Goal: Task Accomplishment & Management: Manage account settings

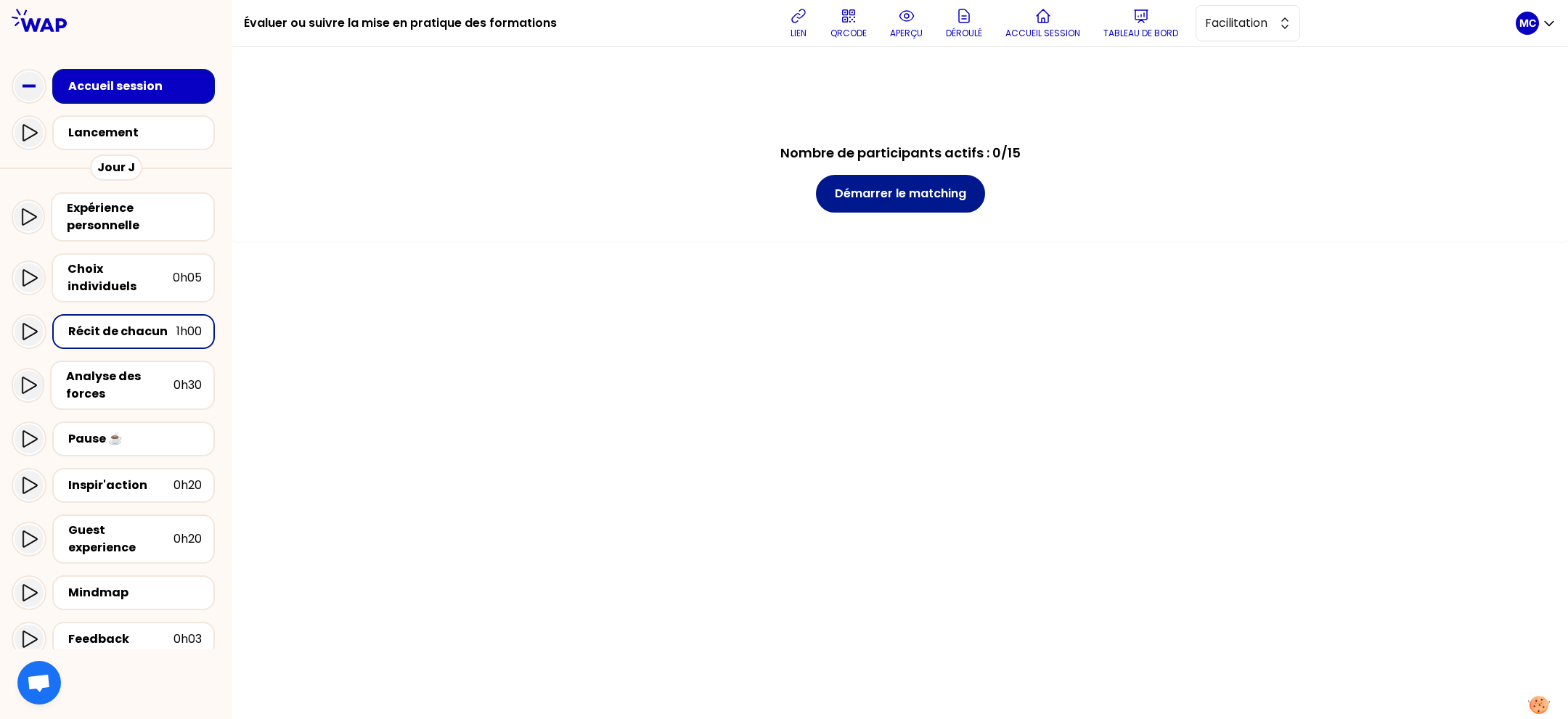
click at [944, 202] on button "Démarrer le matching" at bounding box center [901, 194] width 170 height 37
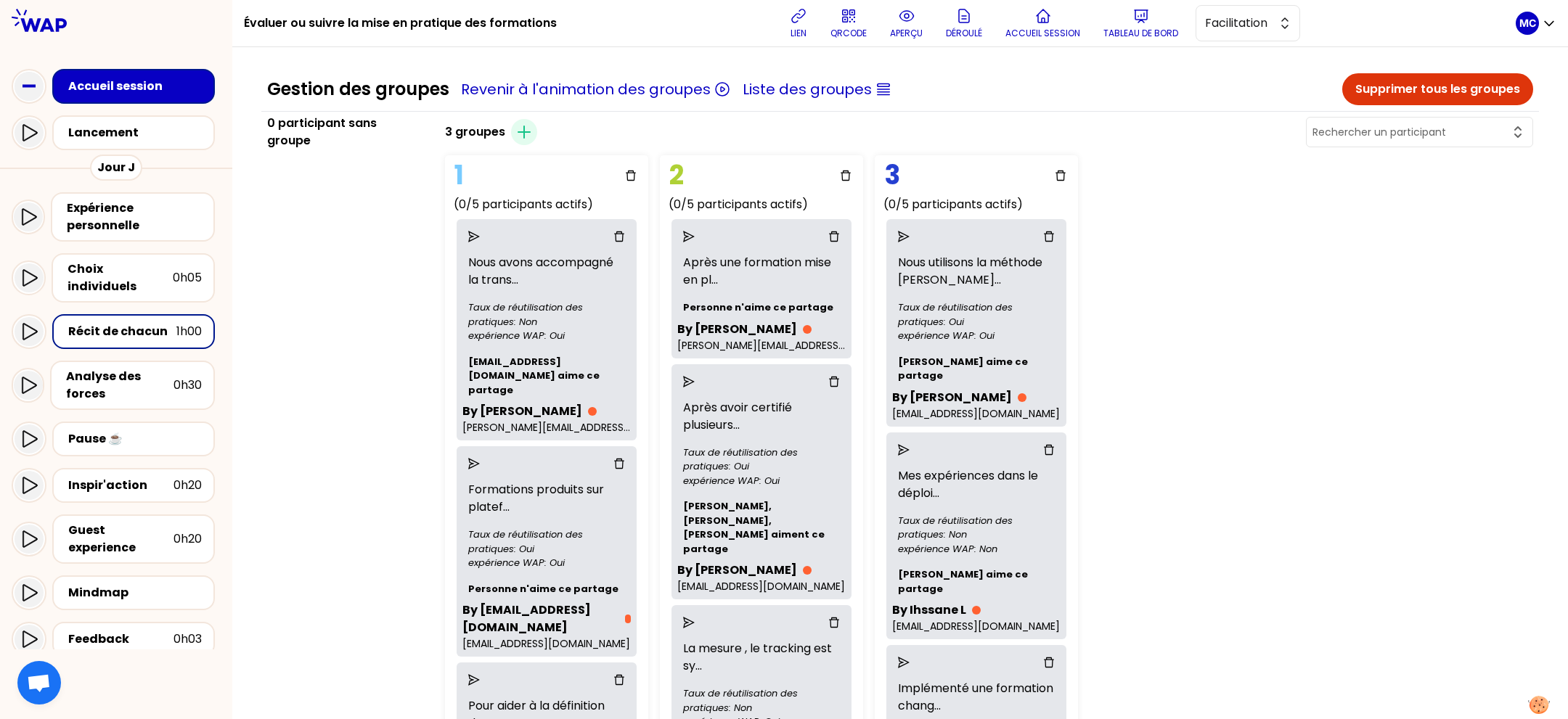
click at [364, 318] on div "0 participant sans groupe" at bounding box center [347, 710] width 172 height 1193
click at [636, 171] on icon "delete" at bounding box center [631, 175] width 10 height 10
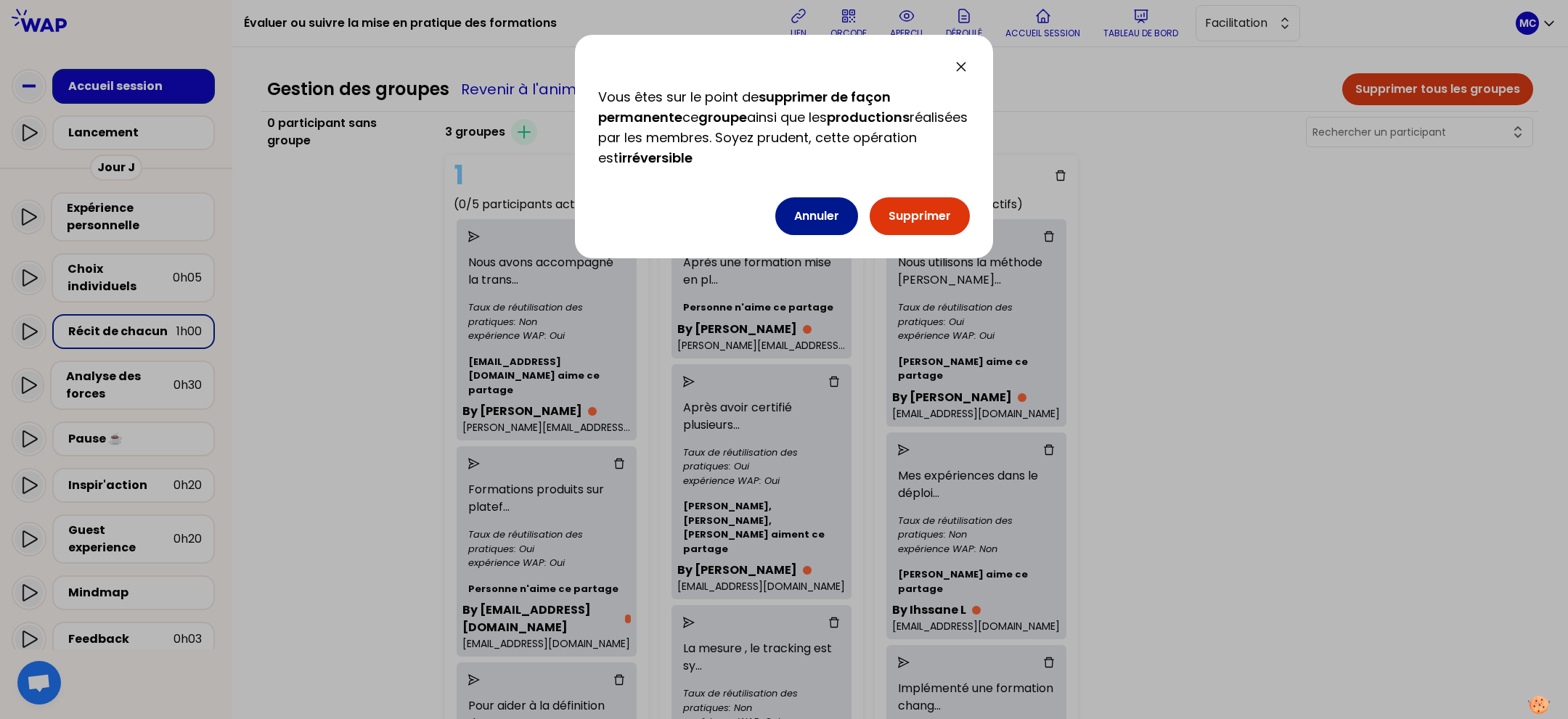
click at [802, 216] on button "Annuler" at bounding box center [817, 216] width 83 height 37
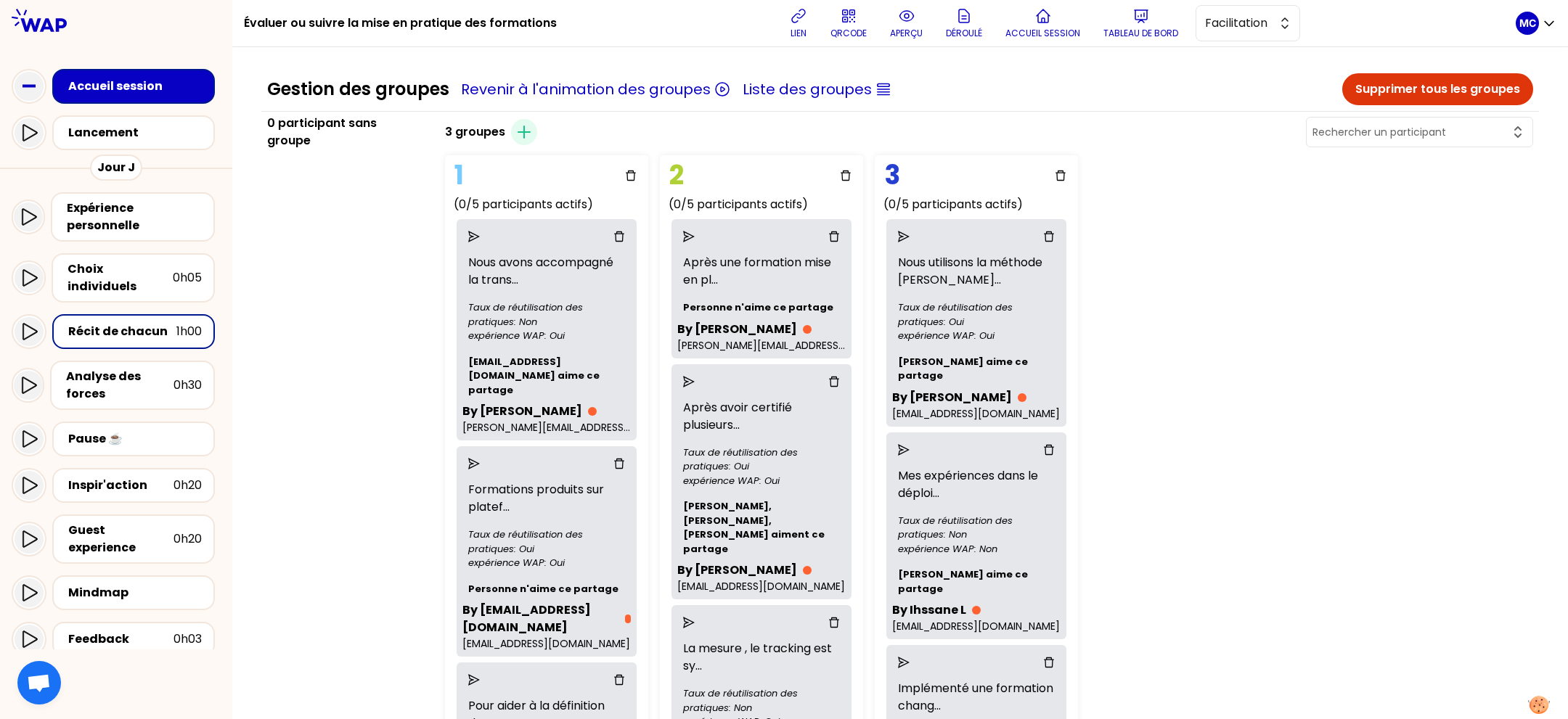
click at [349, 289] on div "0 participant sans groupe" at bounding box center [347, 710] width 172 height 1193
click at [480, 235] on icon "send" at bounding box center [474, 236] width 12 height 12
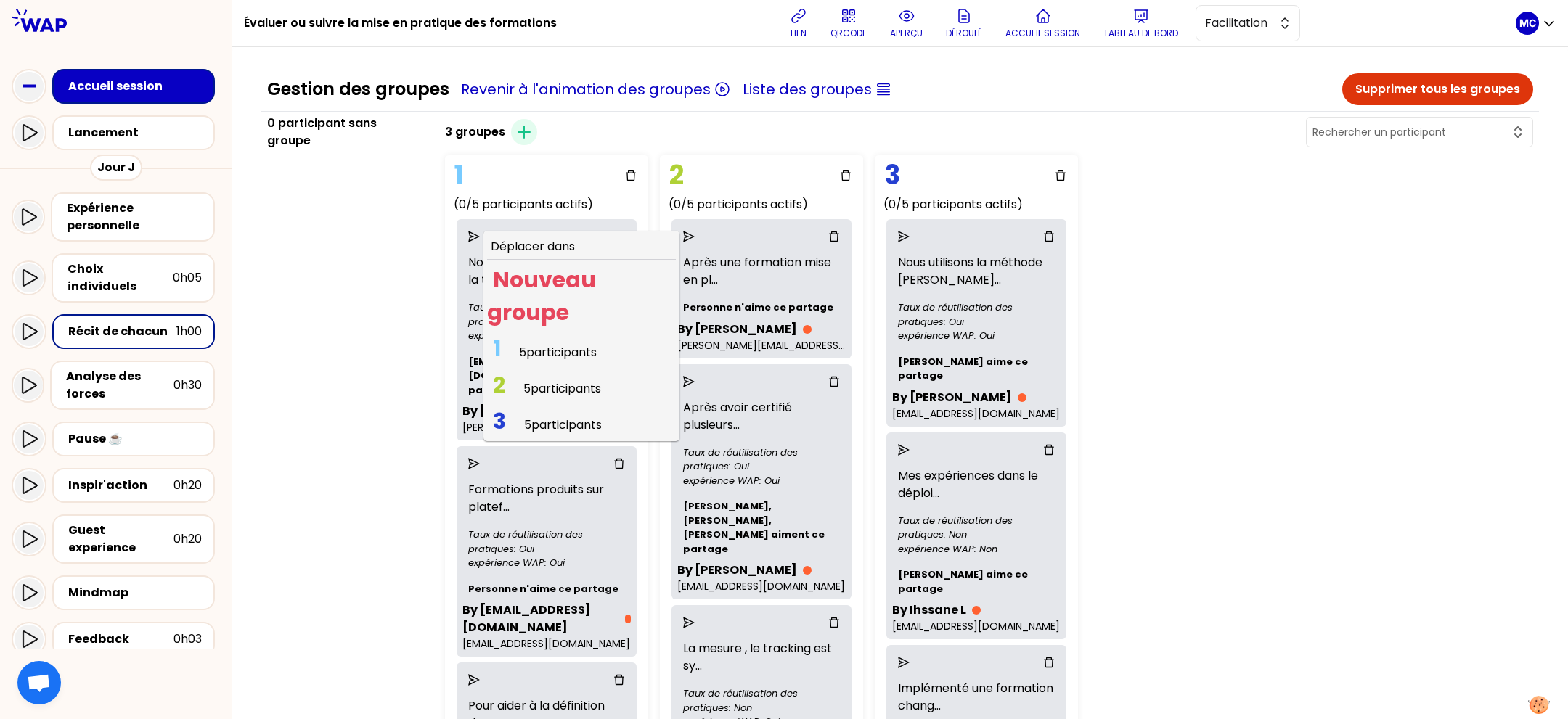
click at [553, 284] on span "Nouveau groupe" at bounding box center [541, 295] width 108 height 64
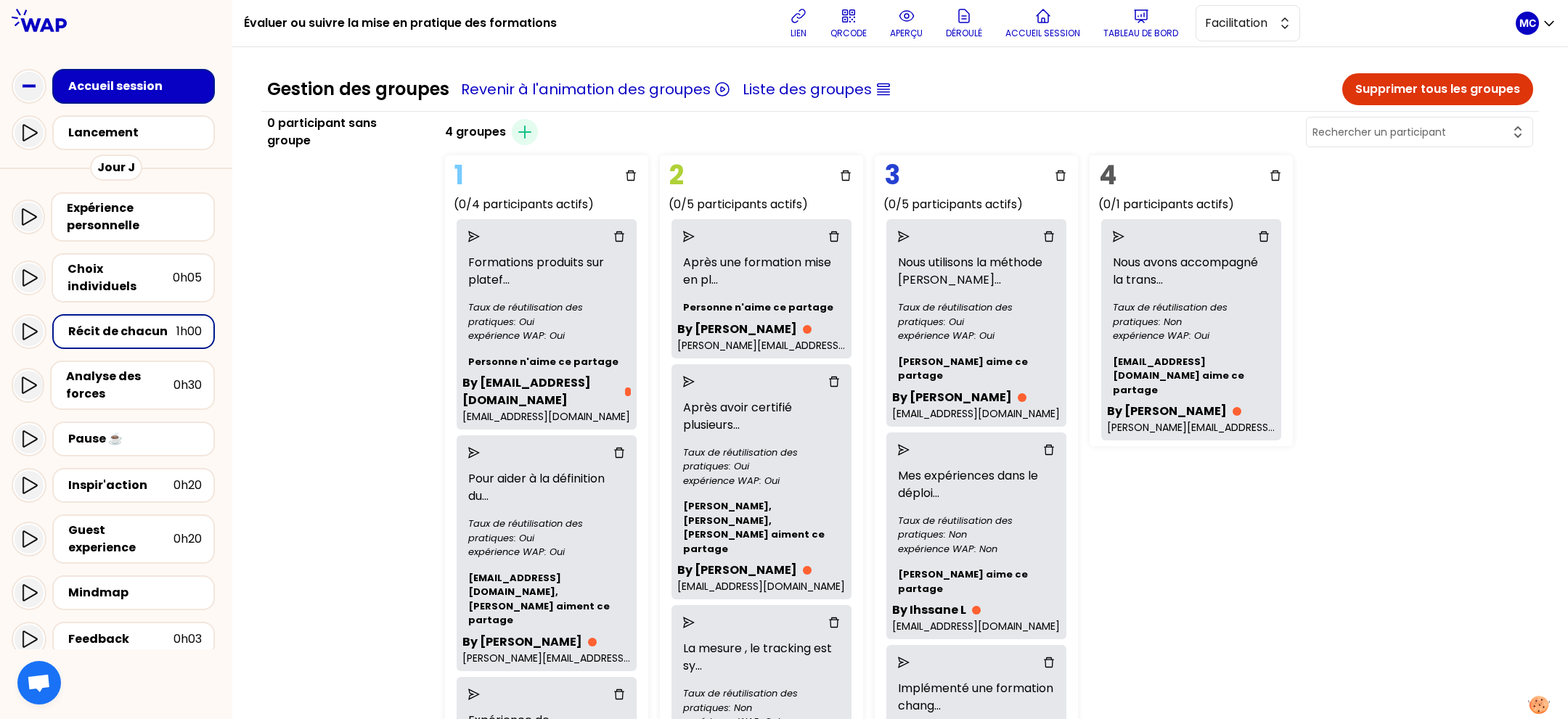
click at [480, 231] on icon "send" at bounding box center [474, 236] width 12 height 12
click at [398, 292] on div "0 participant sans groupe" at bounding box center [347, 681] width 172 height 1133
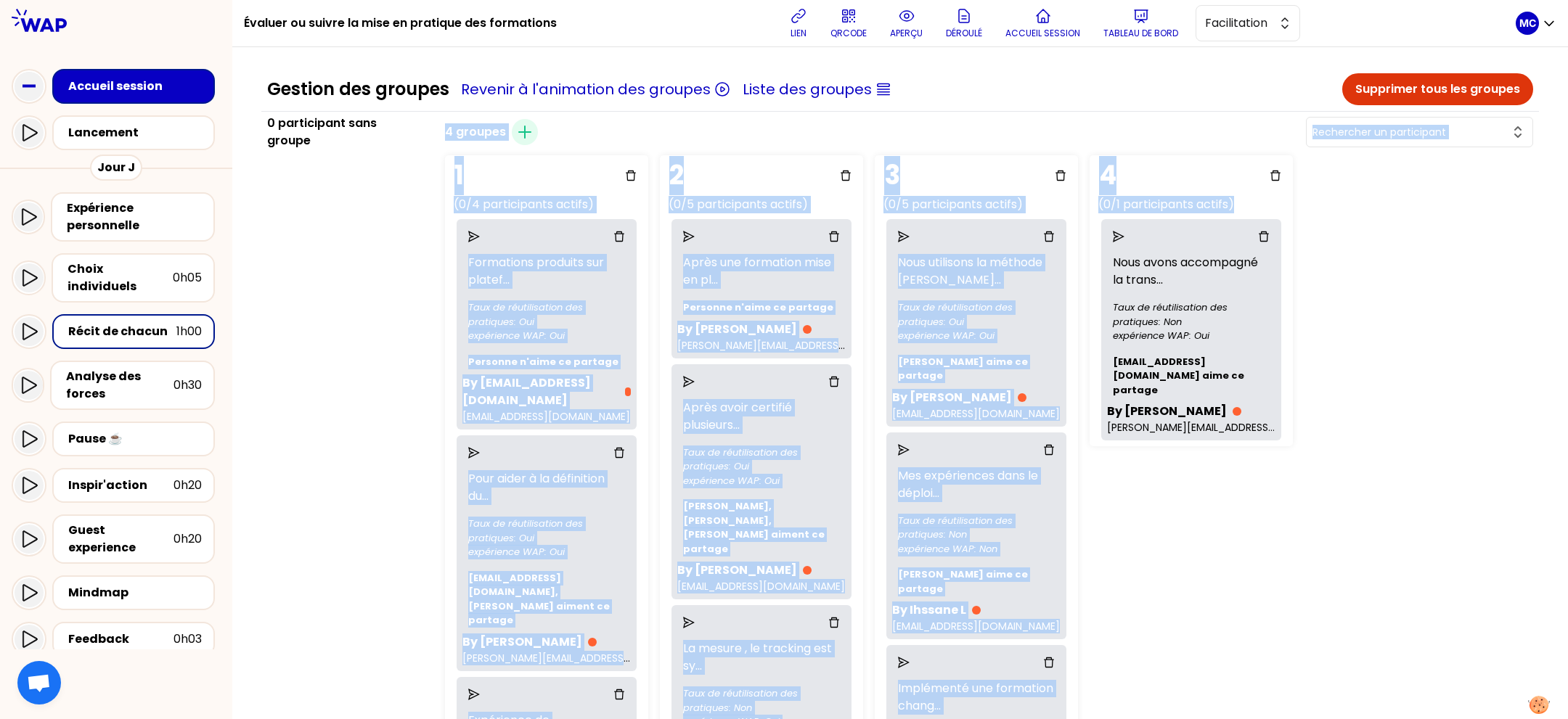
drag, startPoint x: 1215, startPoint y: 232, endPoint x: 293, endPoint y: 242, distance: 922.1
click at [293, 242] on div "0 participant sans groupe 4 groupes Créer un groupe 1 (0/4 participants actifs)…" at bounding box center [900, 681] width 1277 height 1133
click at [293, 242] on div "0 participant sans groupe" at bounding box center [347, 681] width 172 height 1133
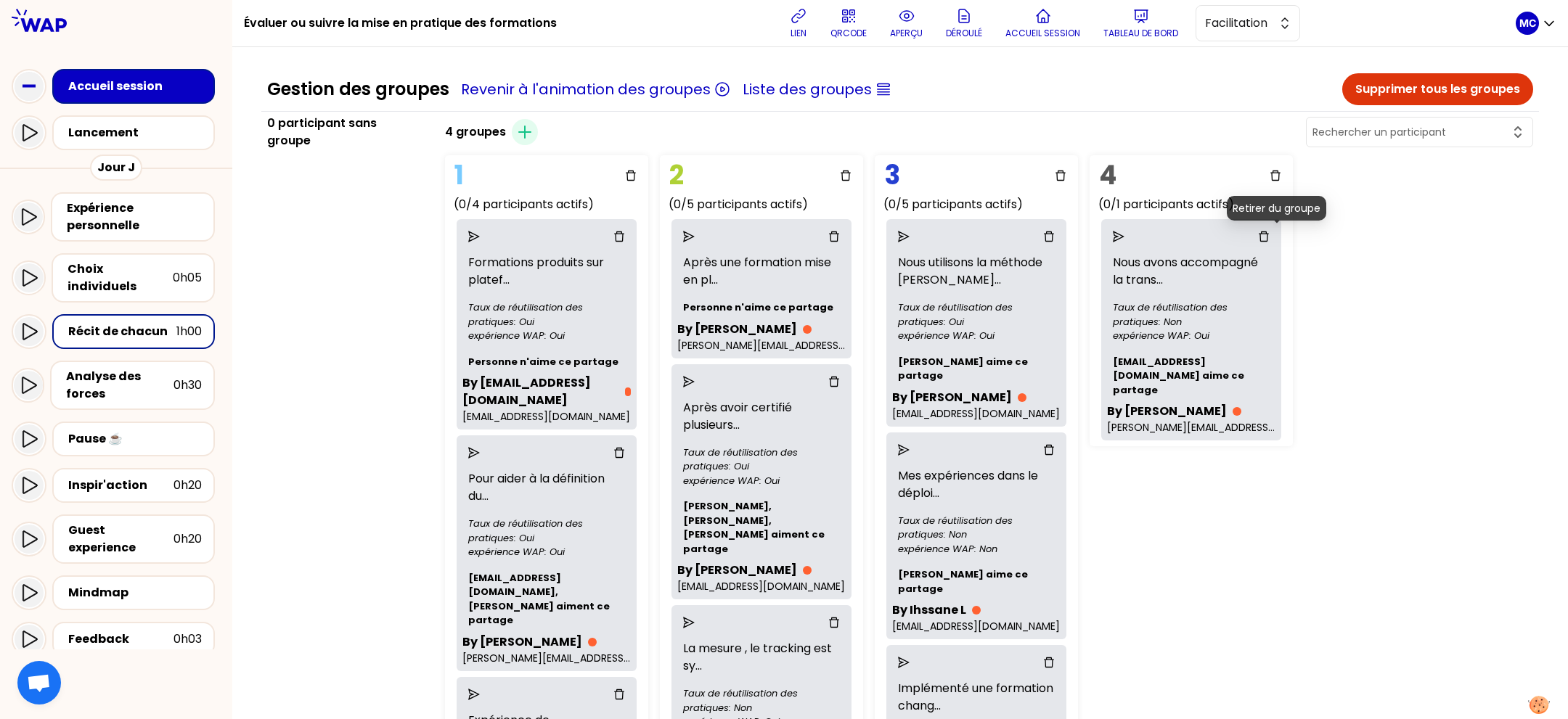
click at [1269, 234] on icon "delete" at bounding box center [1263, 236] width 12 height 12
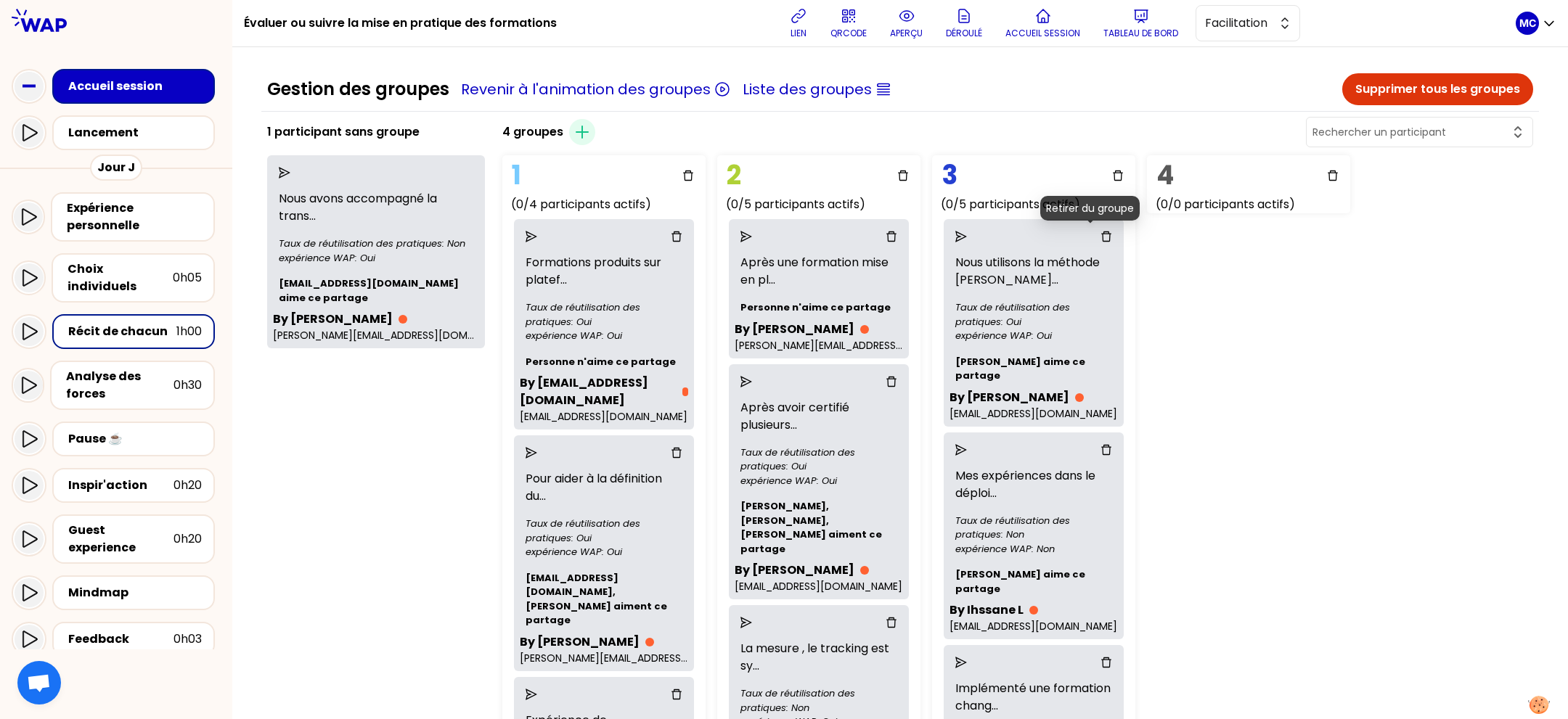
click at [1101, 231] on icon "delete" at bounding box center [1107, 236] width 12 height 12
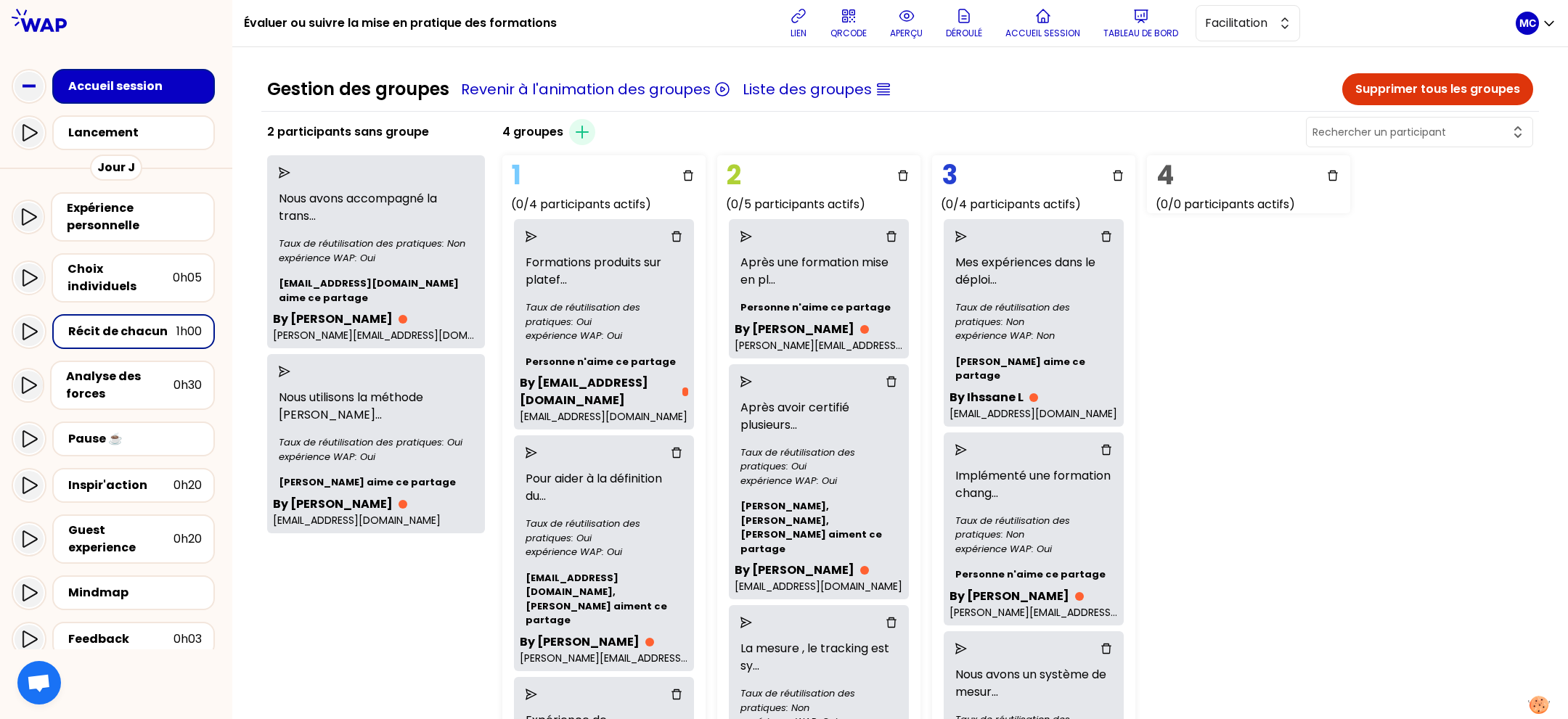
click at [1101, 231] on icon "delete" at bounding box center [1106, 236] width 10 height 10
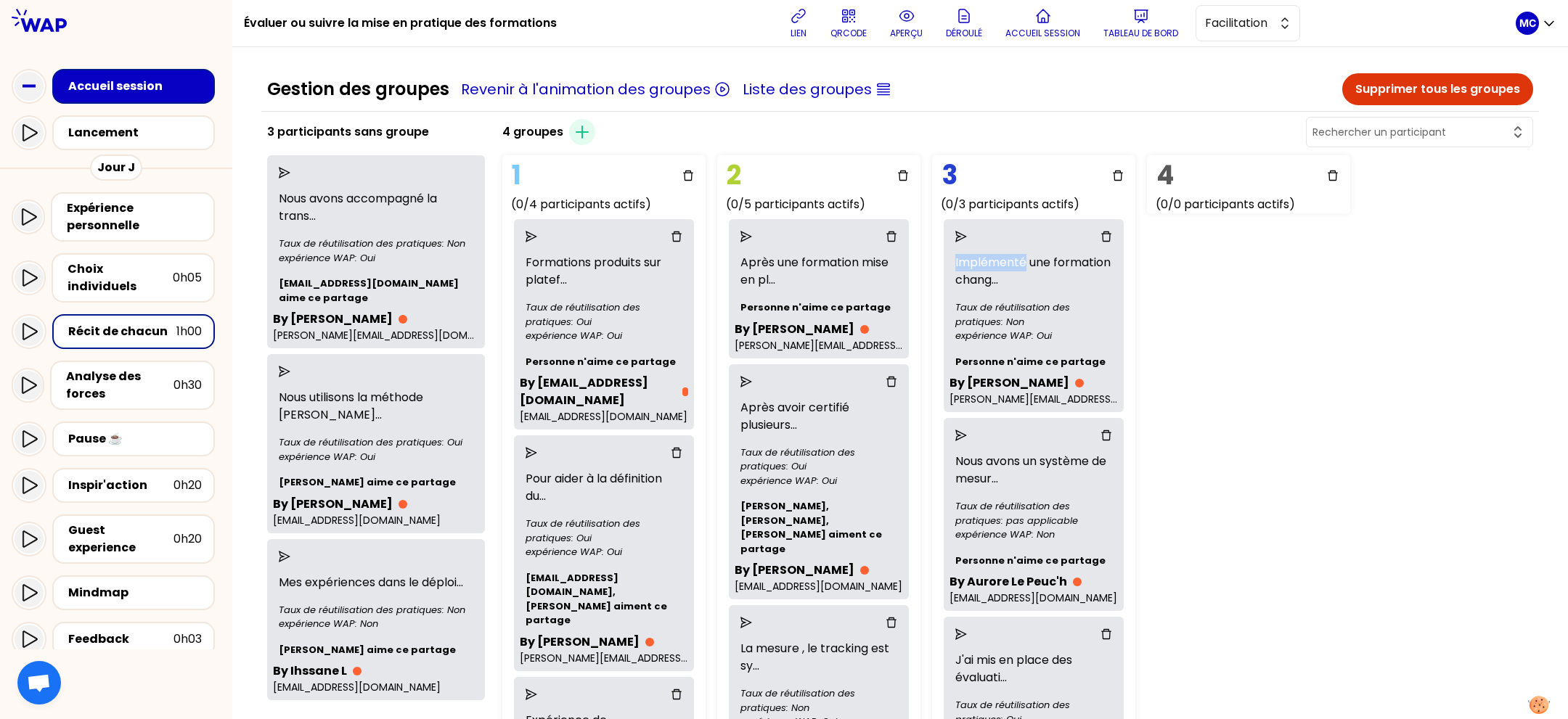
click at [1101, 231] on icon "delete" at bounding box center [1106, 236] width 10 height 10
click at [1101, 430] on icon "delete" at bounding box center [1106, 435] width 10 height 10
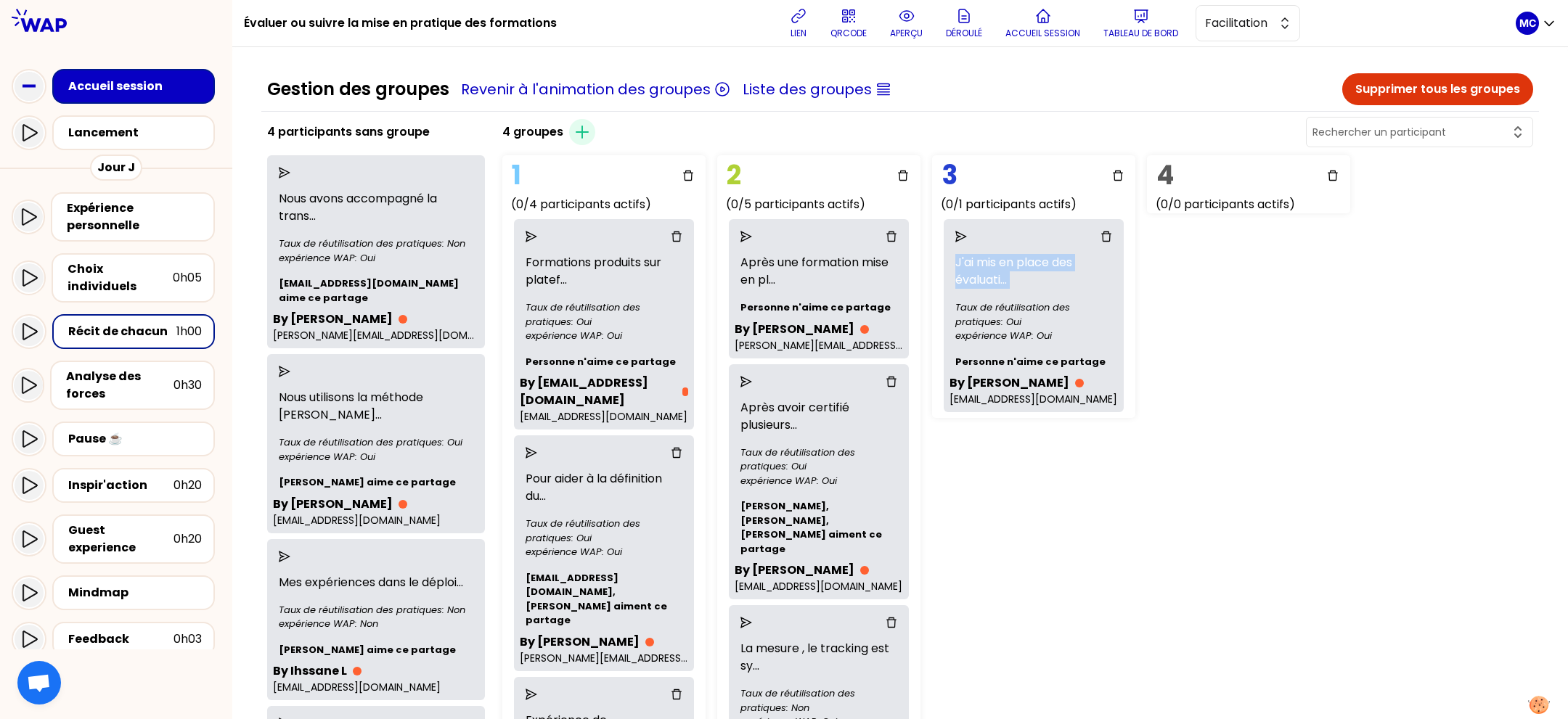
click at [1101, 231] on icon "delete" at bounding box center [1106, 236] width 10 height 10
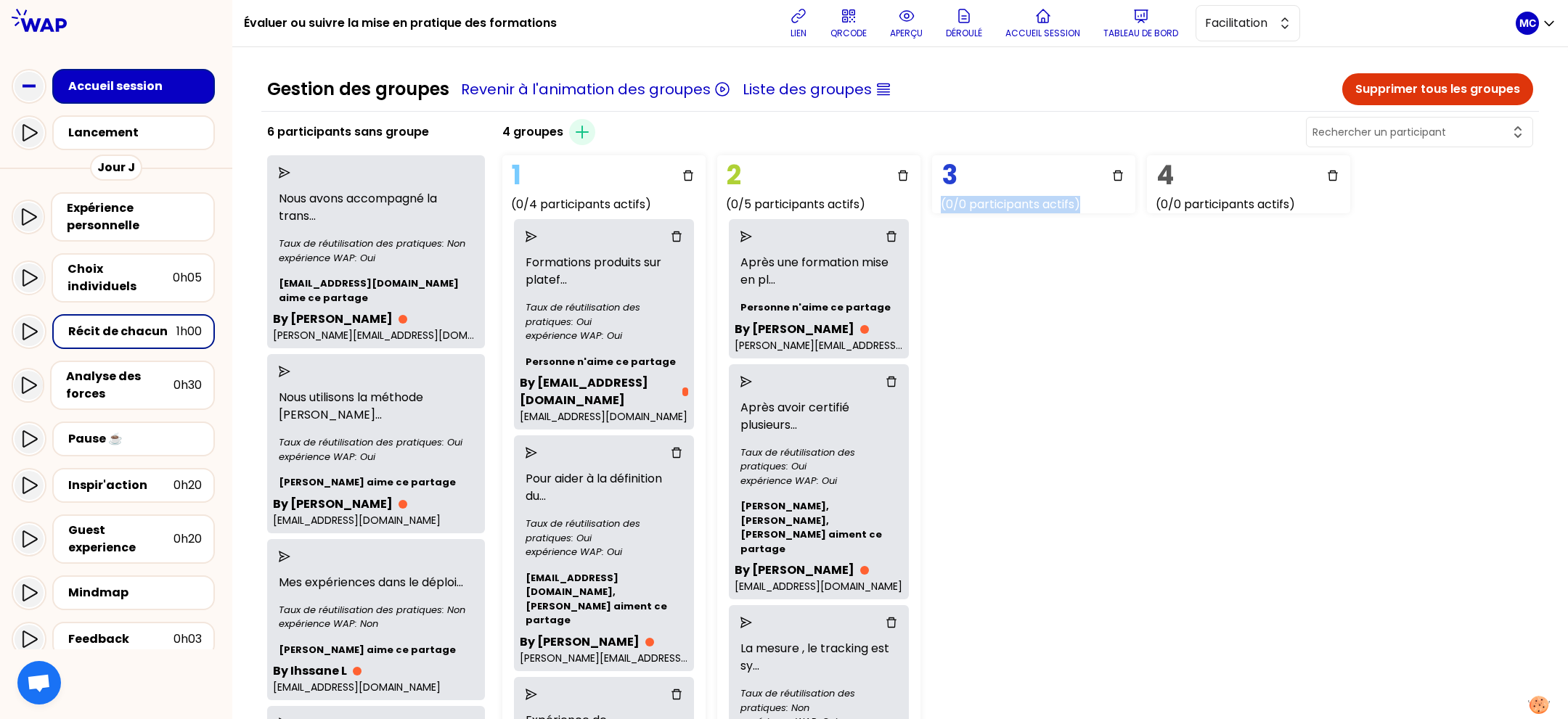
click at [1090, 230] on div "4 groupes Créer un groupe 1 (0/4 participants actifs) Formations produits sur p…" at bounding box center [1018, 685] width 1043 height 1142
click at [886, 232] on icon "delete" at bounding box center [891, 236] width 10 height 10
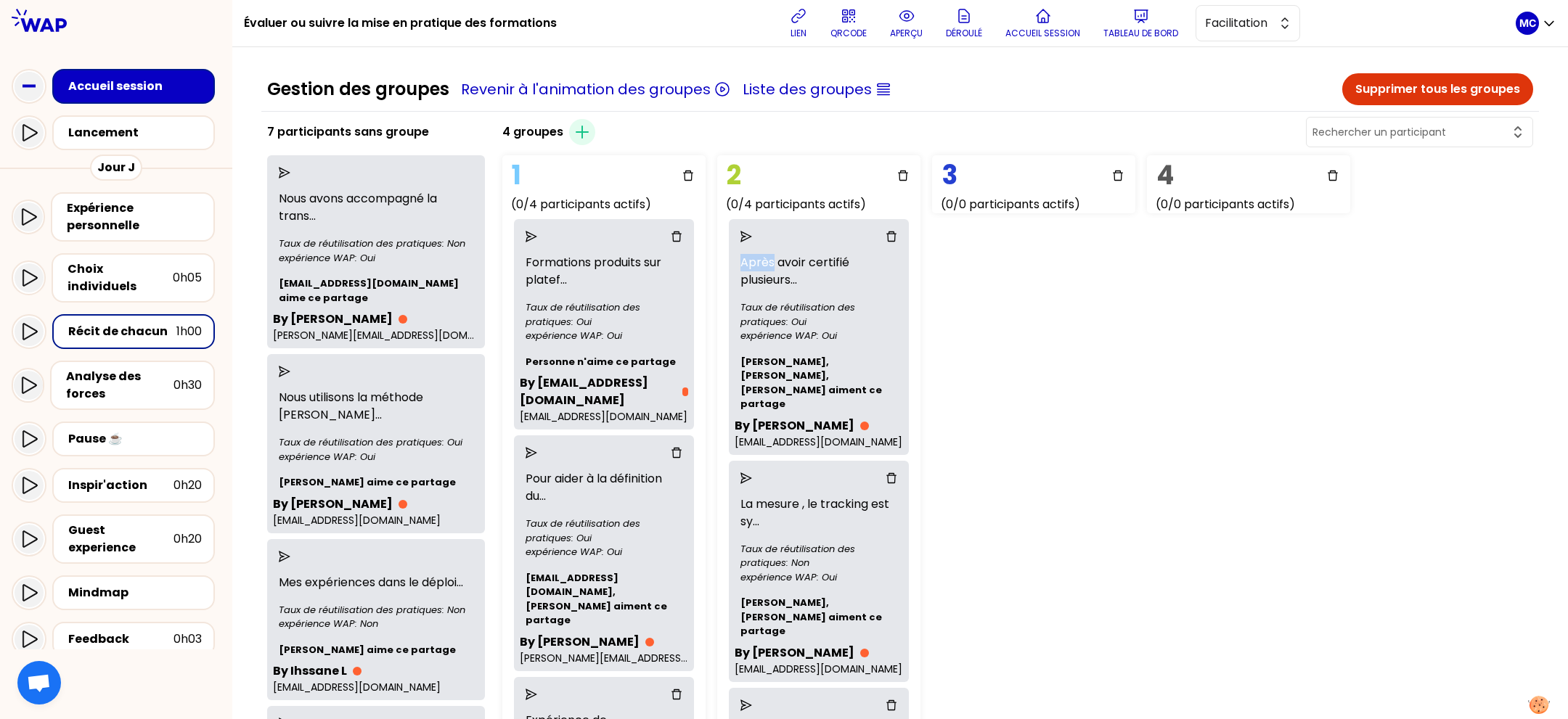
click at [886, 232] on icon "delete" at bounding box center [891, 236] width 10 height 10
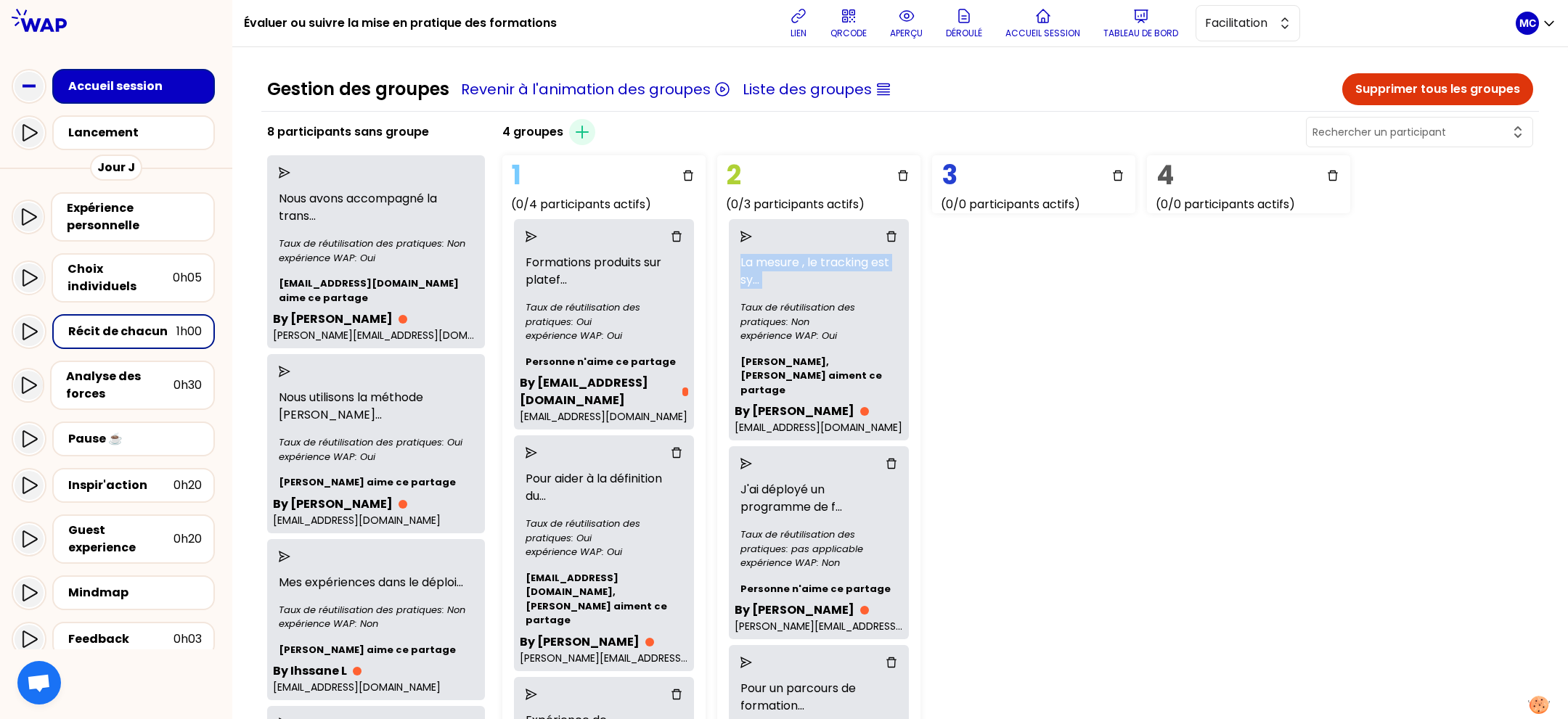
click at [886, 232] on icon "delete" at bounding box center [891, 236] width 10 height 10
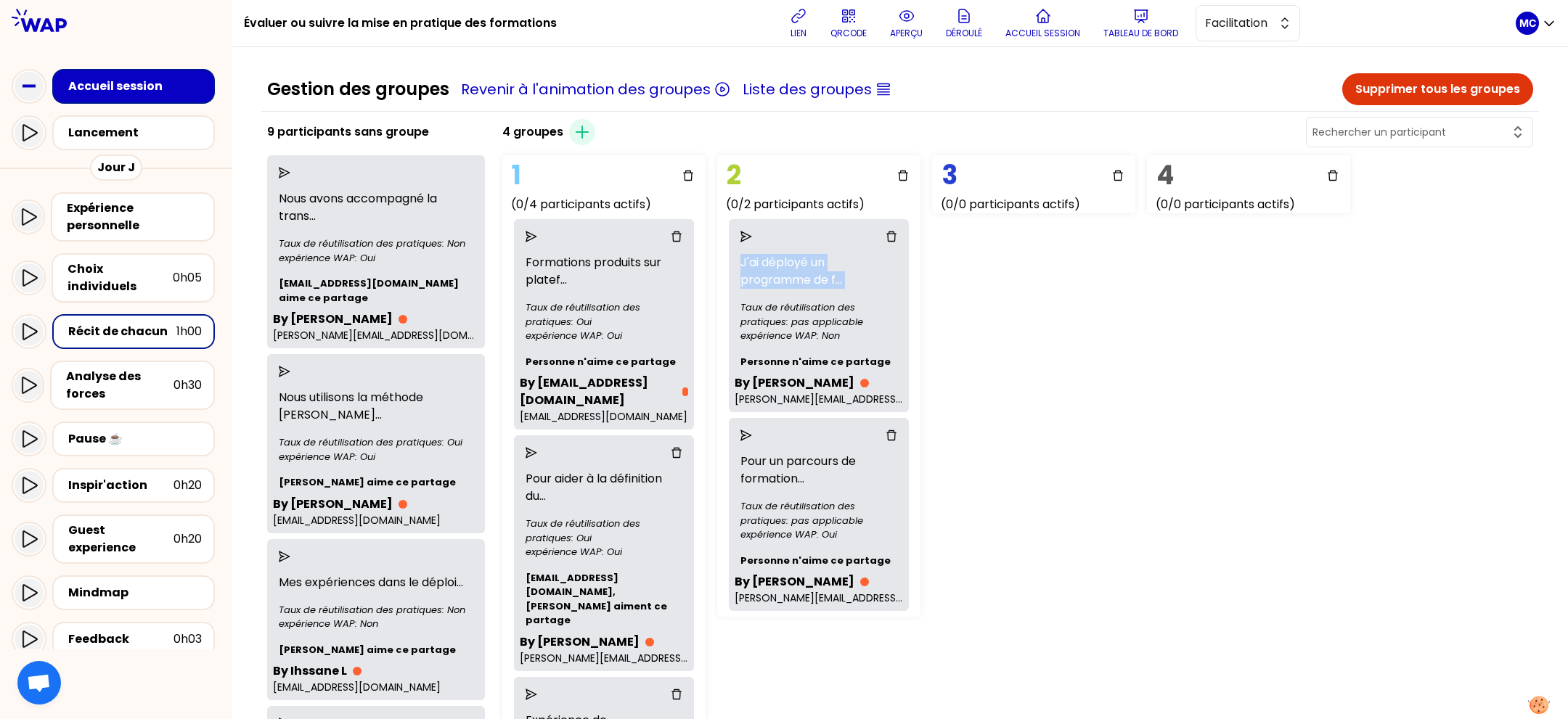
click at [886, 232] on icon "delete" at bounding box center [891, 236] width 10 height 10
click at [874, 429] on div at bounding box center [819, 435] width 134 height 12
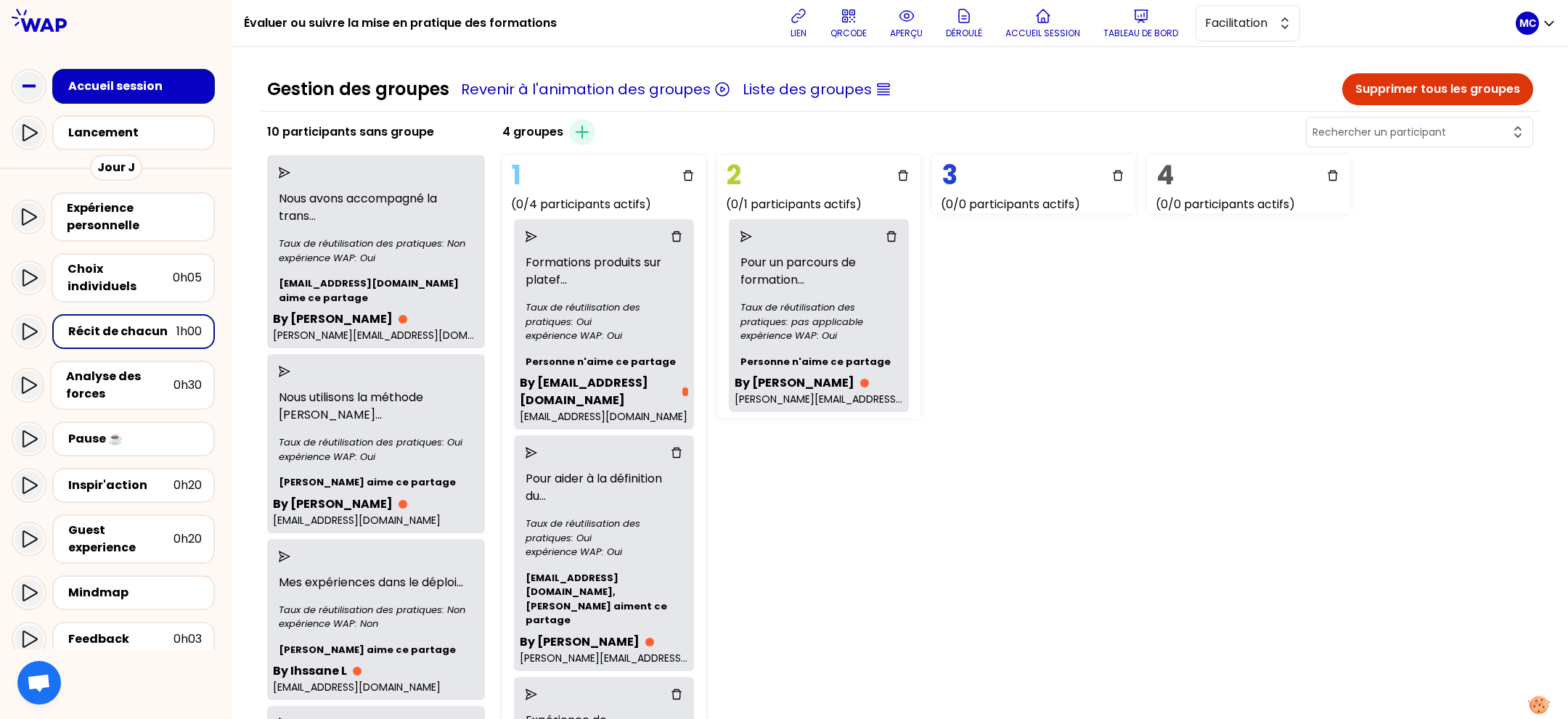
click at [886, 232] on div at bounding box center [819, 236] width 134 height 12
click at [682, 229] on div at bounding box center [603, 236] width 169 height 24
click at [682, 230] on icon "delete" at bounding box center [677, 236] width 12 height 12
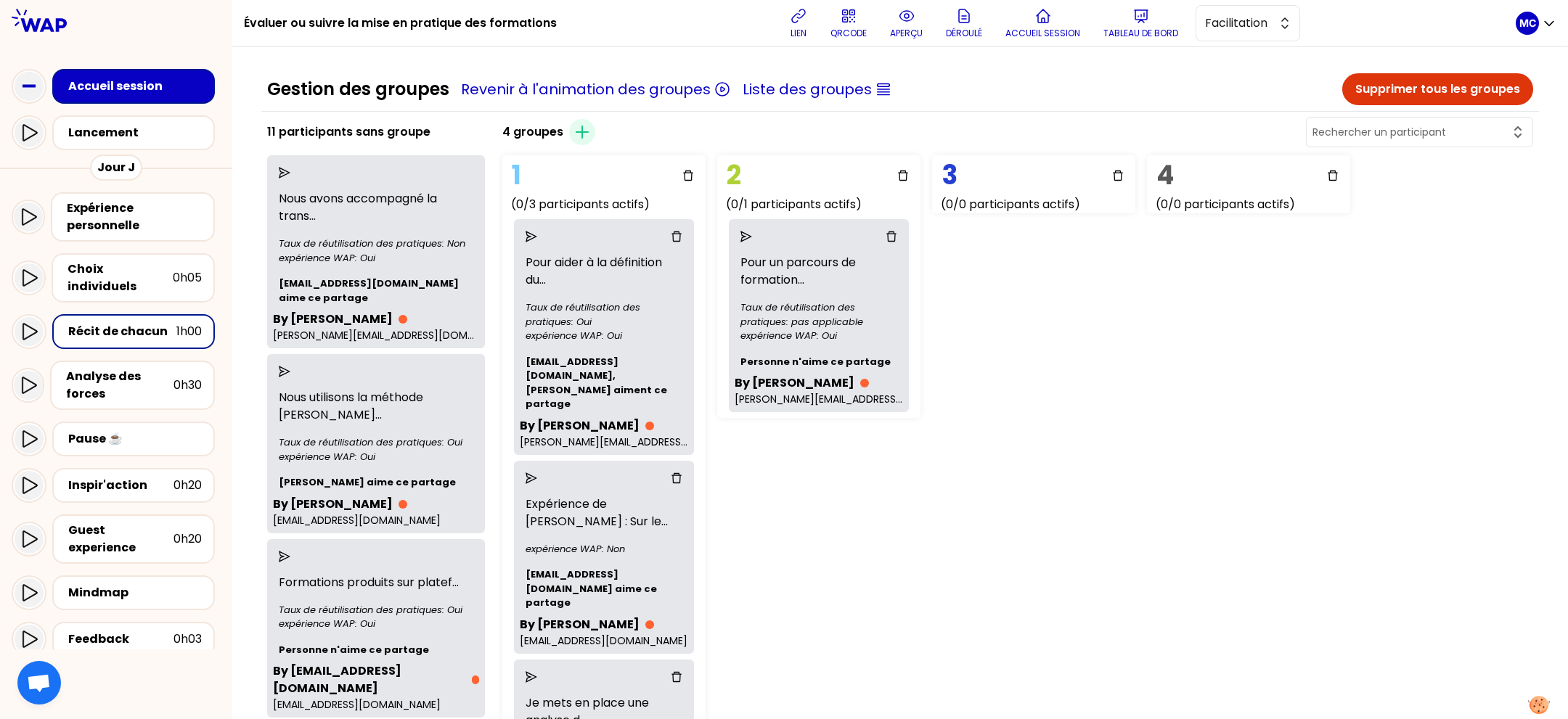
click at [671, 230] on div at bounding box center [604, 236] width 134 height 12
click at [688, 234] on div at bounding box center [603, 236] width 169 height 24
click at [688, 235] on div at bounding box center [603, 236] width 169 height 24
click at [682, 235] on icon "delete" at bounding box center [677, 236] width 12 height 12
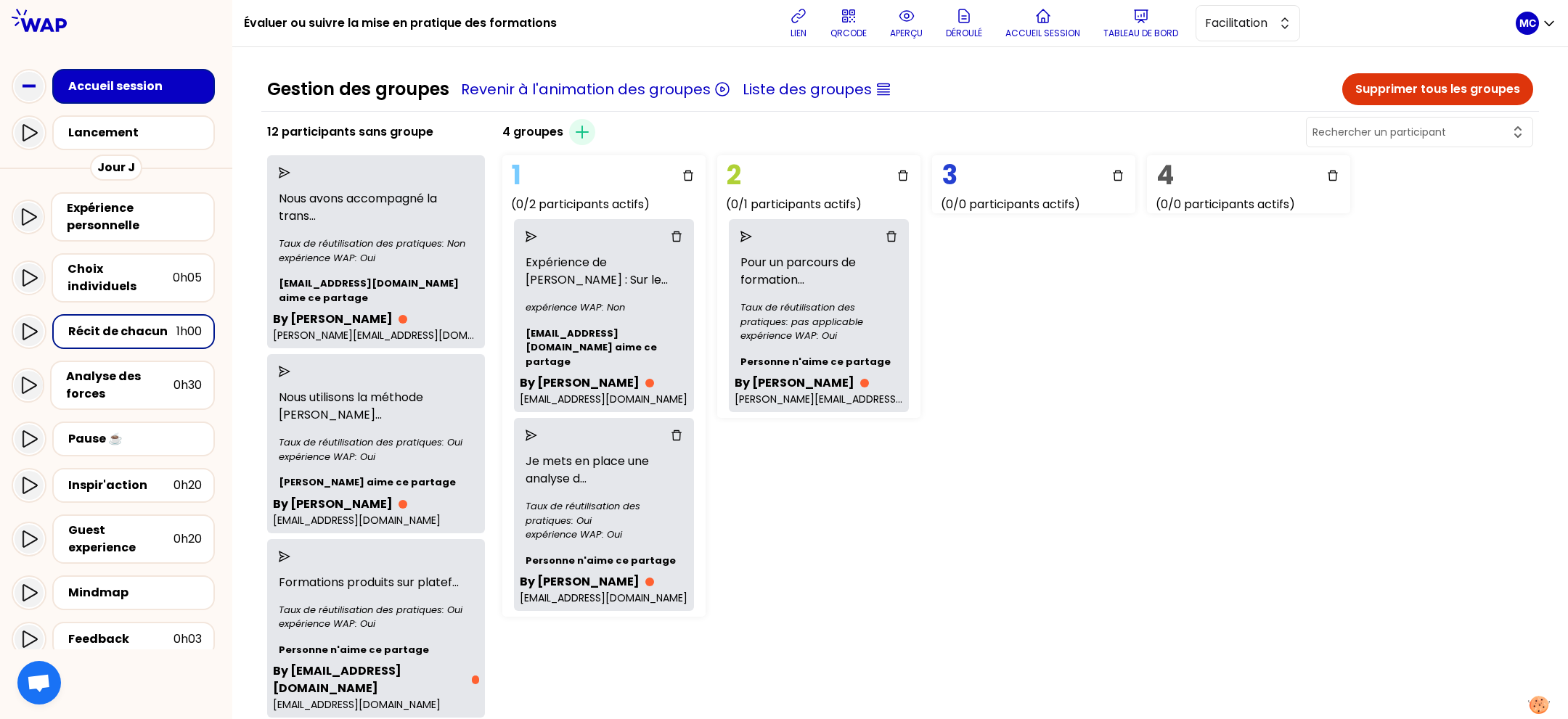
click at [682, 235] on icon "delete" at bounding box center [677, 236] width 12 height 12
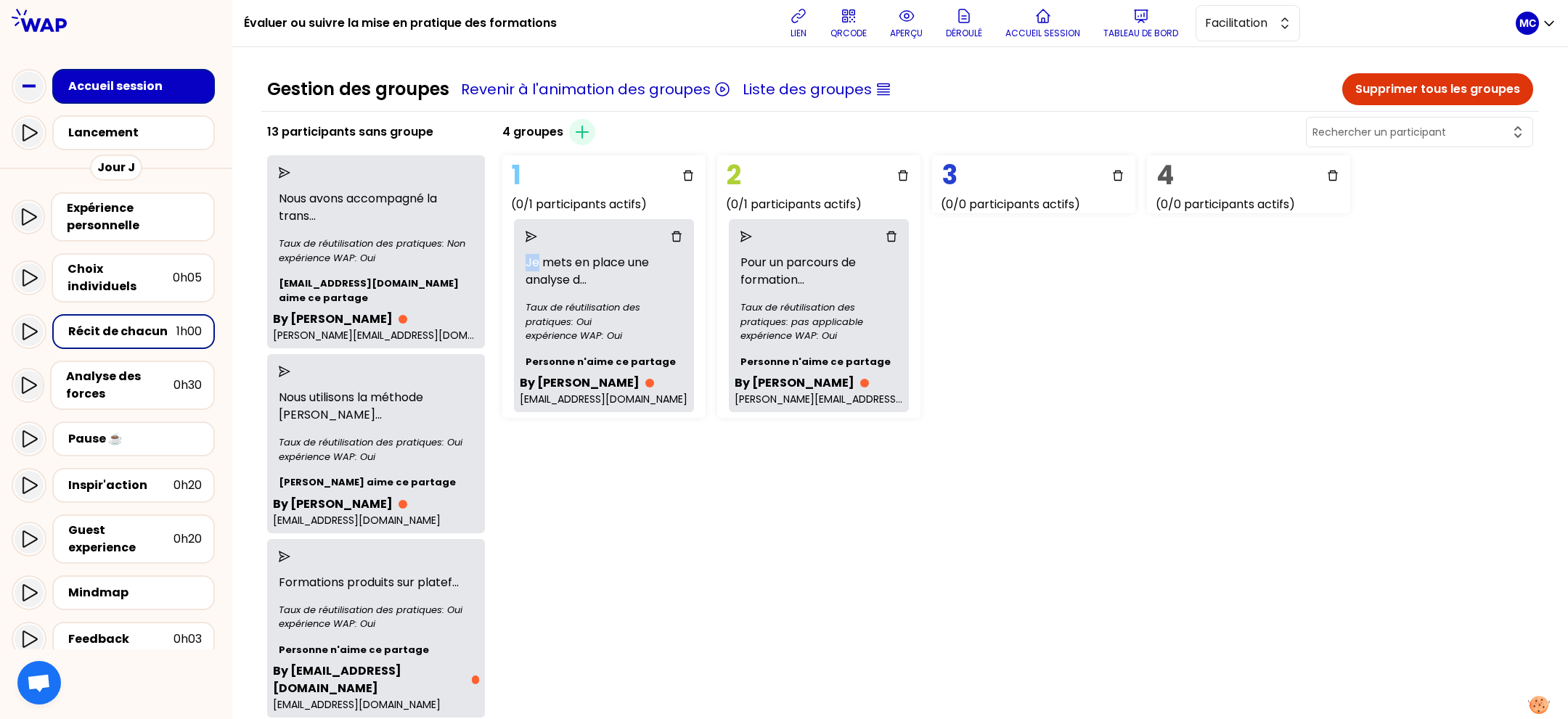
click at [682, 235] on icon "delete" at bounding box center [677, 236] width 12 height 12
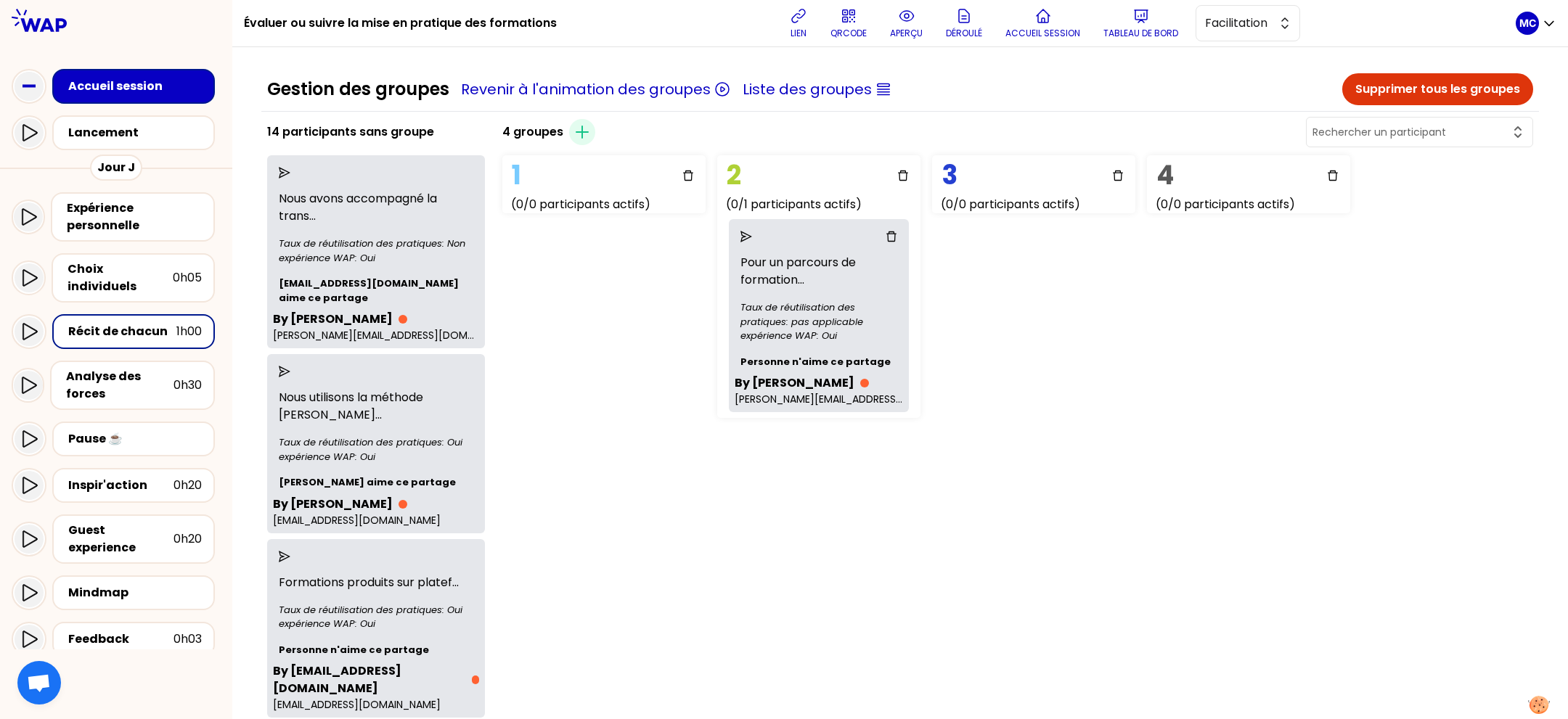
click at [897, 232] on icon "delete" at bounding box center [891, 236] width 10 height 10
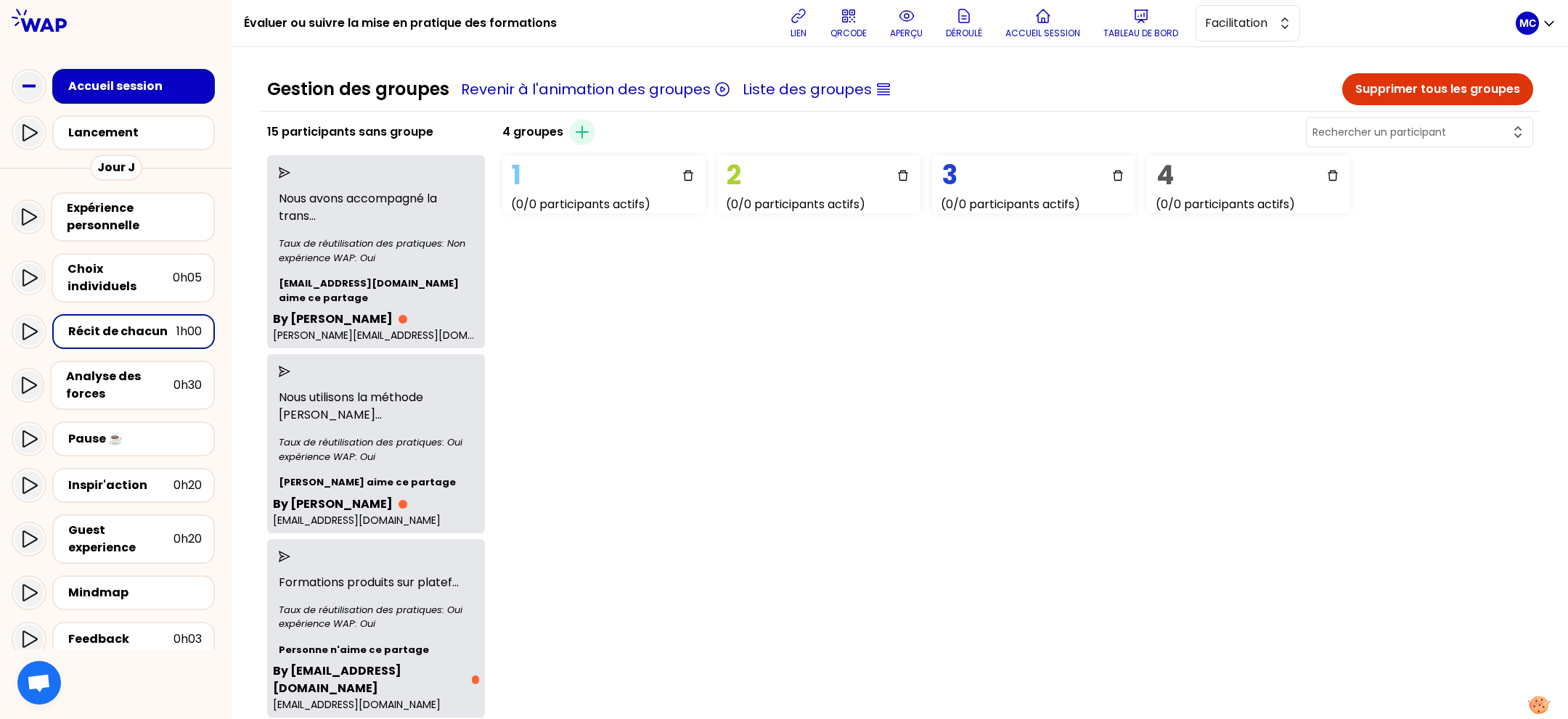
click at [291, 172] on icon "send" at bounding box center [285, 172] width 12 height 12
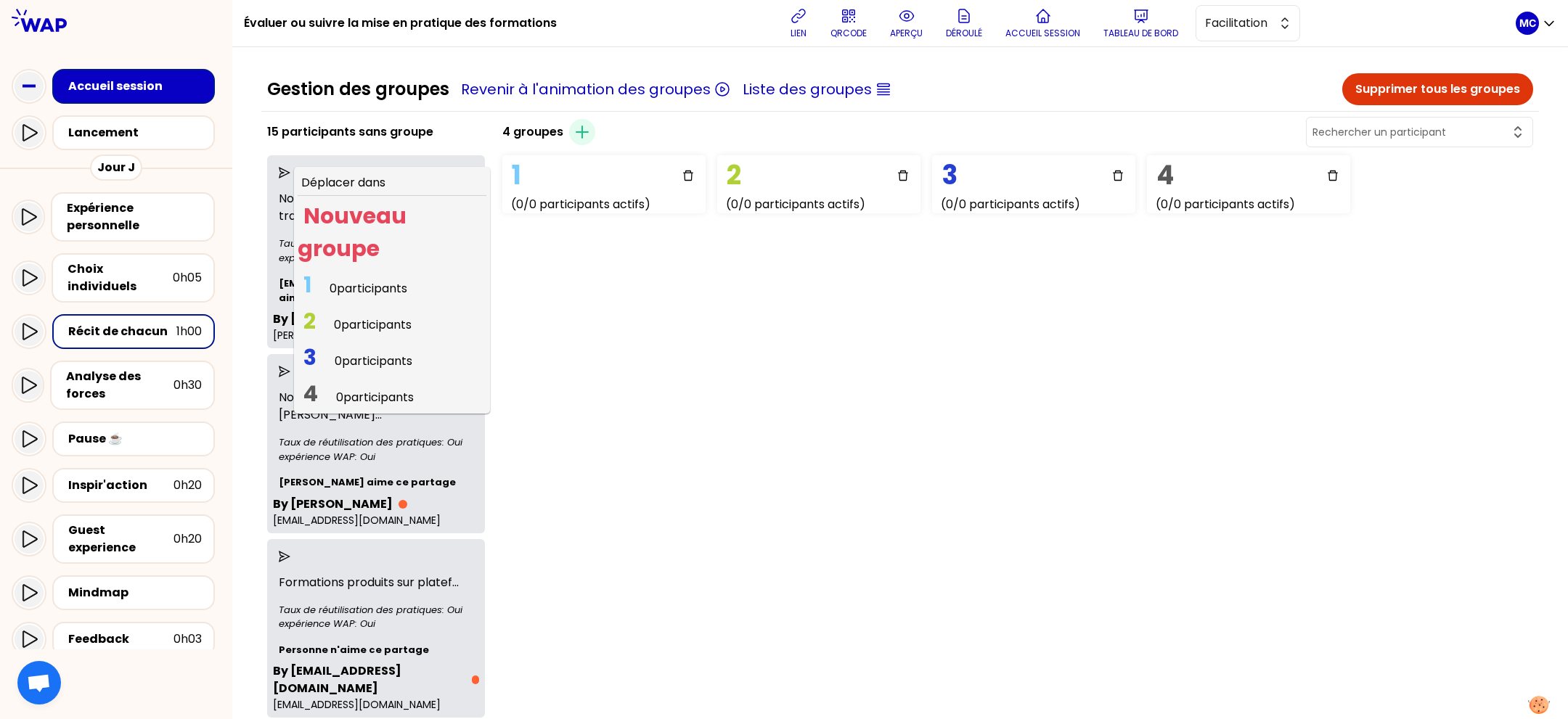
click at [375, 347] on span "3 0 participants" at bounding box center [358, 360] width 120 height 29
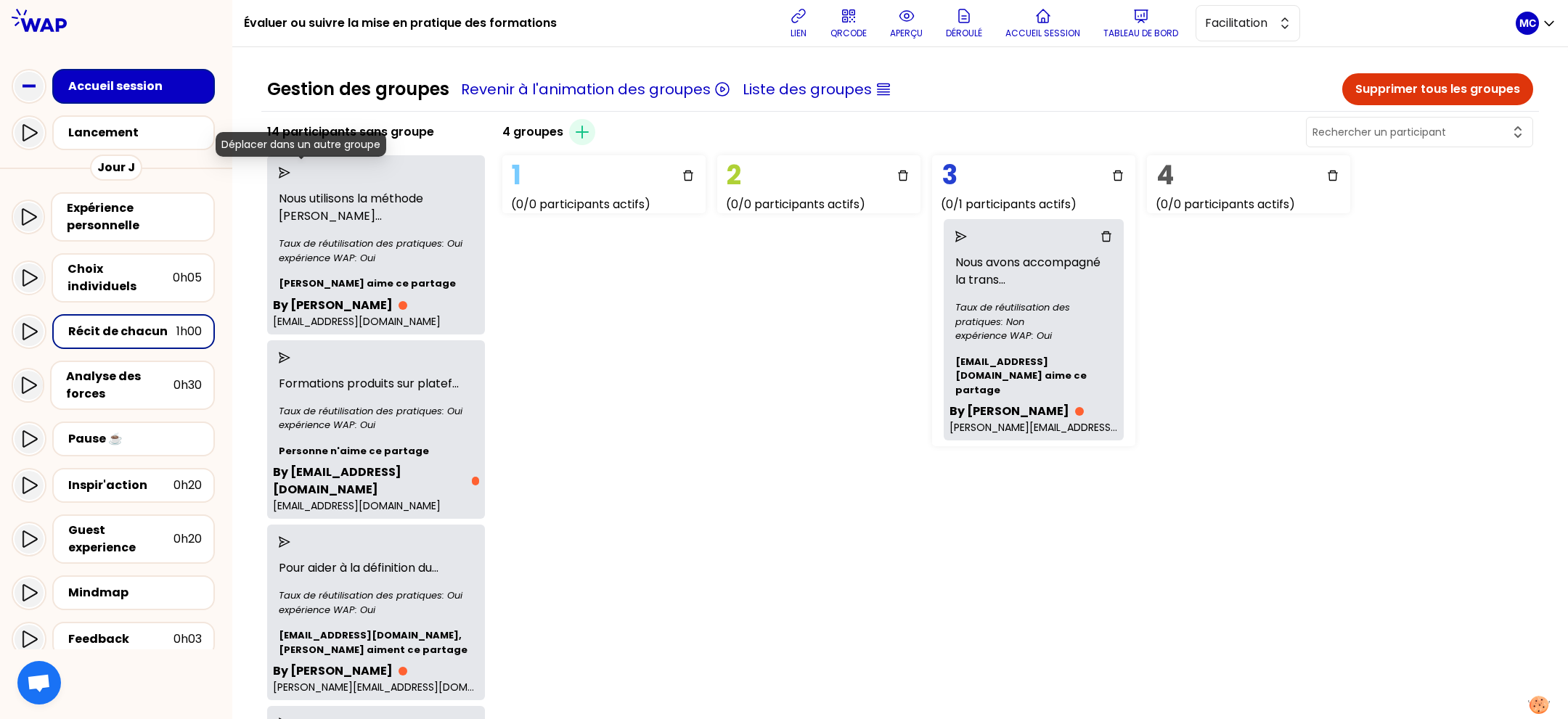
click at [291, 166] on icon "send" at bounding box center [285, 172] width 12 height 12
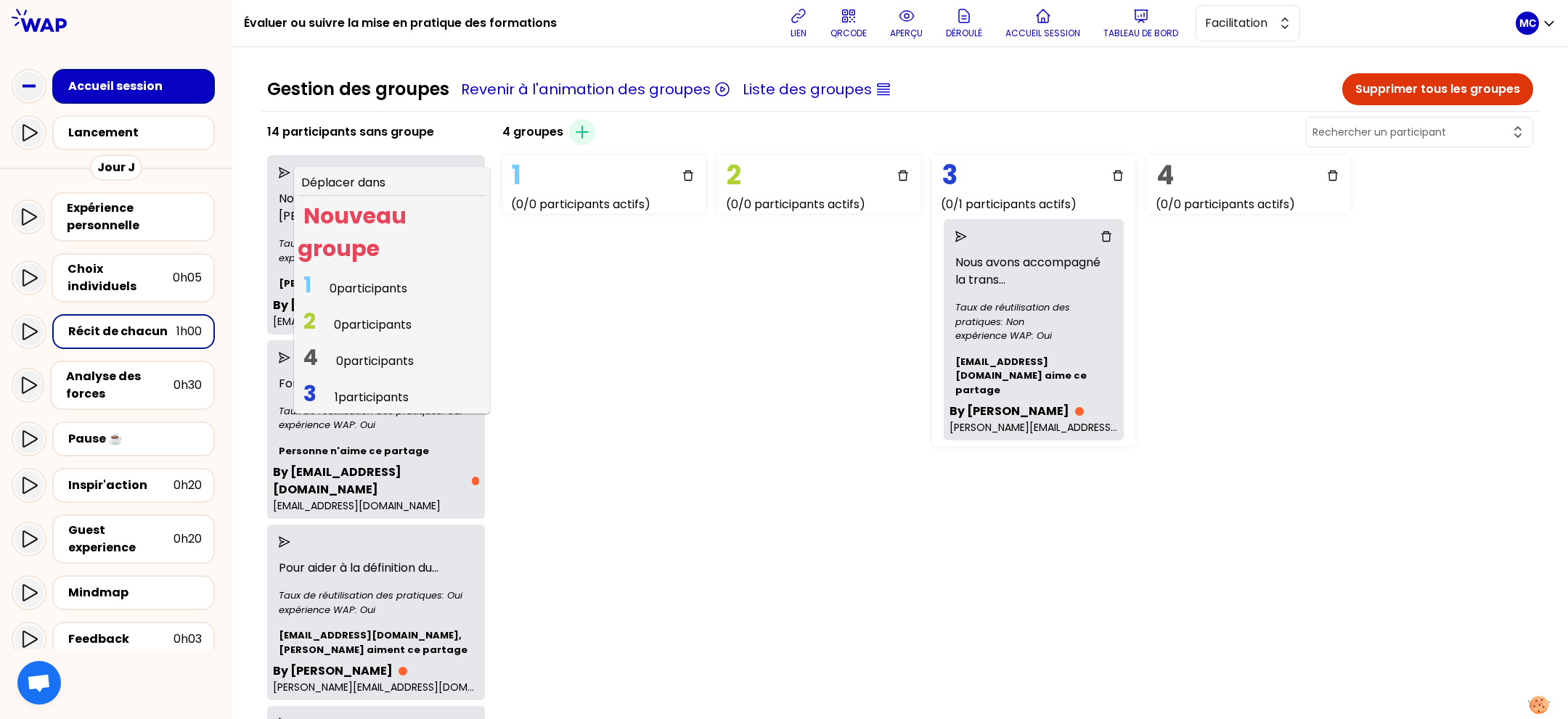
click at [374, 394] on span "1 participants" at bounding box center [372, 397] width 74 height 17
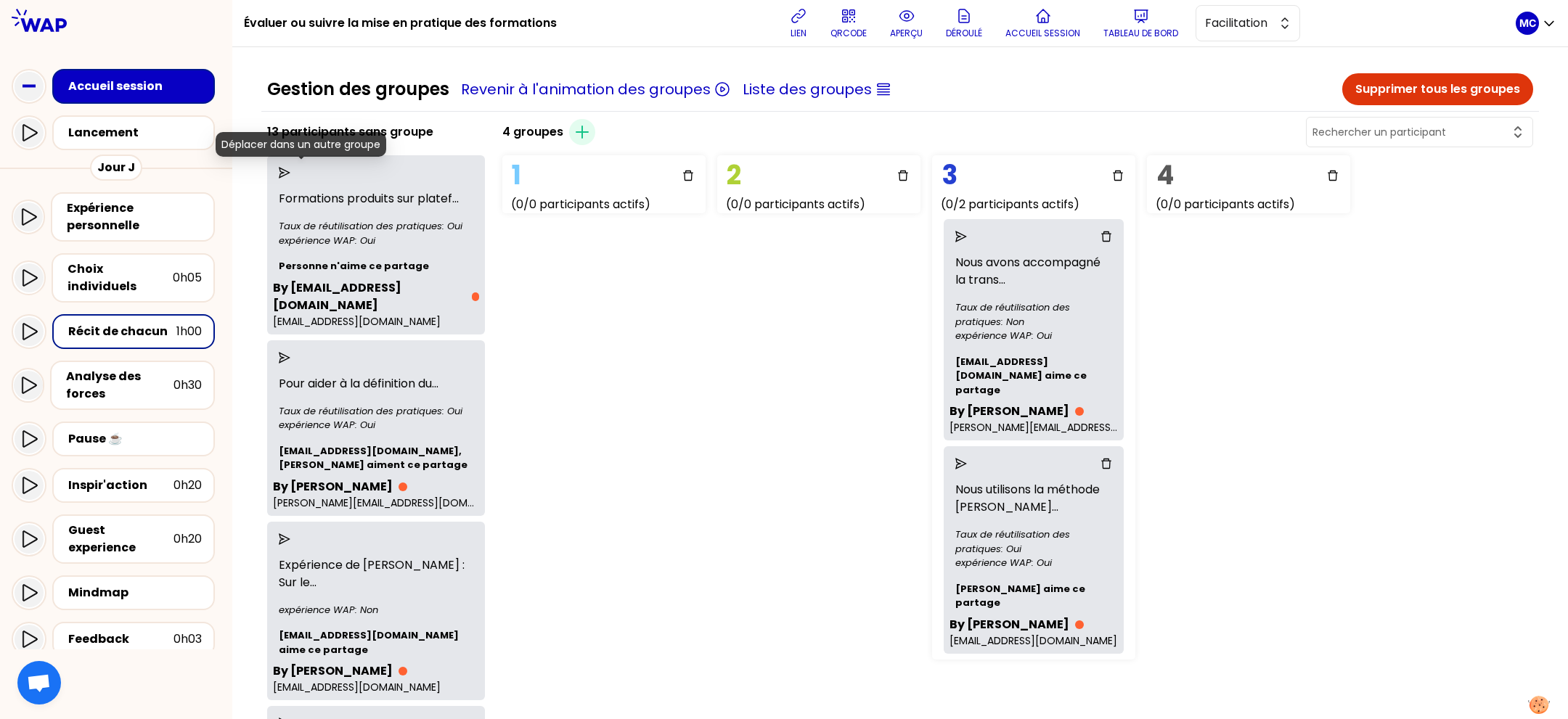
click at [291, 175] on icon "send" at bounding box center [285, 172] width 12 height 12
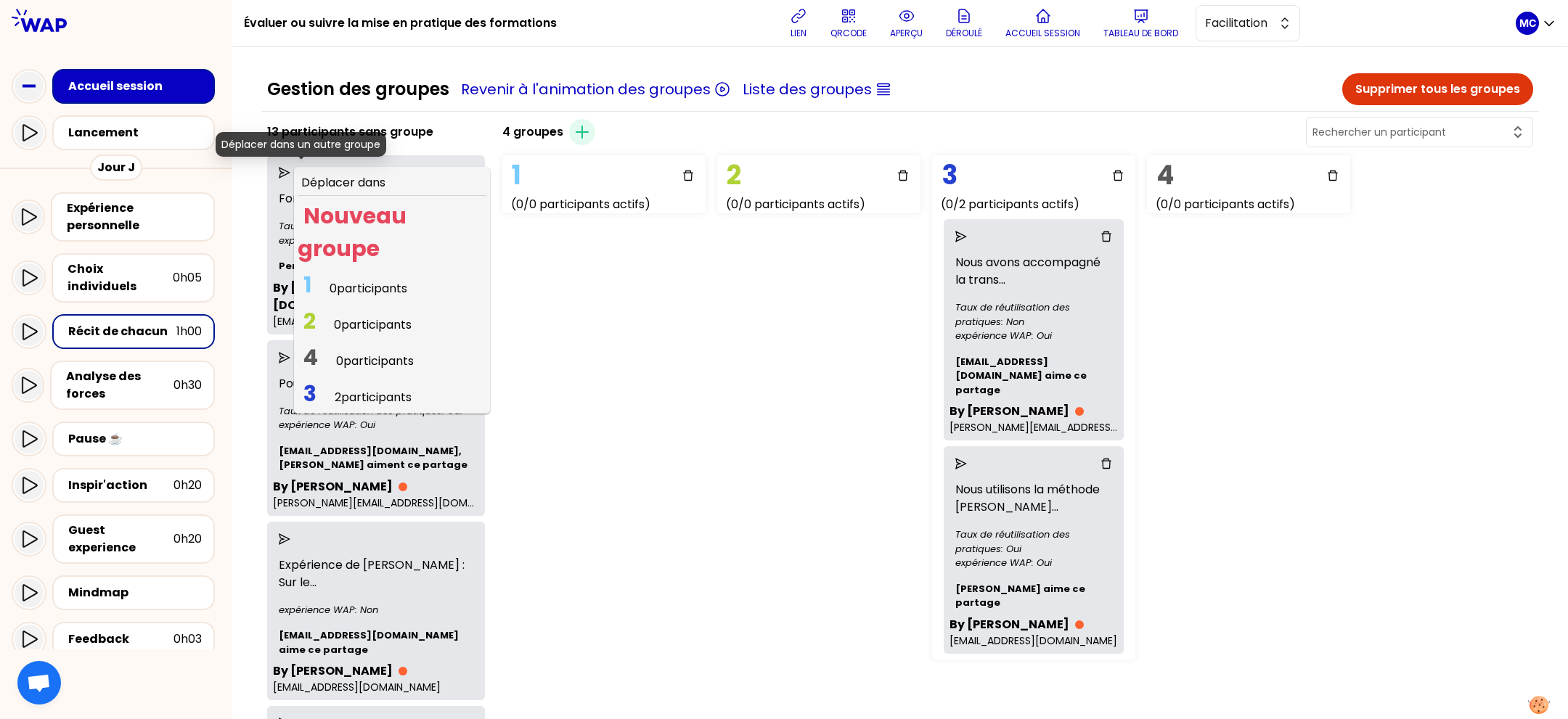
click at [661, 298] on div "1 (0/0 participants actifs) 2 (0/0 participants actifs) 3 (0/2 participants act…" at bounding box center [678, 408] width 363 height 516
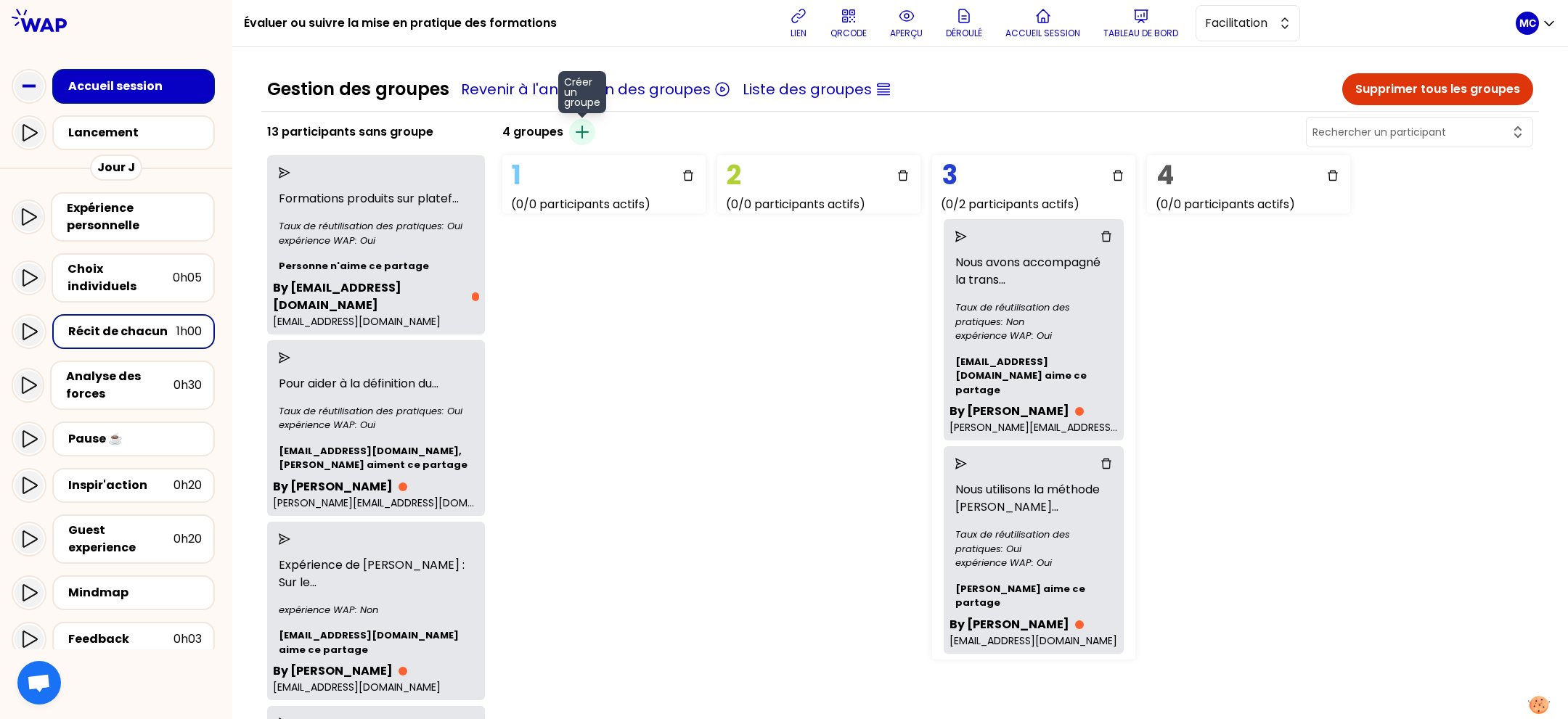
click at [591, 136] on icon "button" at bounding box center [582, 132] width 18 height 18
click at [590, 135] on icon "button" at bounding box center [581, 132] width 18 height 18
click at [594, 135] on span "button" at bounding box center [581, 132] width 27 height 27
click at [590, 135] on icon "button" at bounding box center [581, 132] width 18 height 18
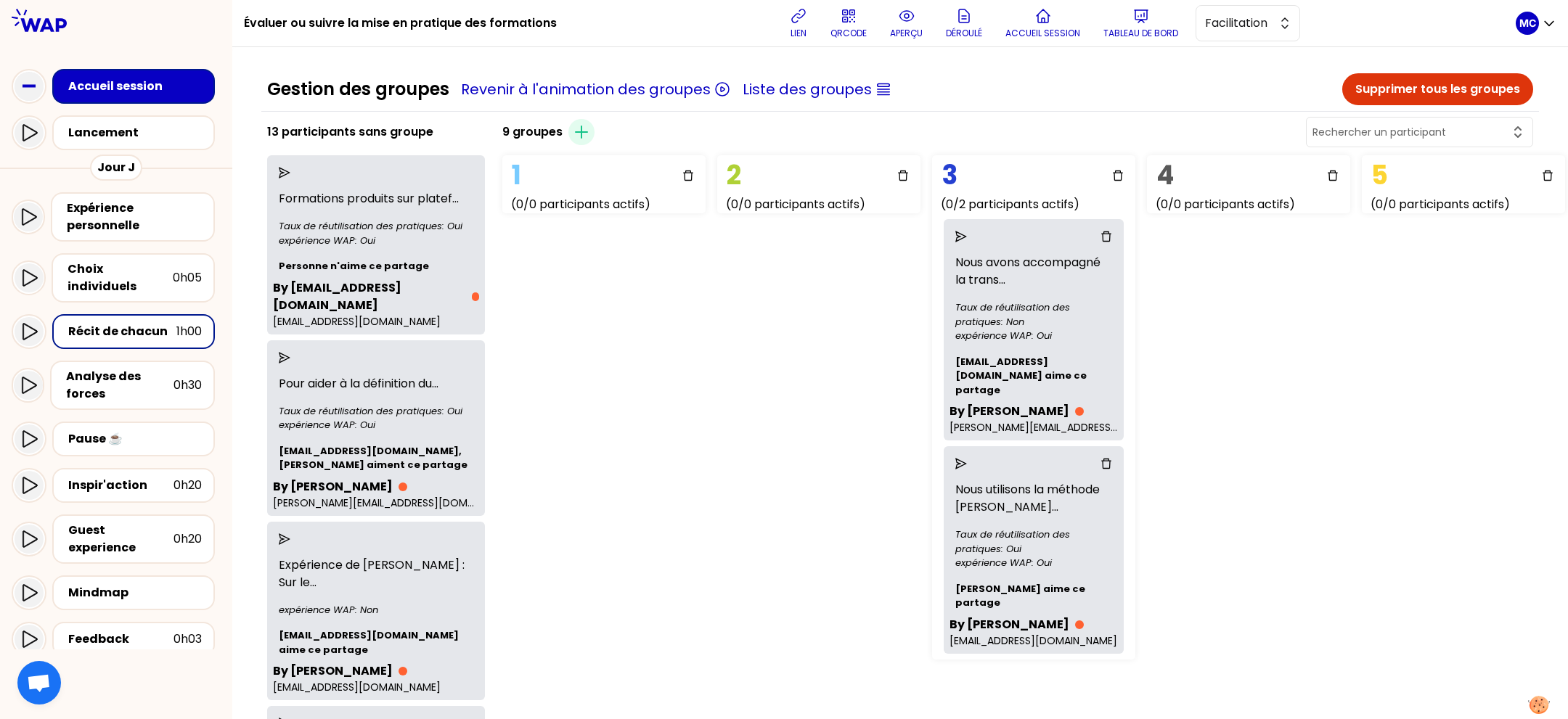
click at [819, 425] on div "1 (0/0 participants actifs) 2 (0/0 participants actifs) 3 (0/2 participants act…" at bounding box center [678, 408] width 363 height 516
click at [291, 169] on icon "send" at bounding box center [285, 172] width 12 height 12
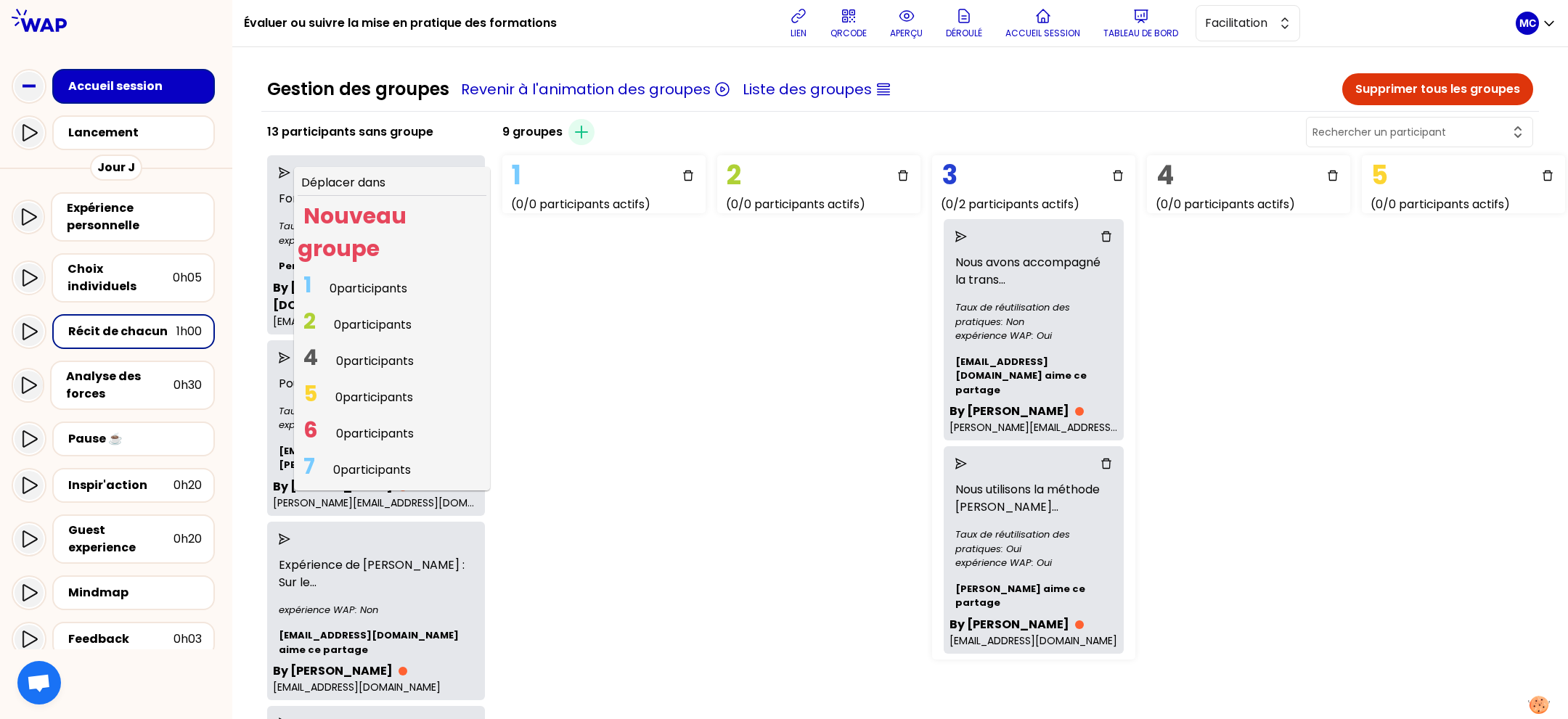
click at [375, 456] on span "7 0 participants" at bounding box center [357, 470] width 119 height 29
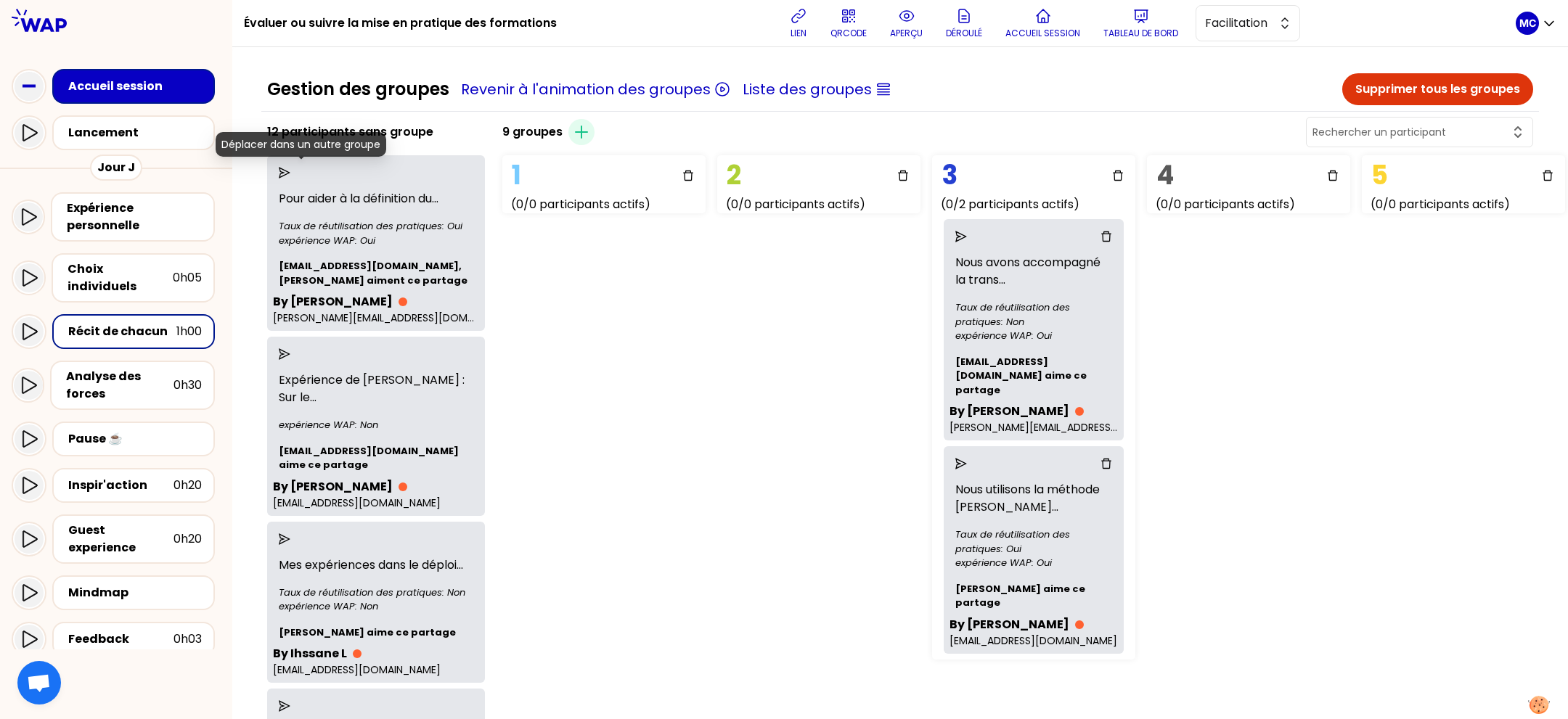
click at [291, 166] on icon "send" at bounding box center [285, 172] width 12 height 12
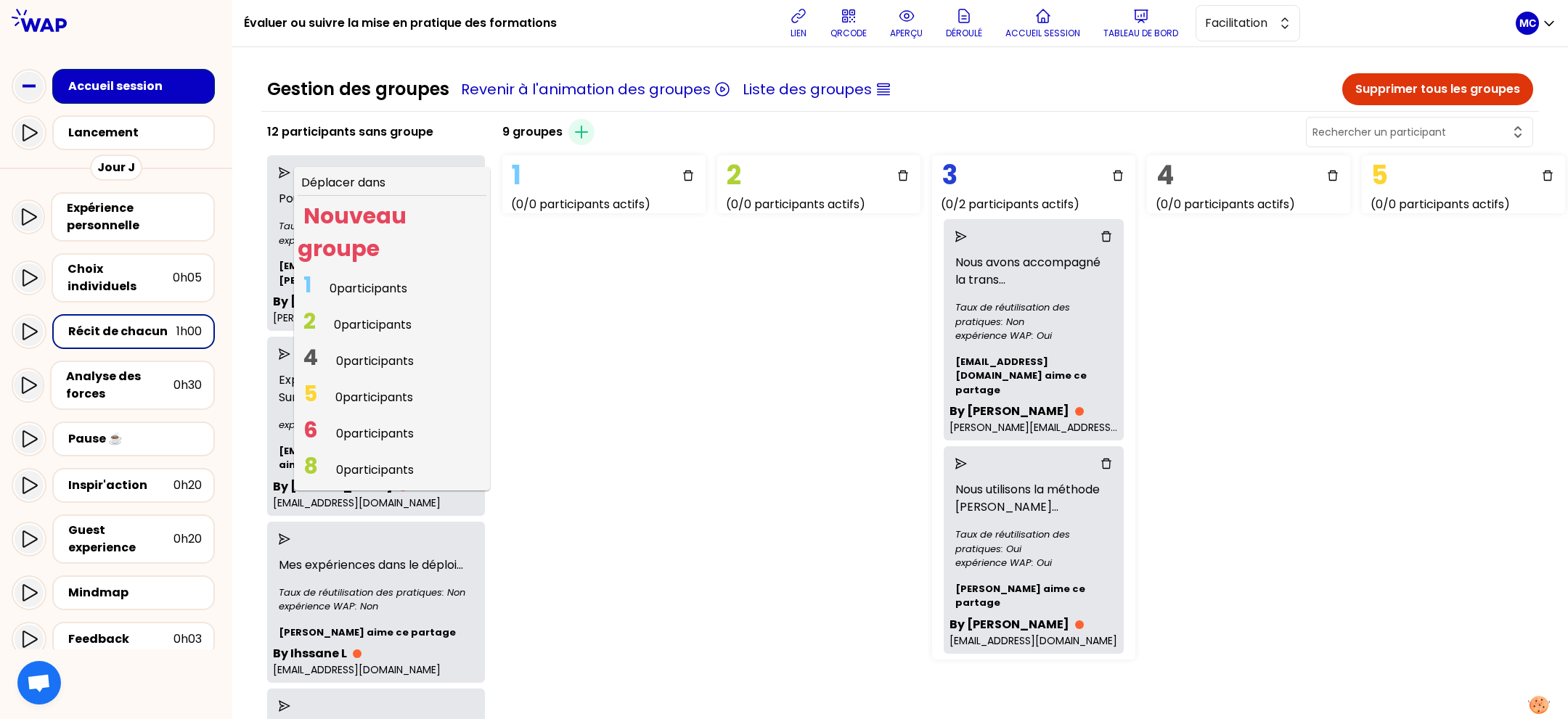
click at [369, 290] on span "0 participants" at bounding box center [368, 288] width 78 height 17
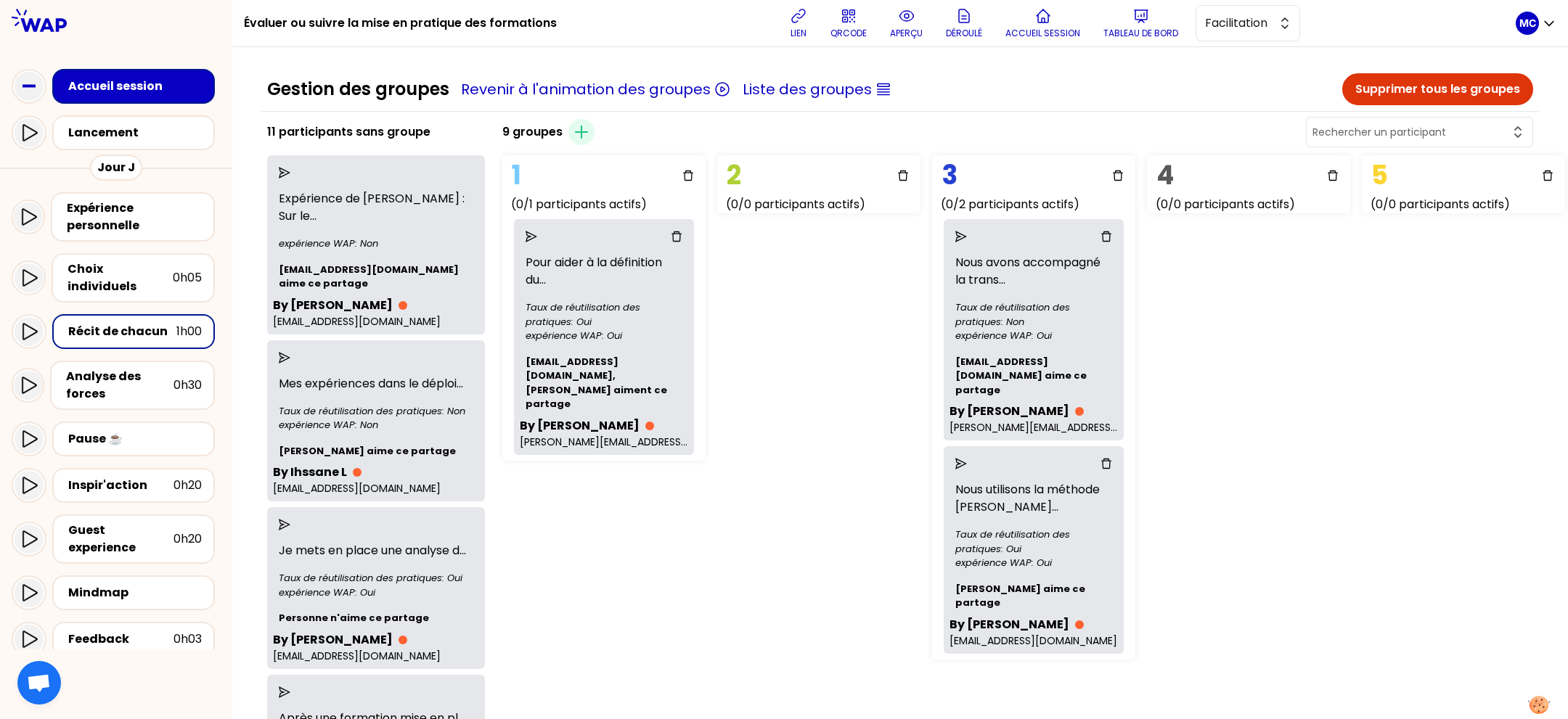
click at [293, 171] on div at bounding box center [375, 173] width 206 height 24
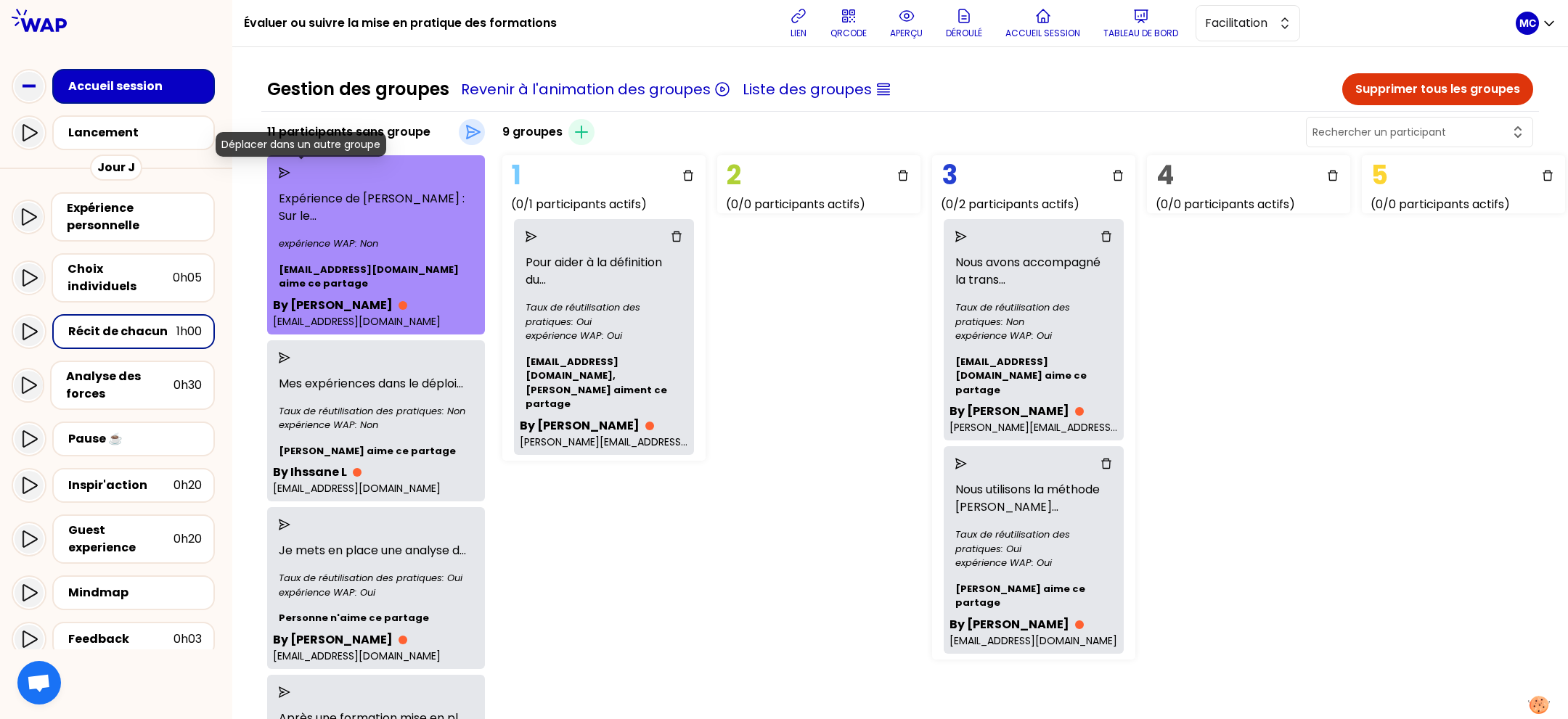
click at [291, 172] on icon "send" at bounding box center [285, 172] width 12 height 12
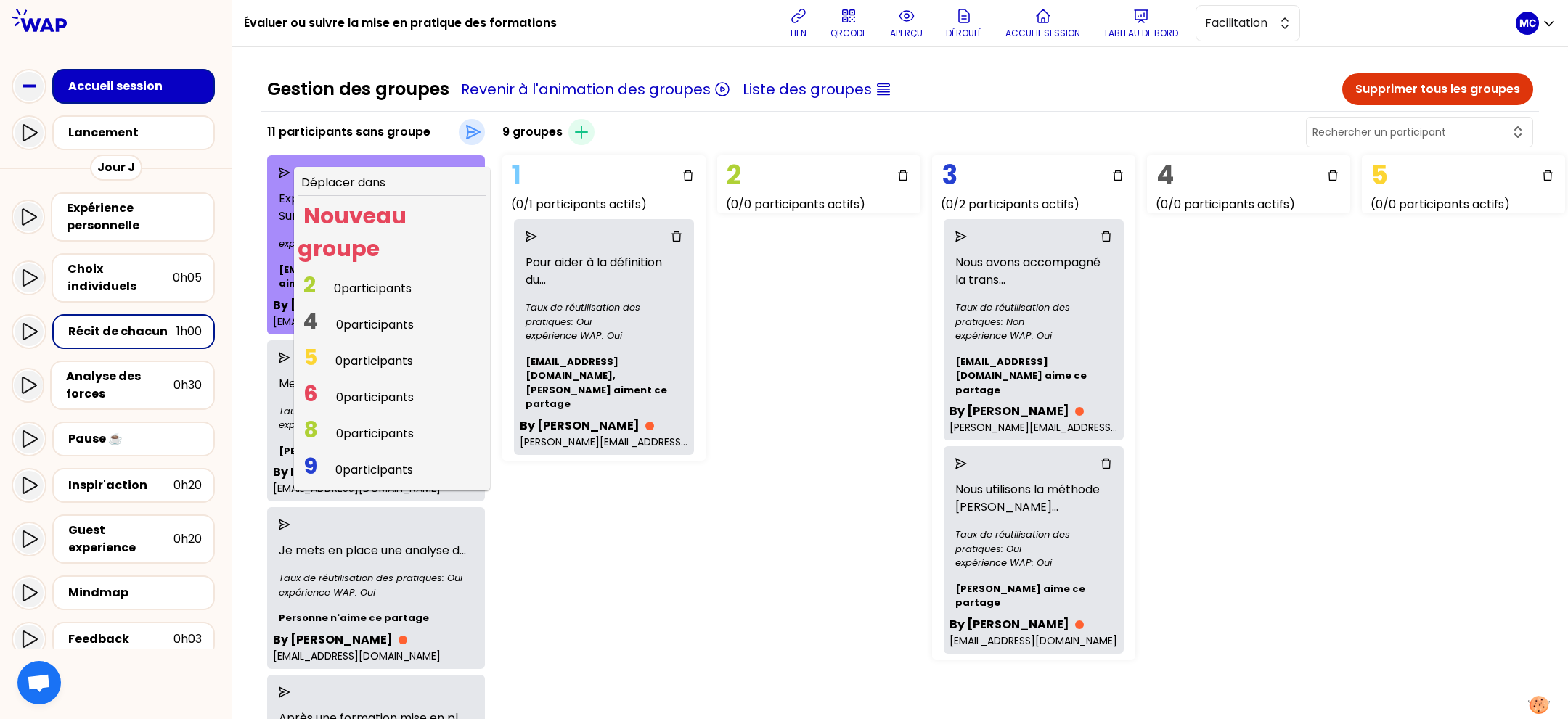
click at [381, 390] on span "0 participants" at bounding box center [375, 397] width 78 height 17
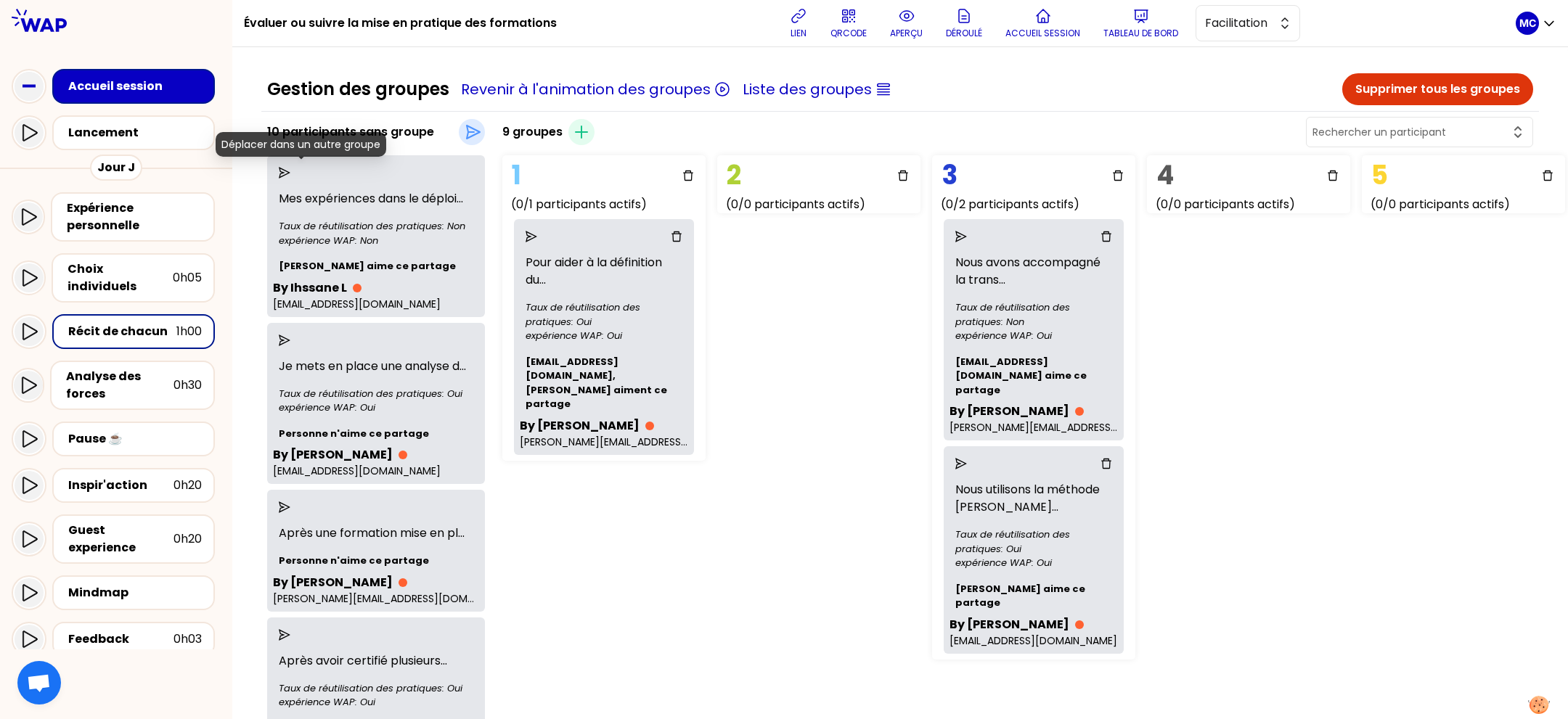
click at [291, 172] on icon "send" at bounding box center [285, 172] width 12 height 12
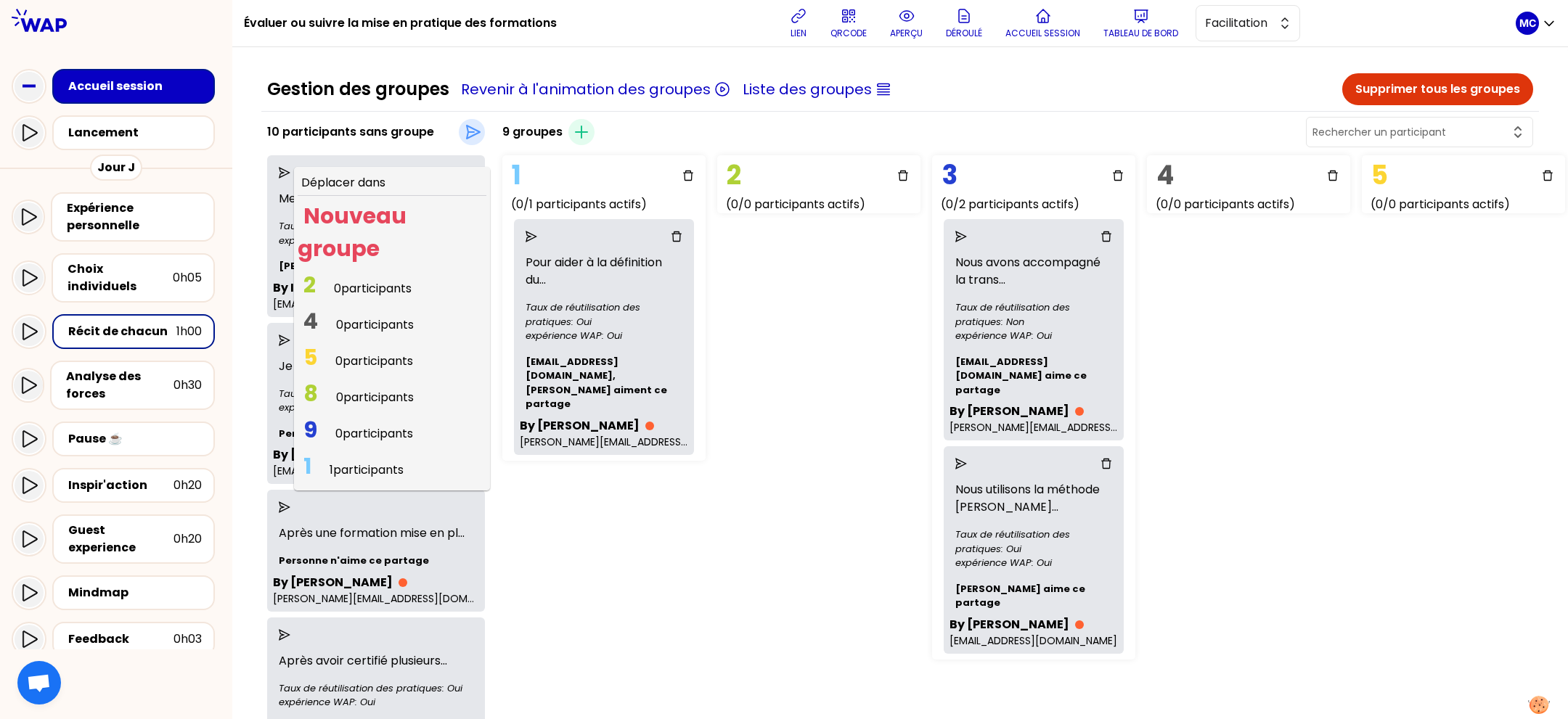
click at [371, 383] on span "8 0 participants" at bounding box center [359, 397] width 122 height 29
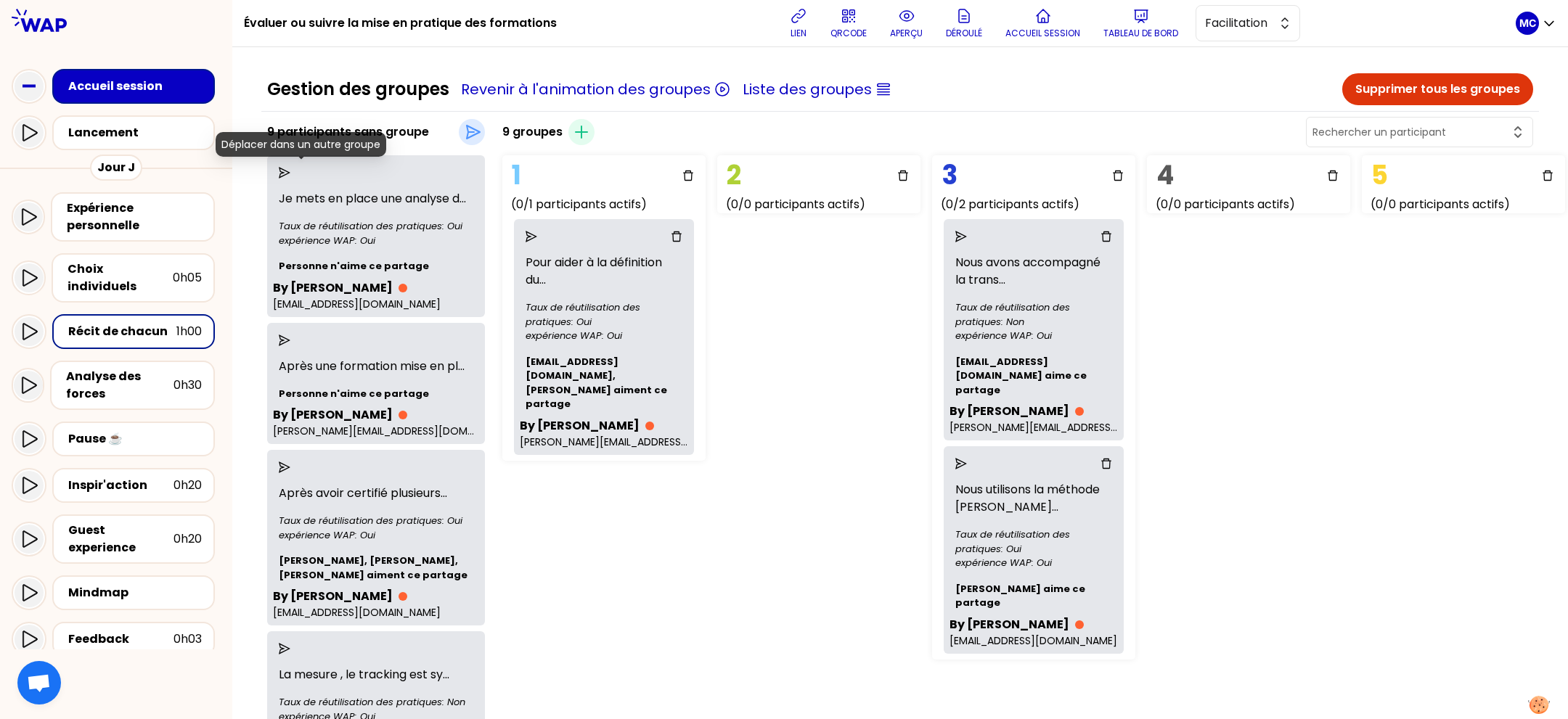
click at [302, 164] on div at bounding box center [375, 173] width 206 height 24
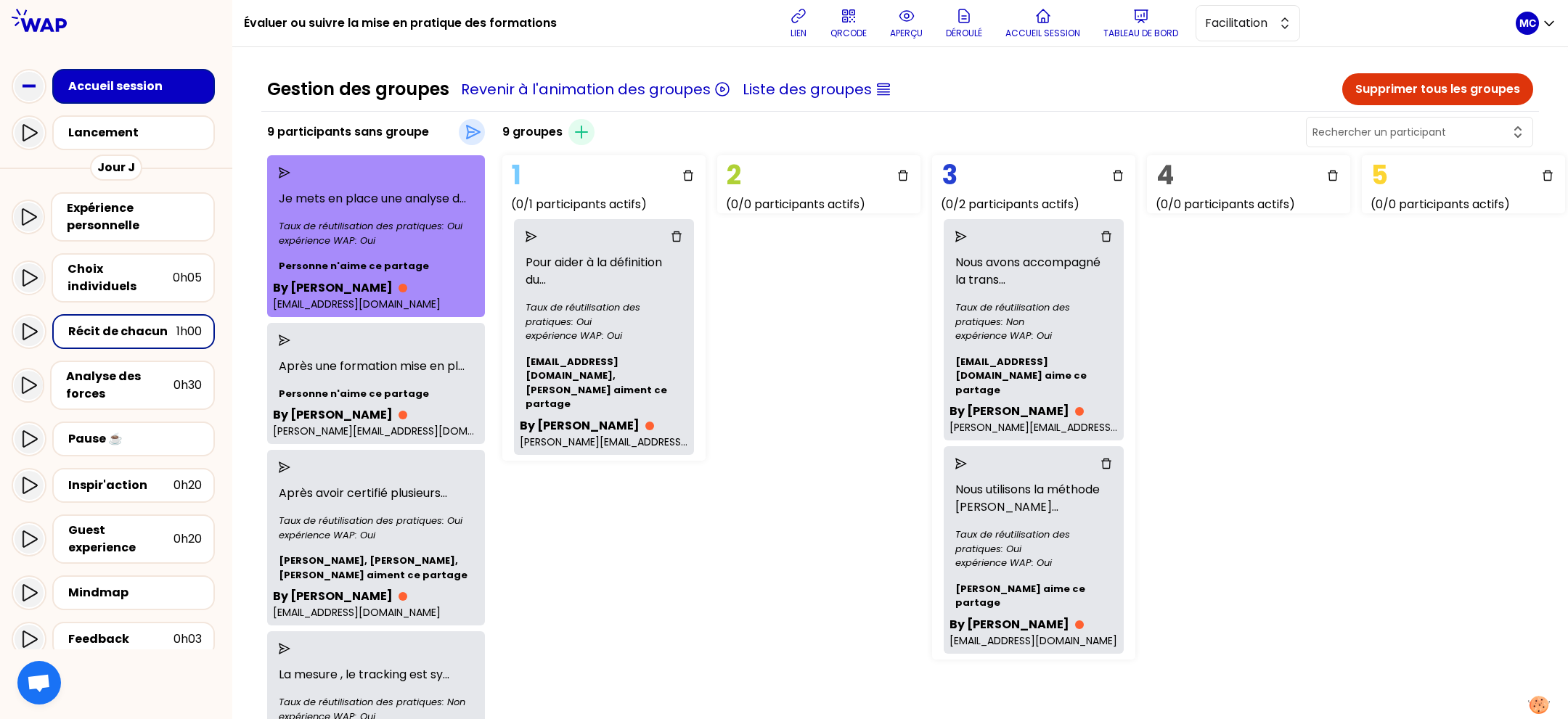
click at [307, 171] on div at bounding box center [382, 172] width 183 height 12
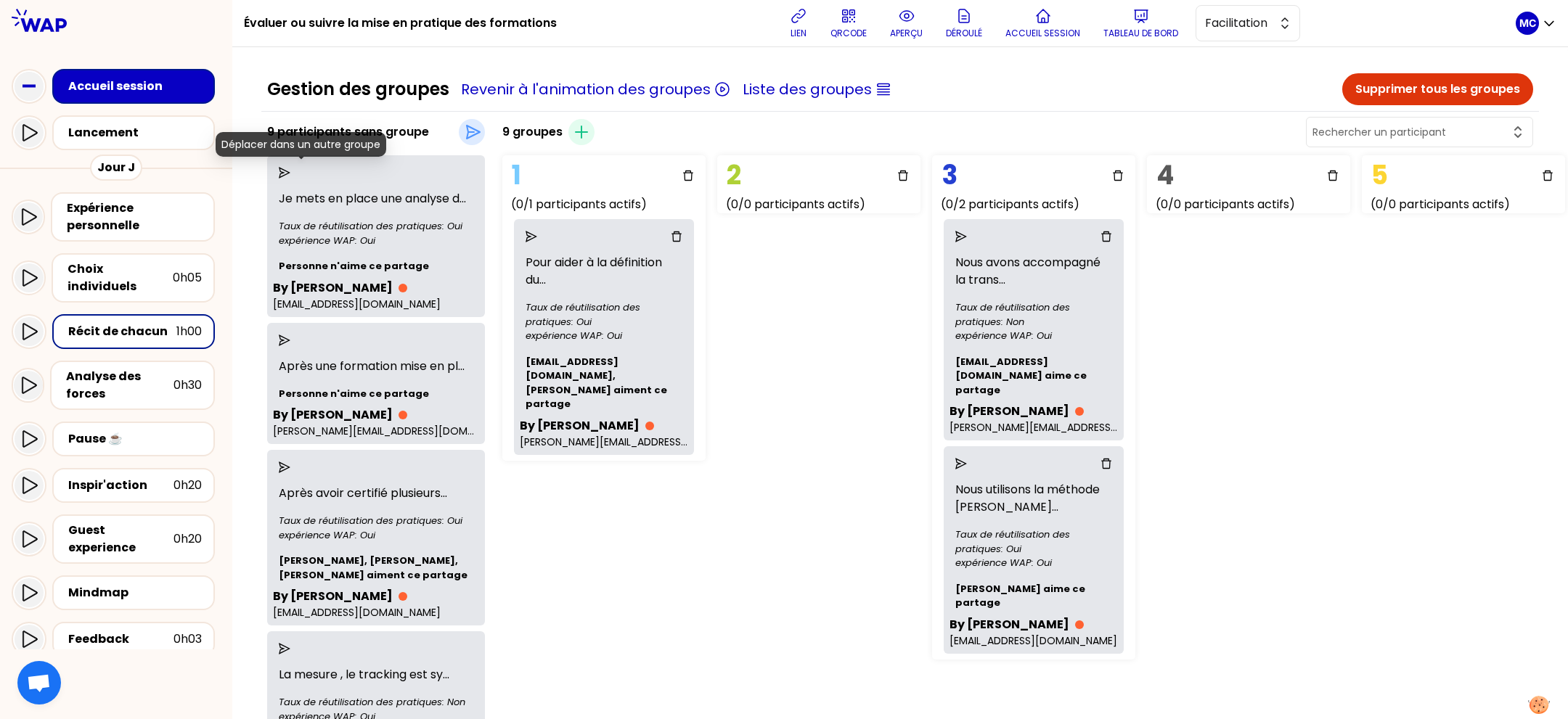
click at [291, 166] on icon "send" at bounding box center [285, 172] width 12 height 12
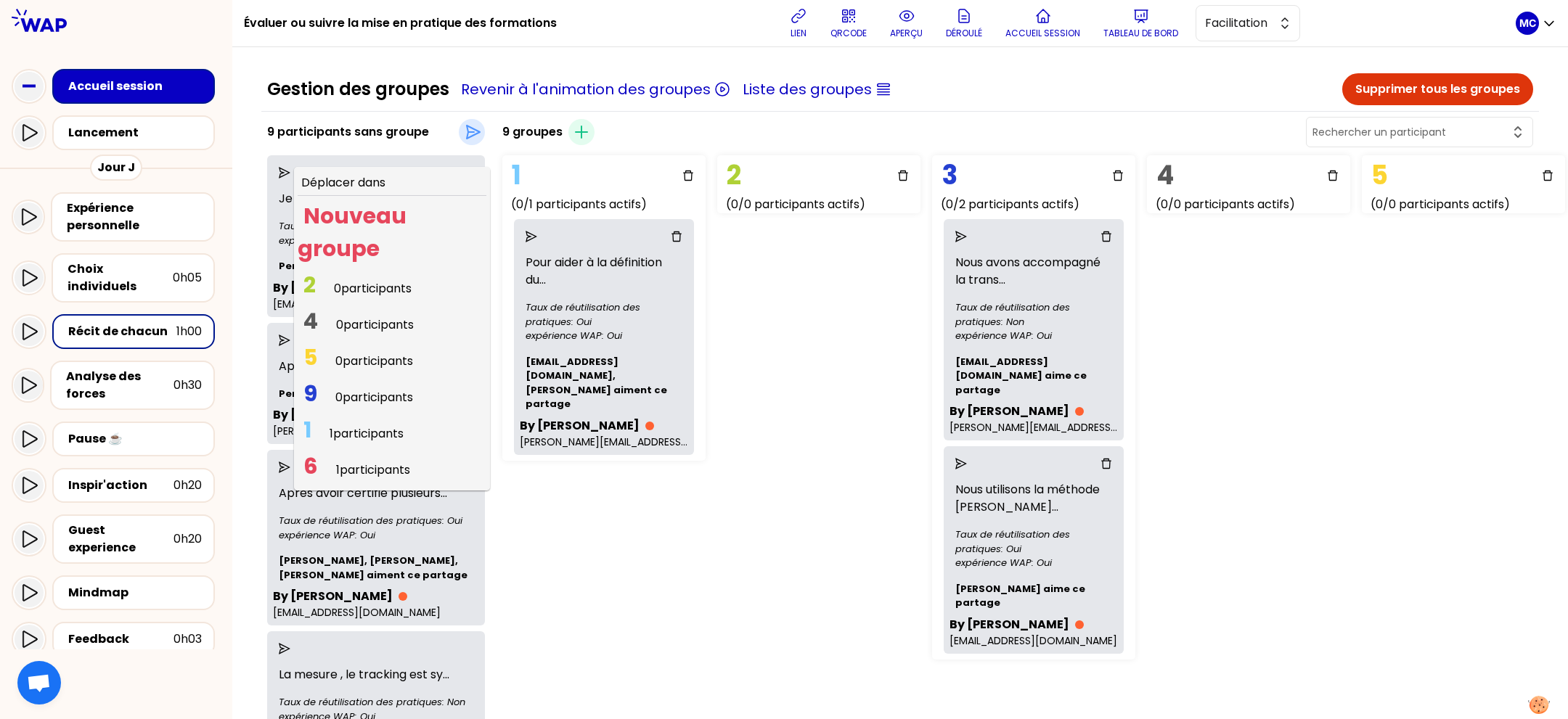
click at [378, 317] on span "0 participants" at bounding box center [375, 324] width 78 height 17
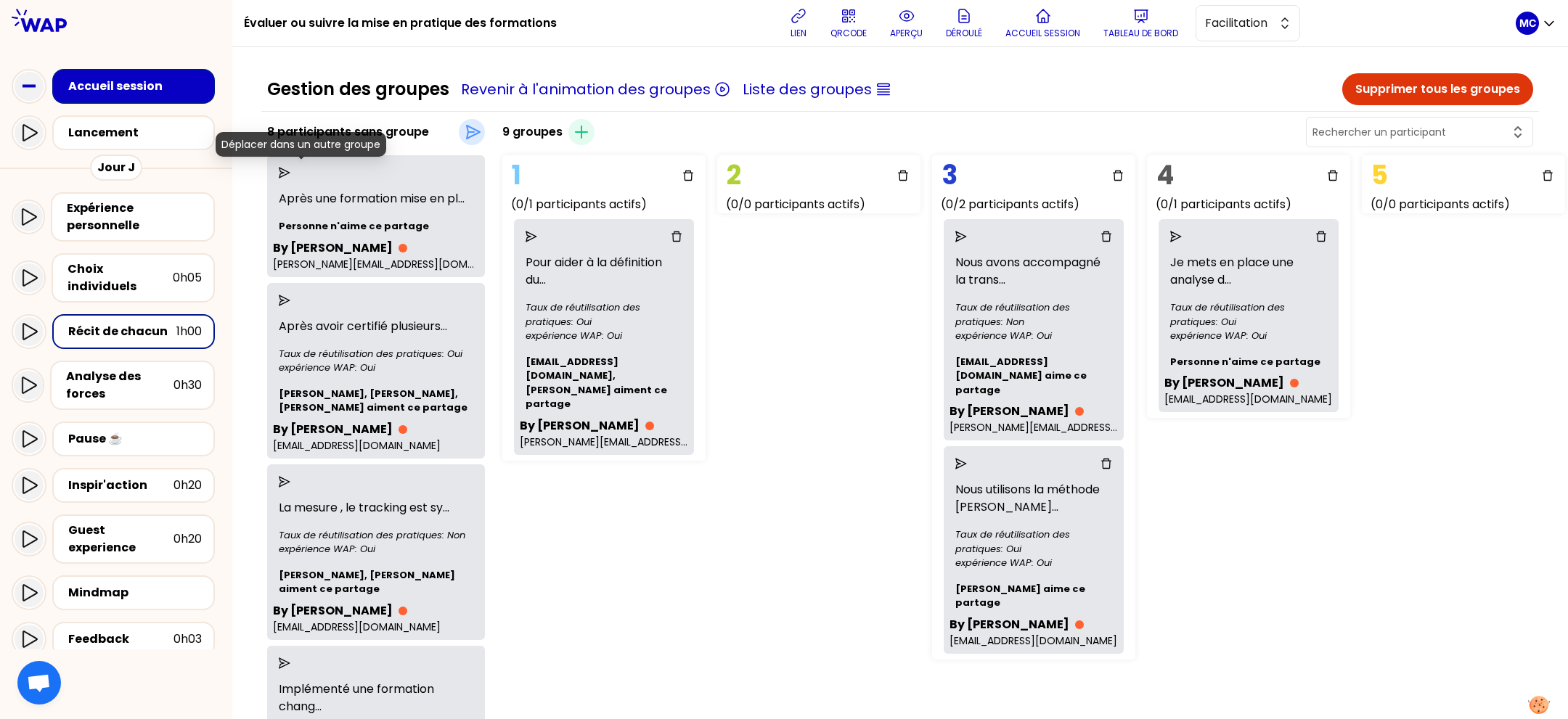
click at [291, 172] on icon "send" at bounding box center [285, 172] width 12 height 12
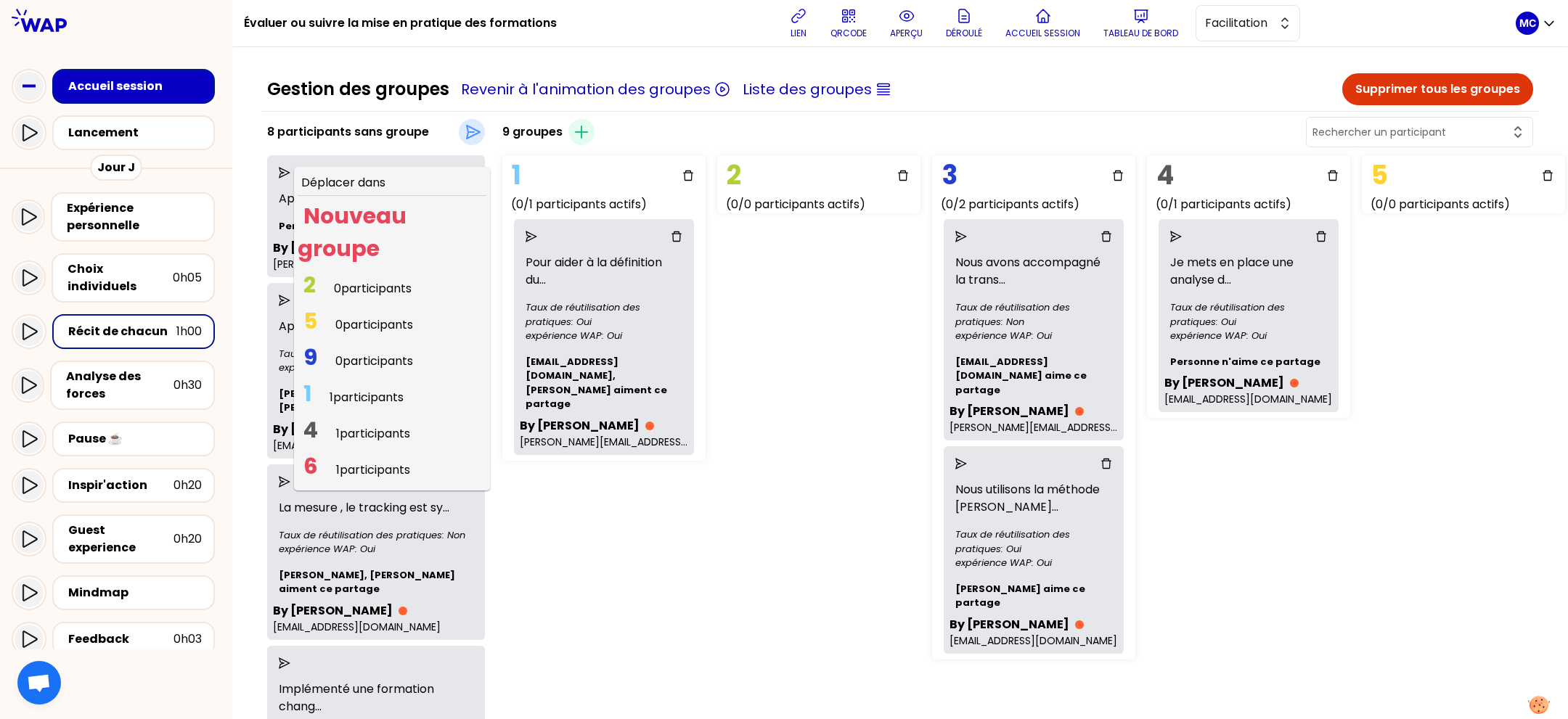
click at [354, 284] on span "2 0 participants" at bounding box center [358, 288] width 120 height 29
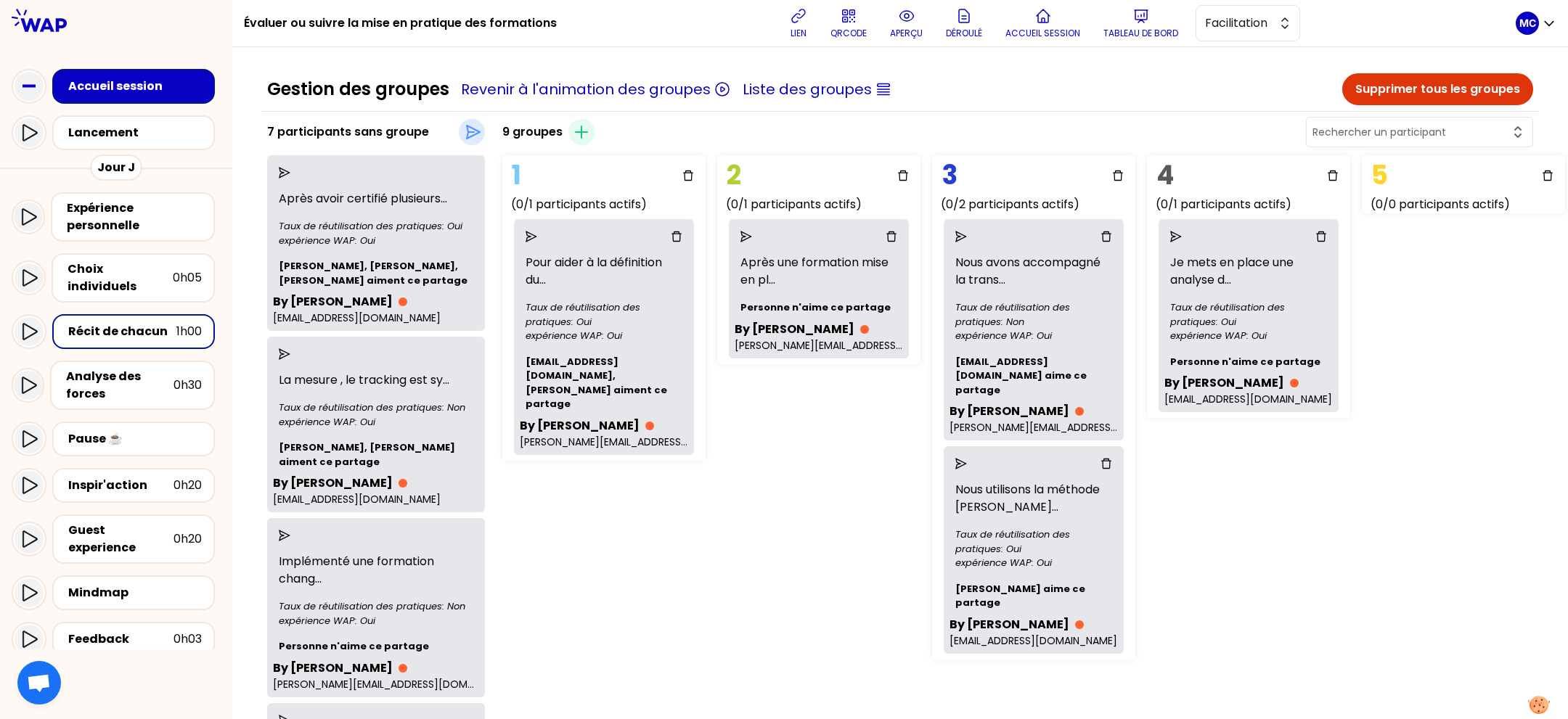
click at [291, 177] on icon "send" at bounding box center [285, 172] width 12 height 12
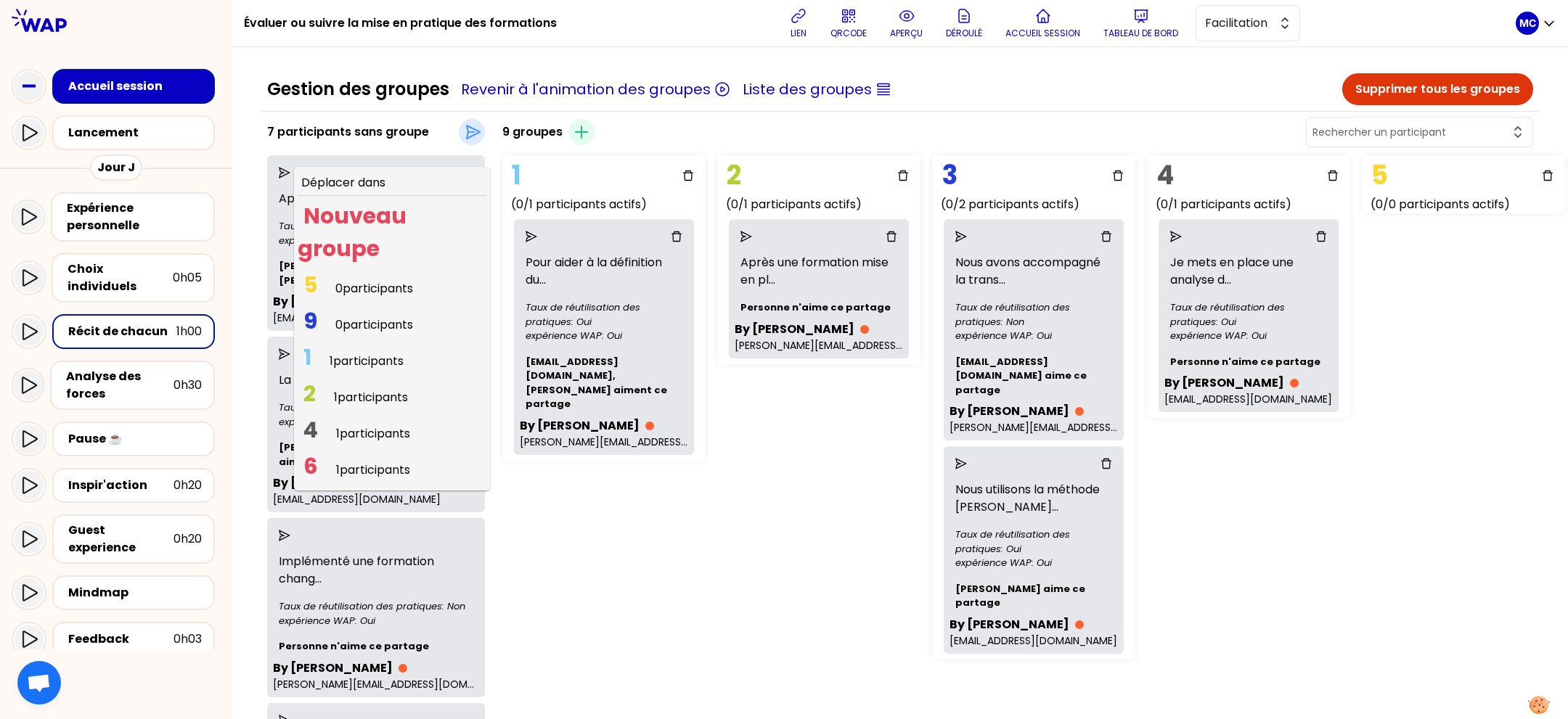
click at [360, 391] on span "1 participants" at bounding box center [371, 397] width 74 height 17
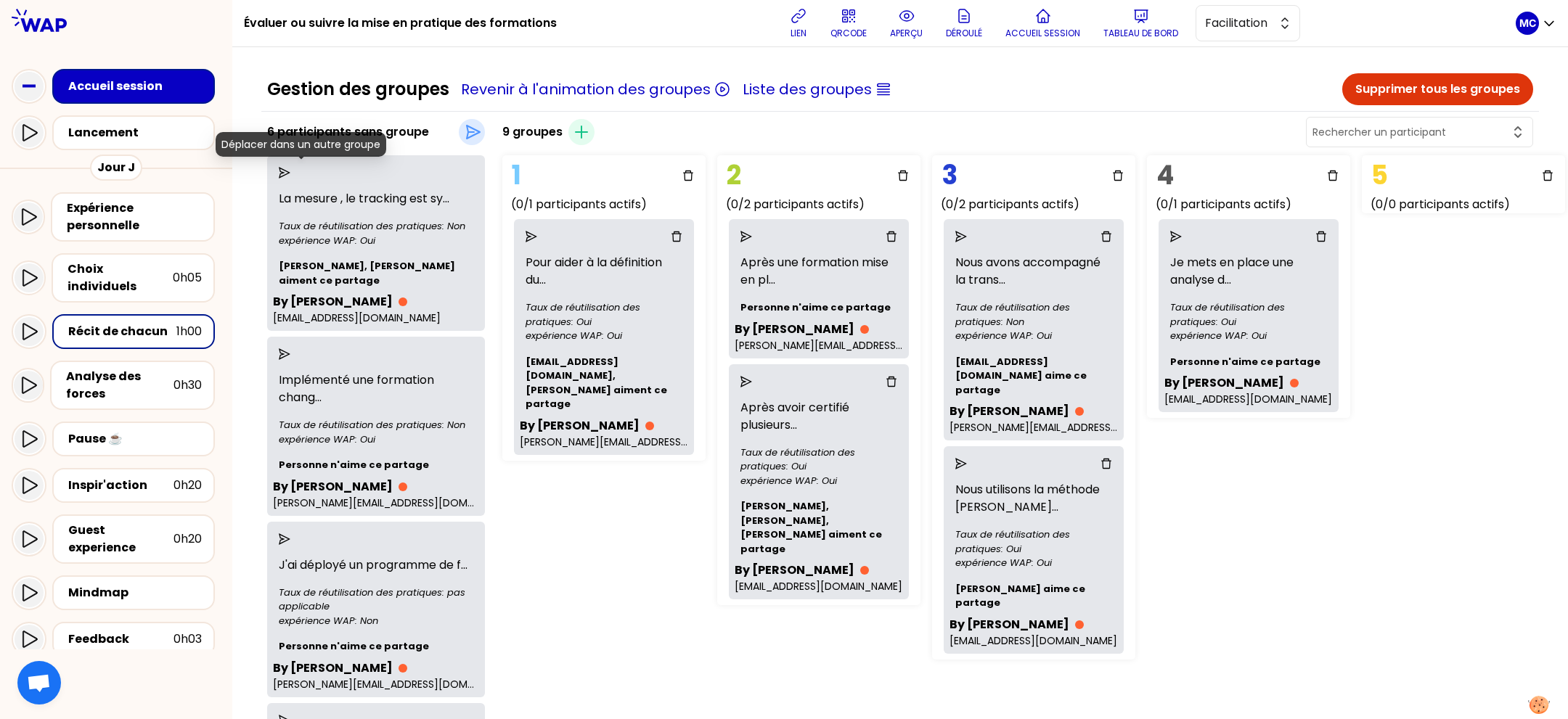
click at [291, 172] on icon "send" at bounding box center [285, 172] width 12 height 12
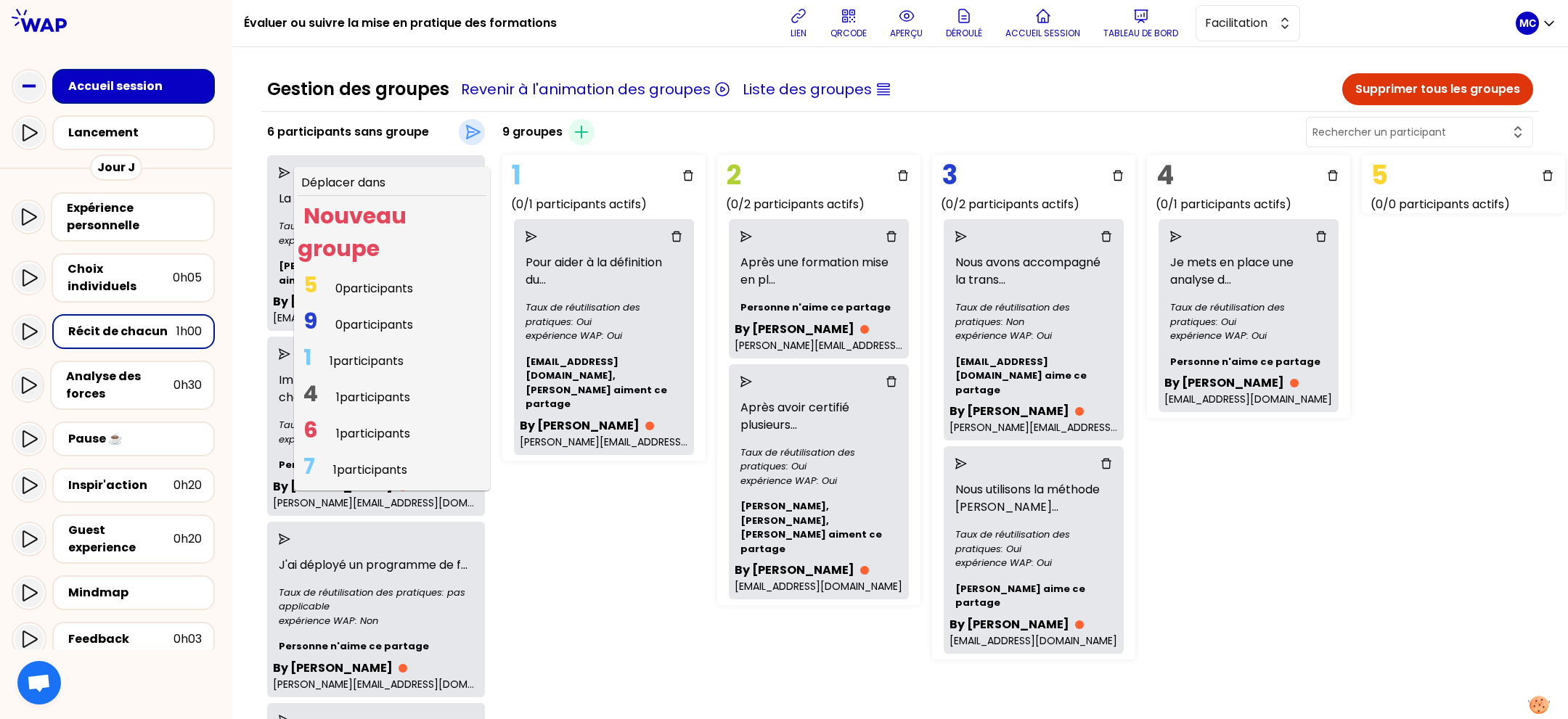
click at [378, 356] on span "1 participants" at bounding box center [366, 360] width 74 height 17
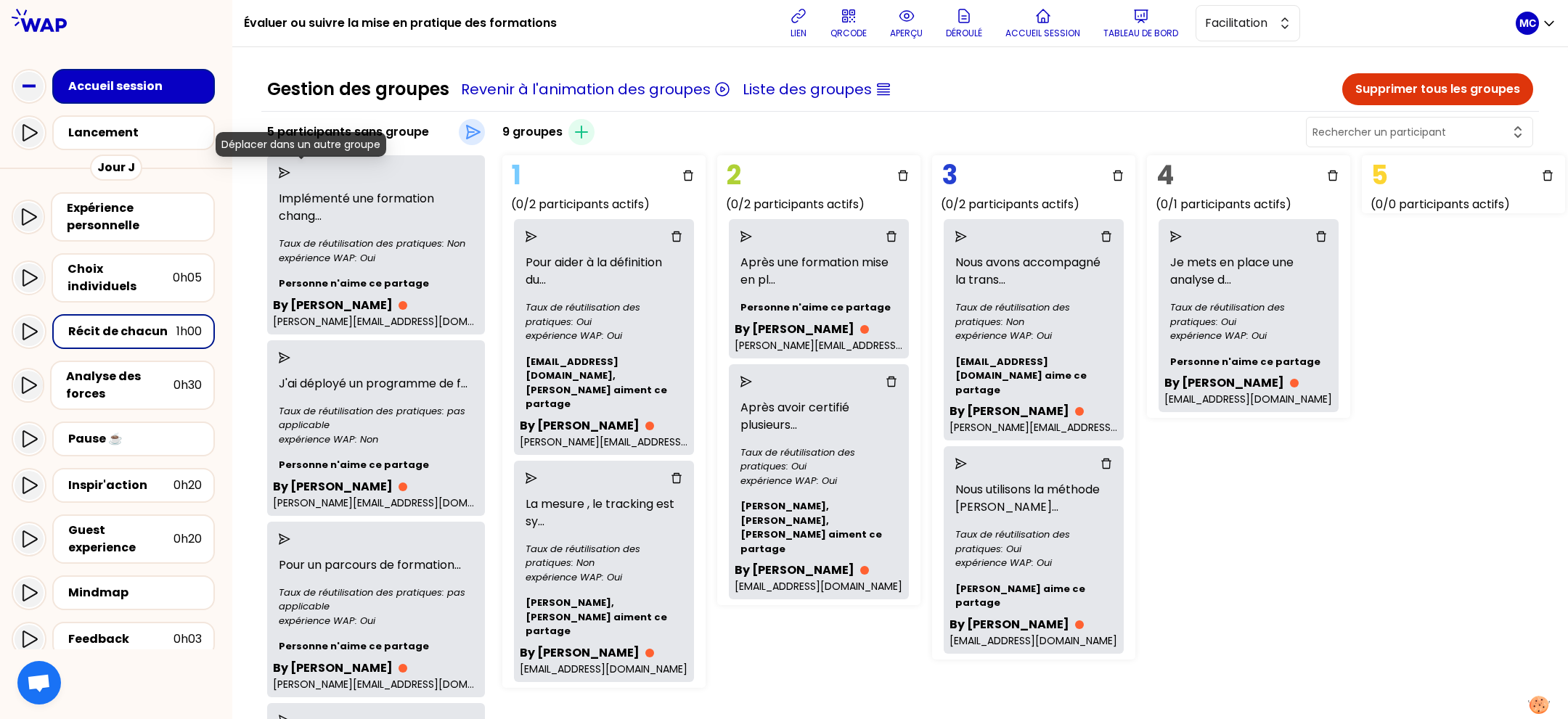
click at [291, 169] on icon "send" at bounding box center [285, 172] width 12 height 12
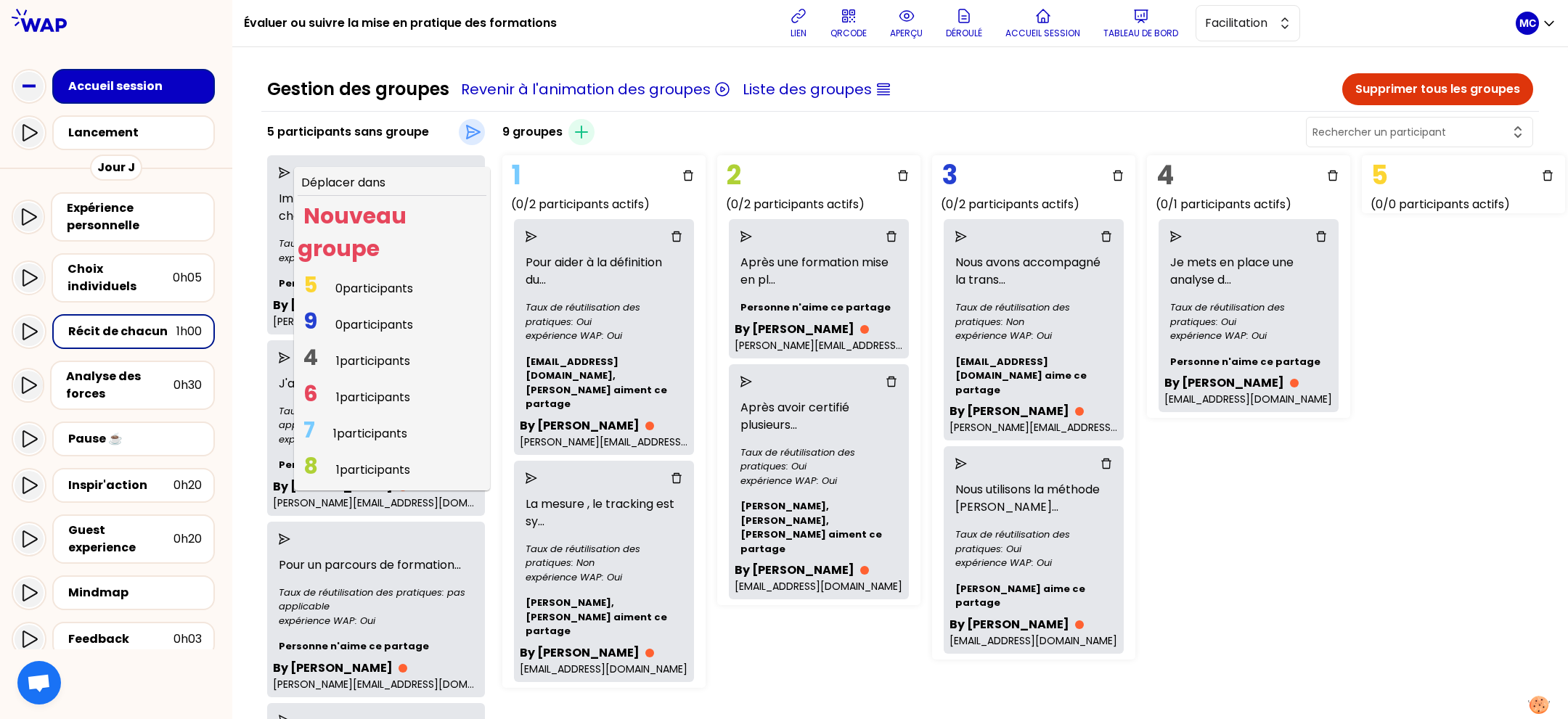
click at [369, 461] on span "1 participants" at bounding box center [373, 469] width 74 height 17
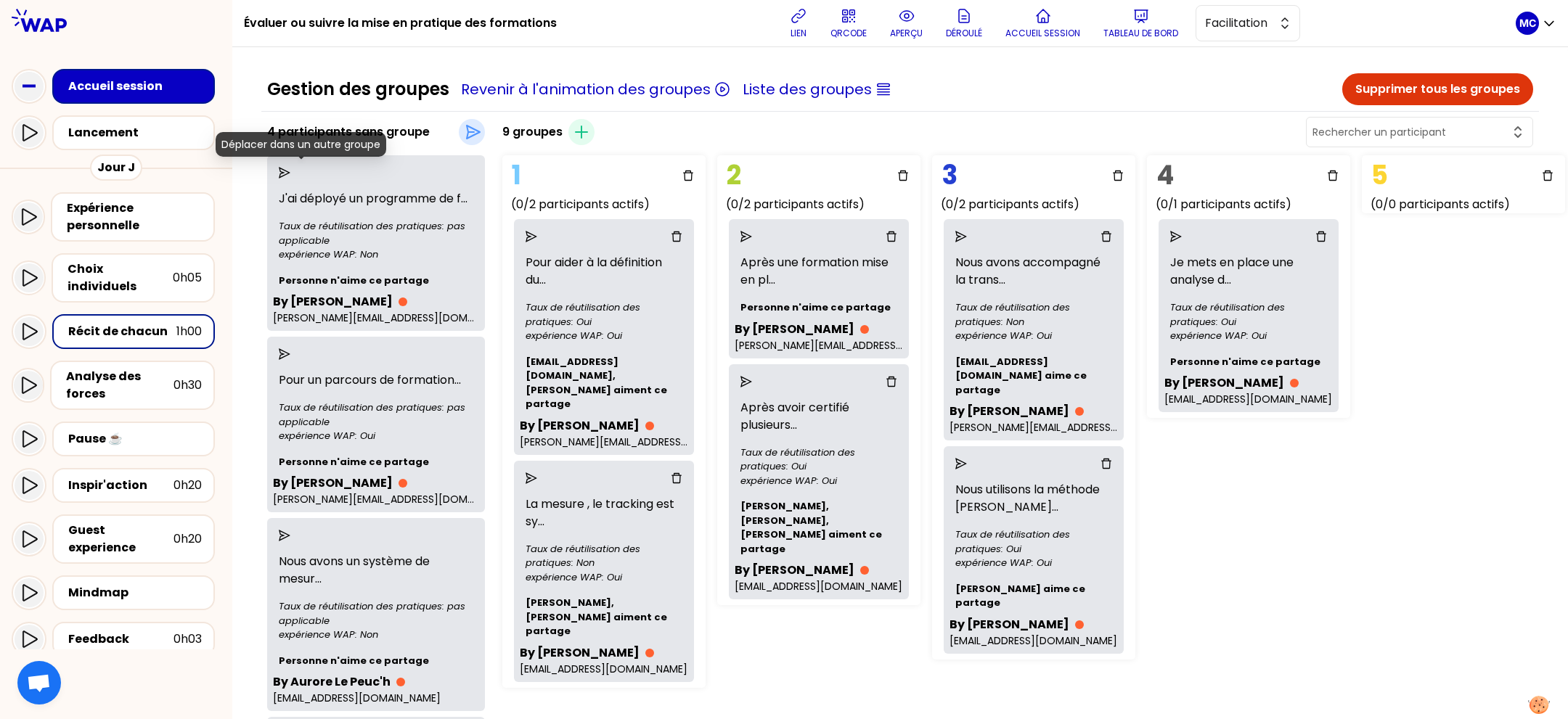
click at [291, 172] on icon "send" at bounding box center [285, 172] width 12 height 12
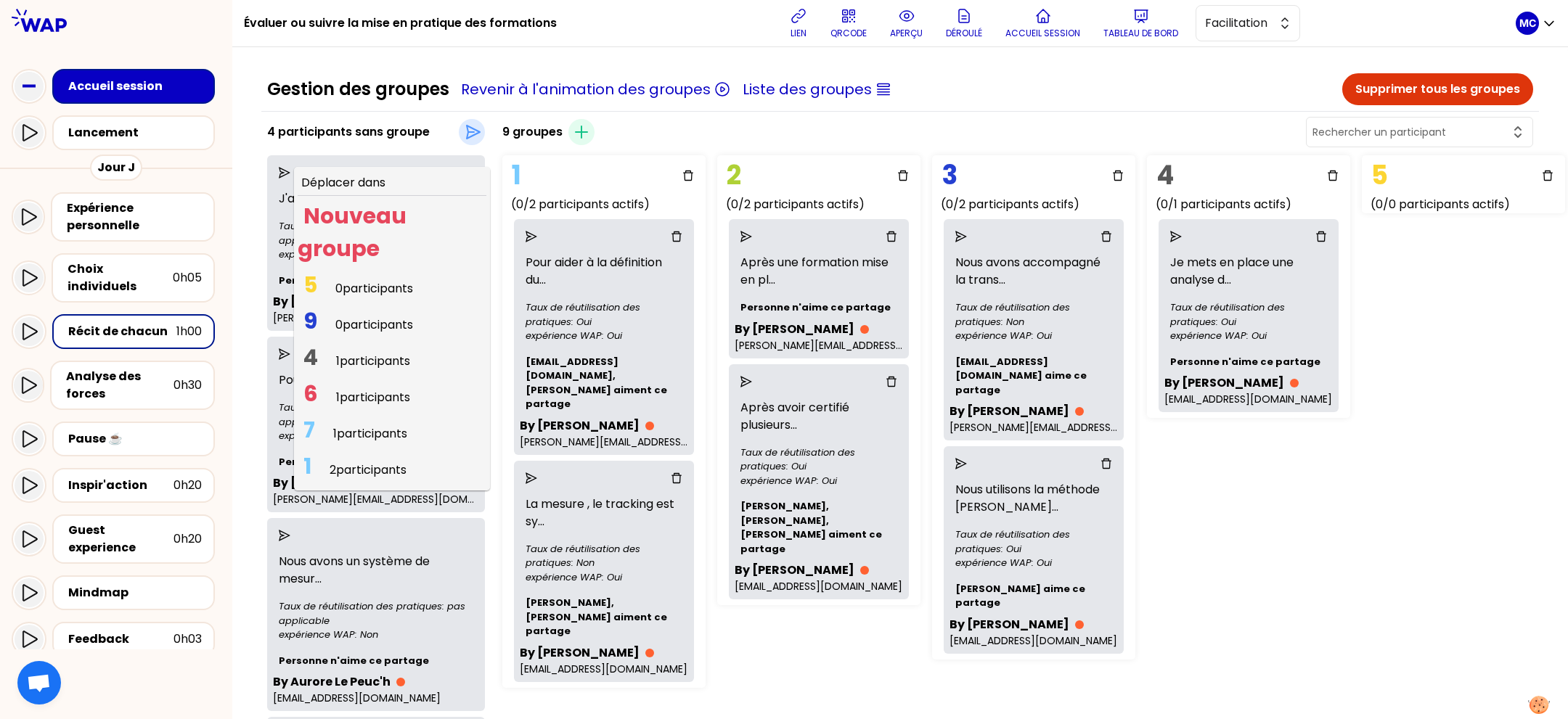
click at [363, 349] on span "4 1 participants" at bounding box center [357, 360] width 118 height 29
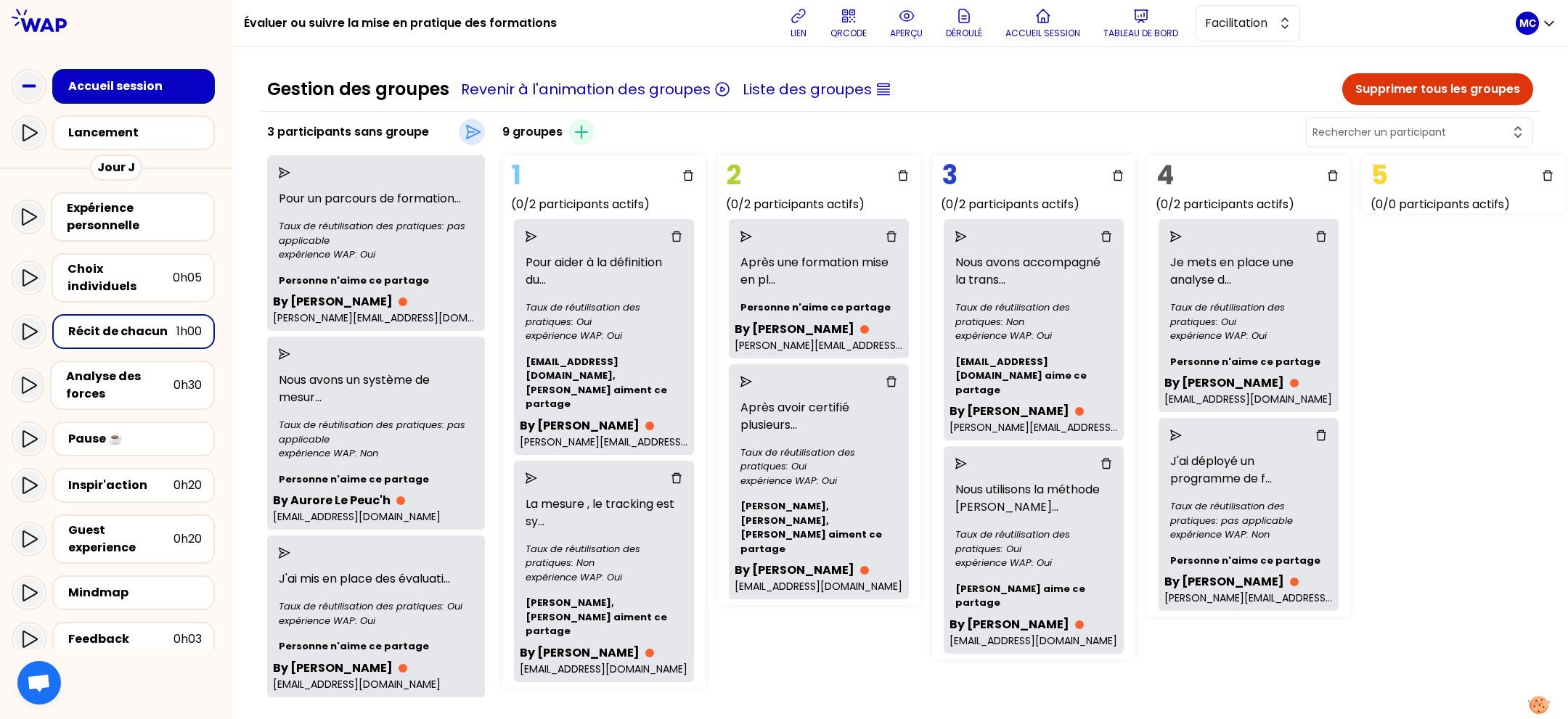
click at [300, 164] on div at bounding box center [375, 173] width 206 height 24
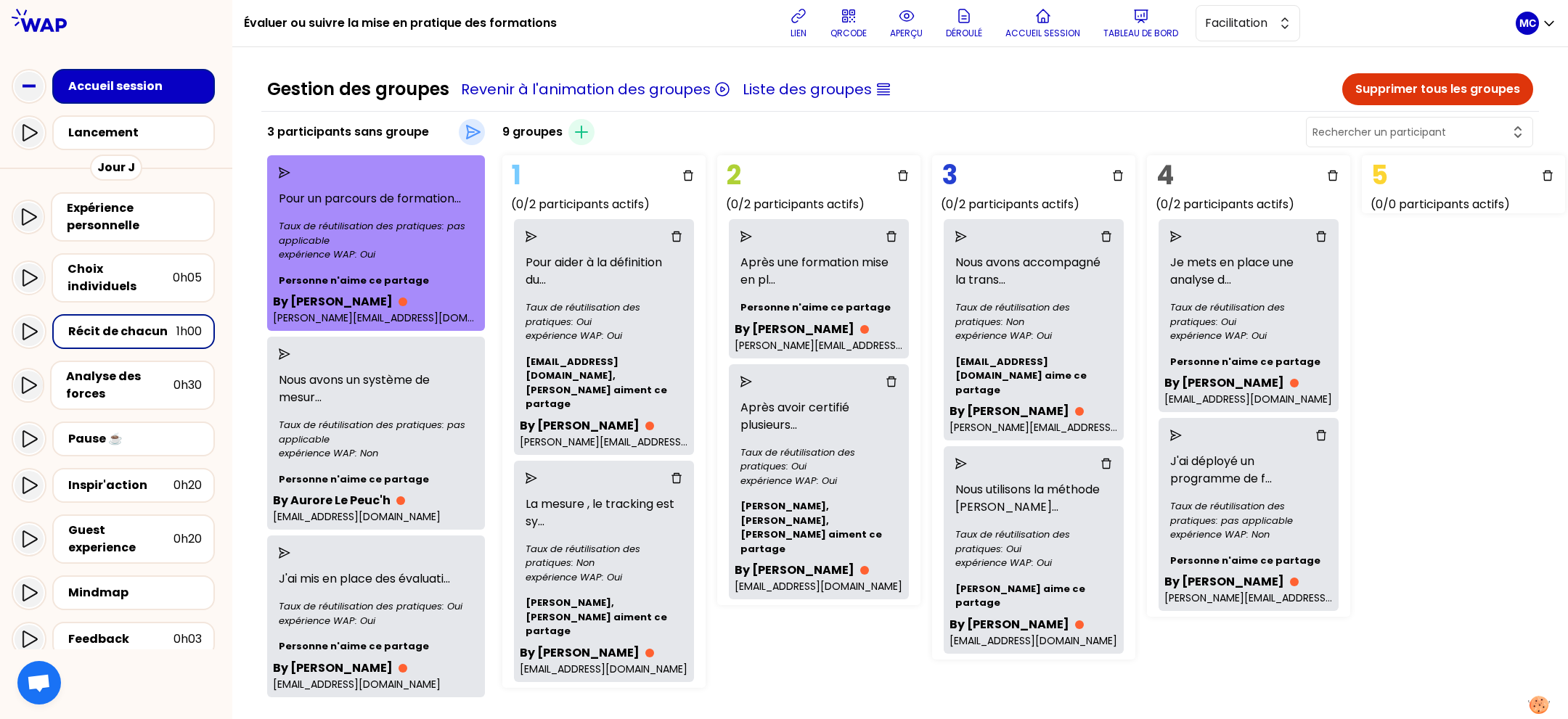
click at [299, 163] on div at bounding box center [375, 173] width 206 height 24
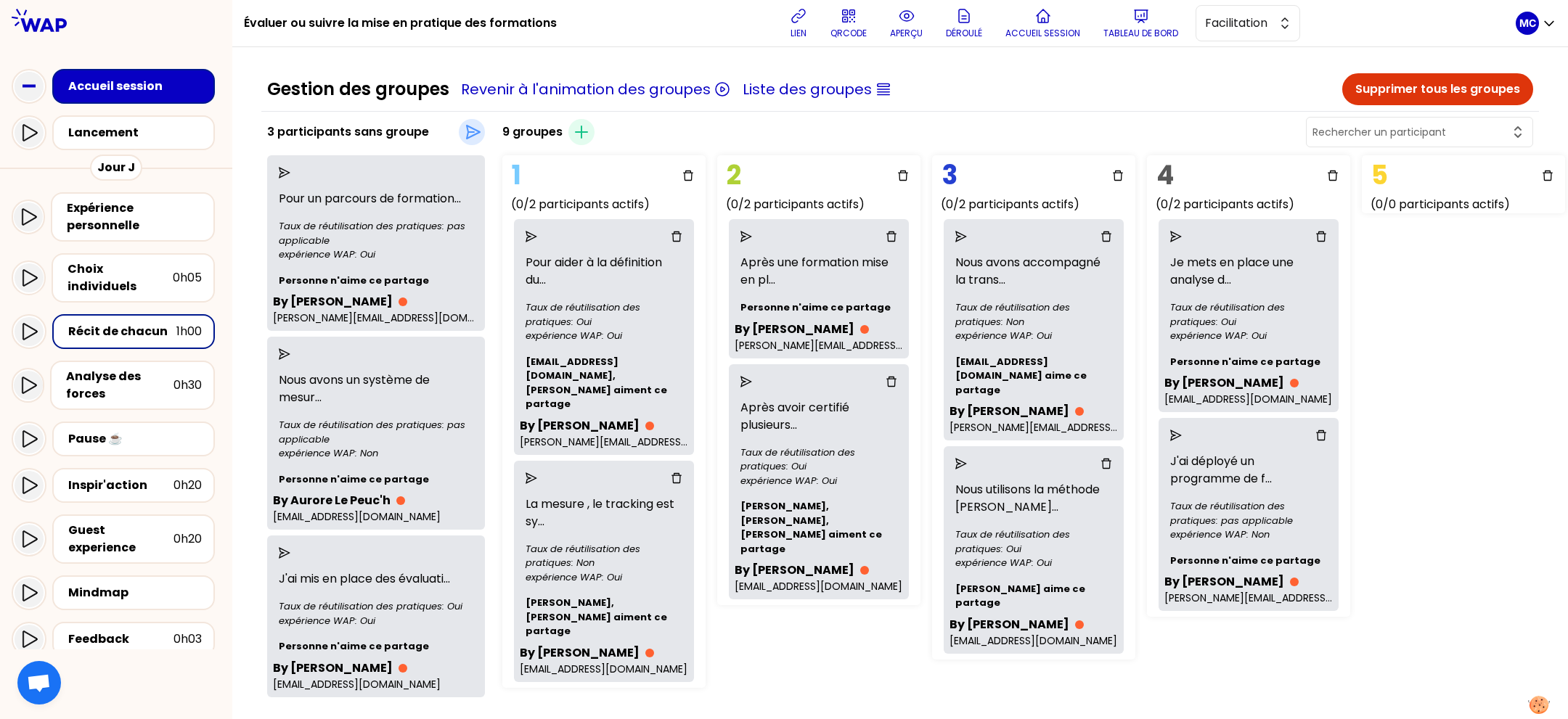
click at [291, 170] on icon "send" at bounding box center [285, 172] width 12 height 12
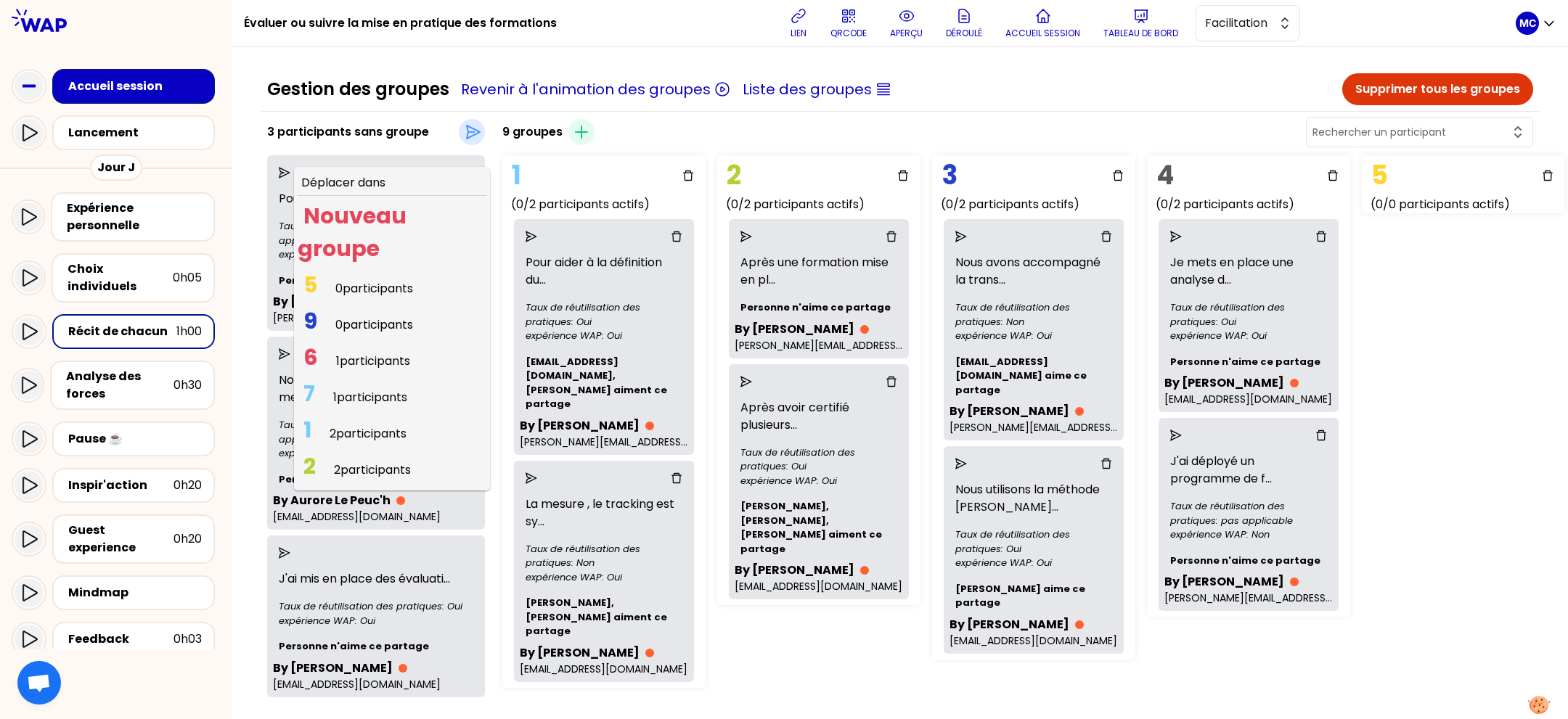
click at [352, 355] on span "6 1 participants" at bounding box center [357, 360] width 118 height 29
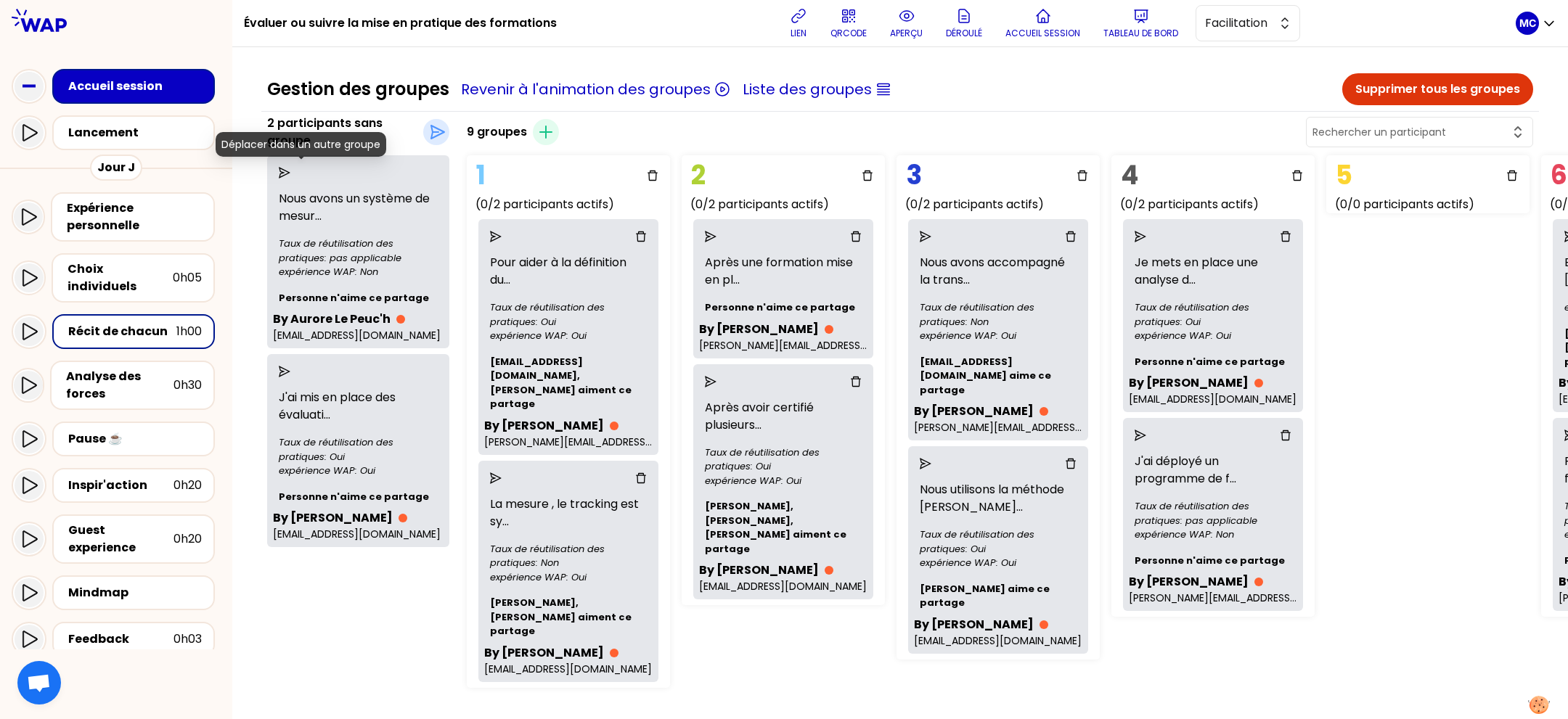
click at [291, 169] on icon "send" at bounding box center [285, 172] width 12 height 12
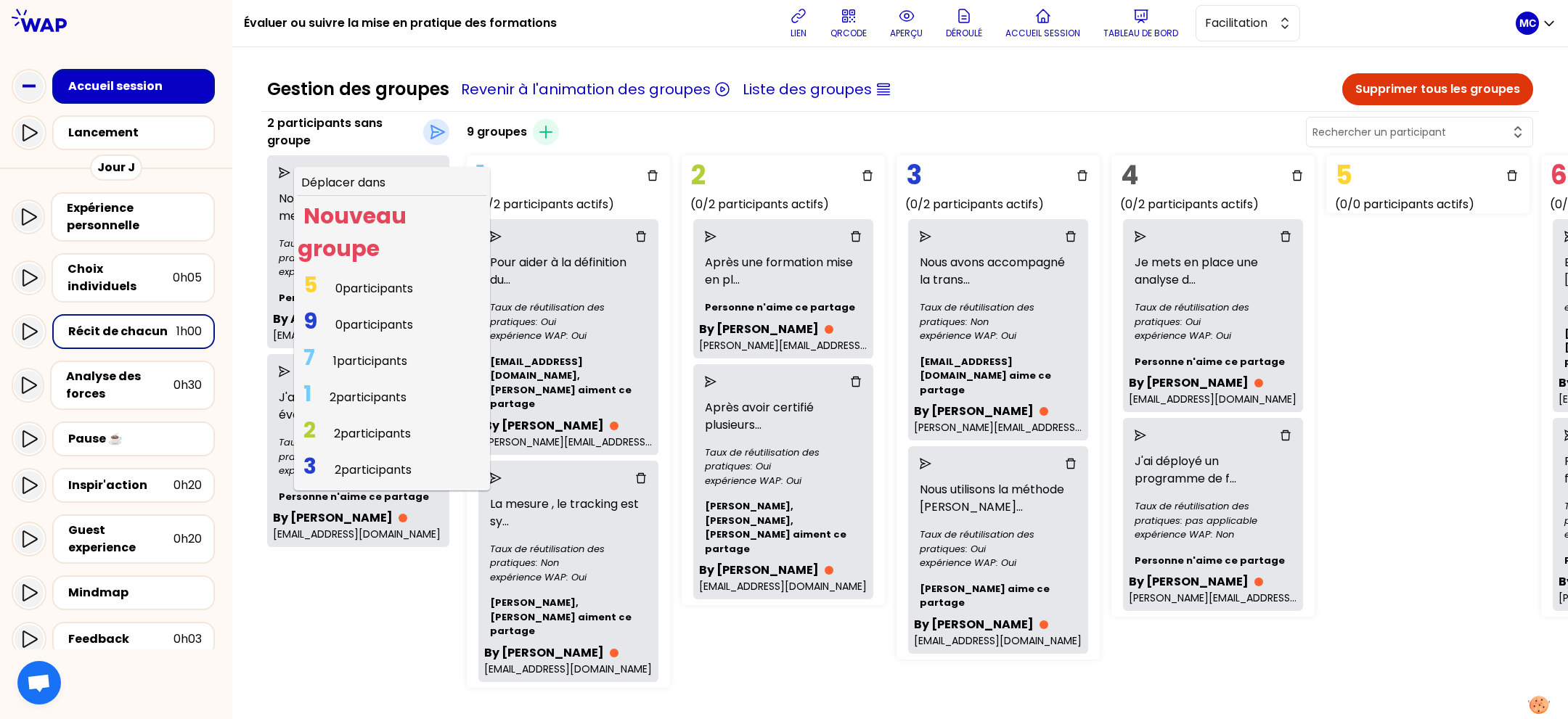
click at [363, 349] on span "7 1 participants" at bounding box center [355, 360] width 115 height 29
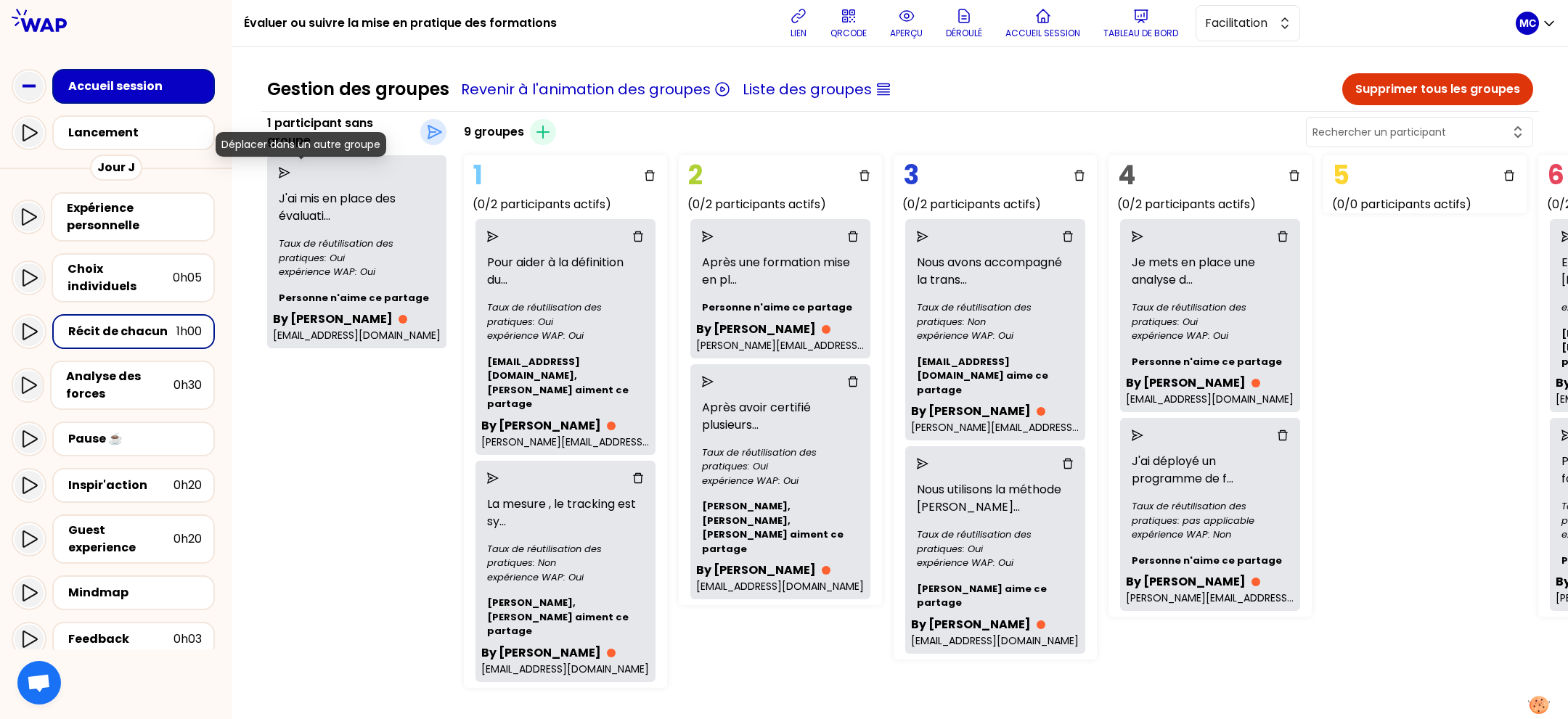
click at [291, 166] on icon "send" at bounding box center [285, 172] width 12 height 12
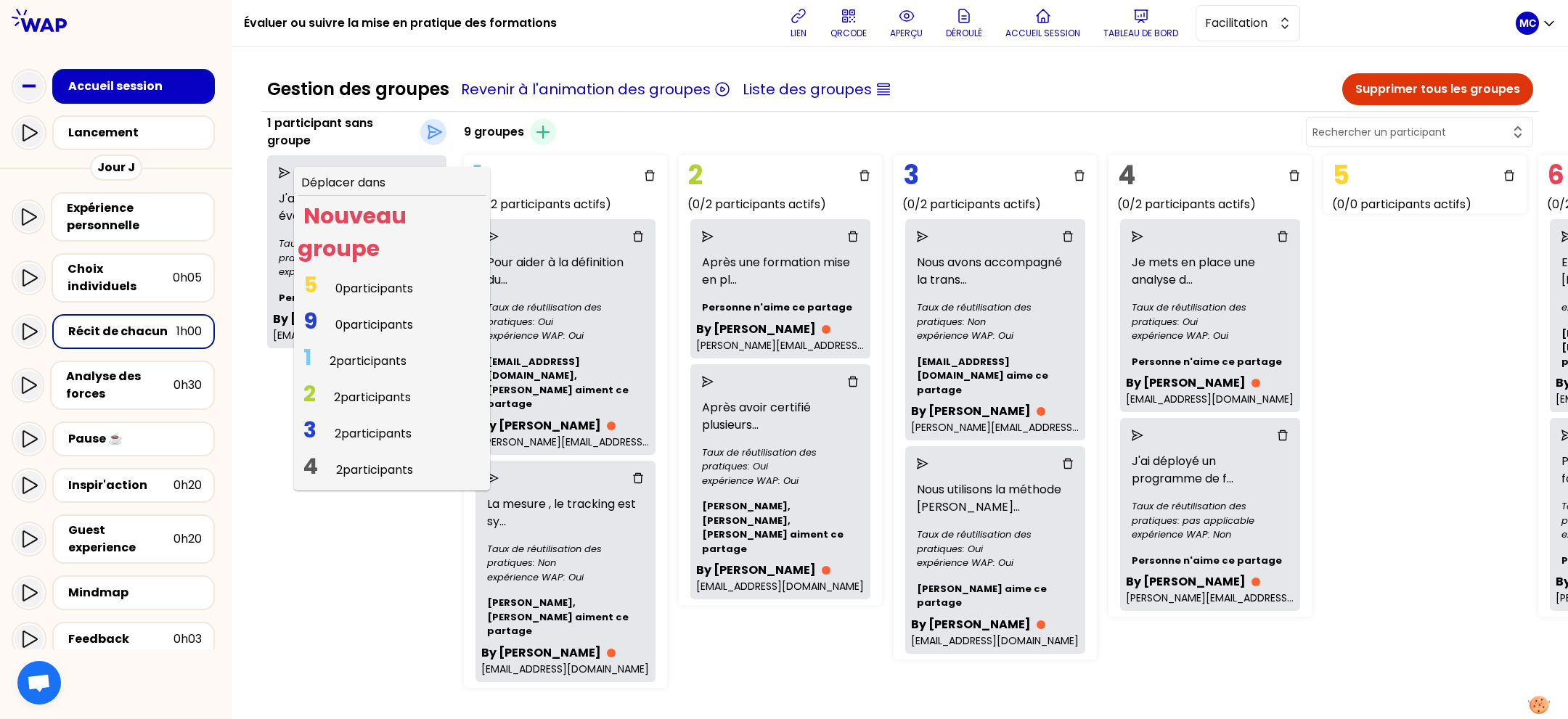
click at [266, 271] on div "Gestion des groupes Revenir à l'animation des groupes Liste des groupes Supprim…" at bounding box center [900, 385] width 1335 height 676
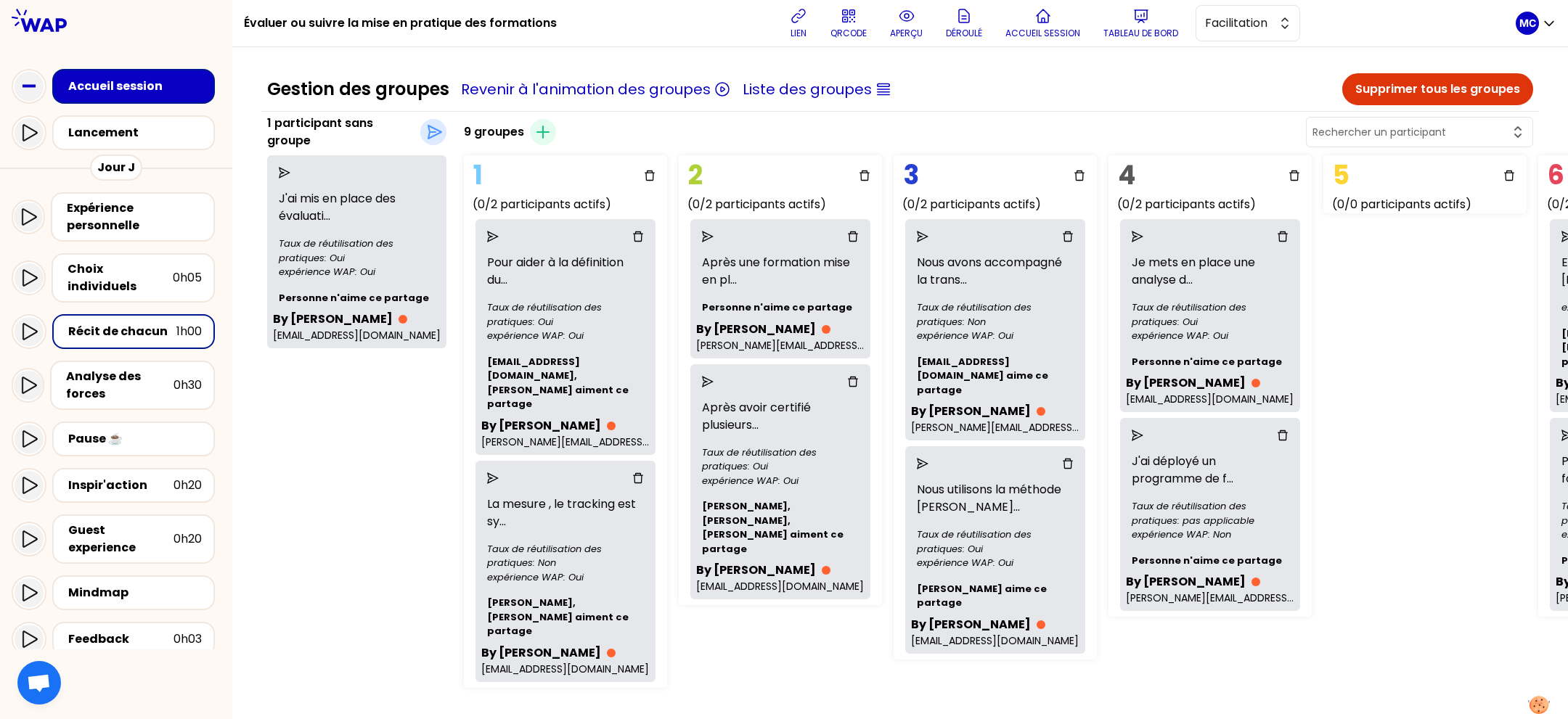
click at [299, 163] on div at bounding box center [357, 173] width 168 height 24
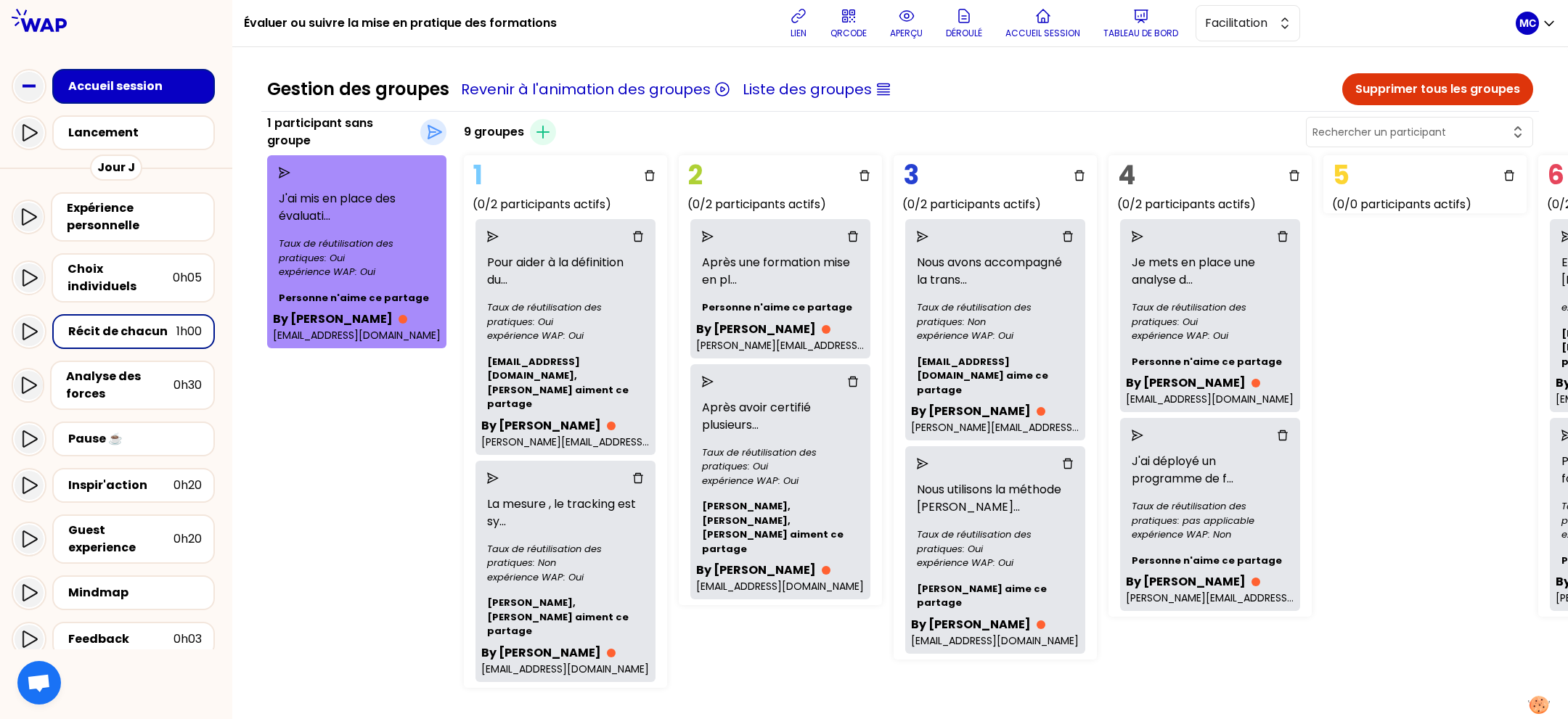
click at [299, 163] on div at bounding box center [357, 173] width 168 height 24
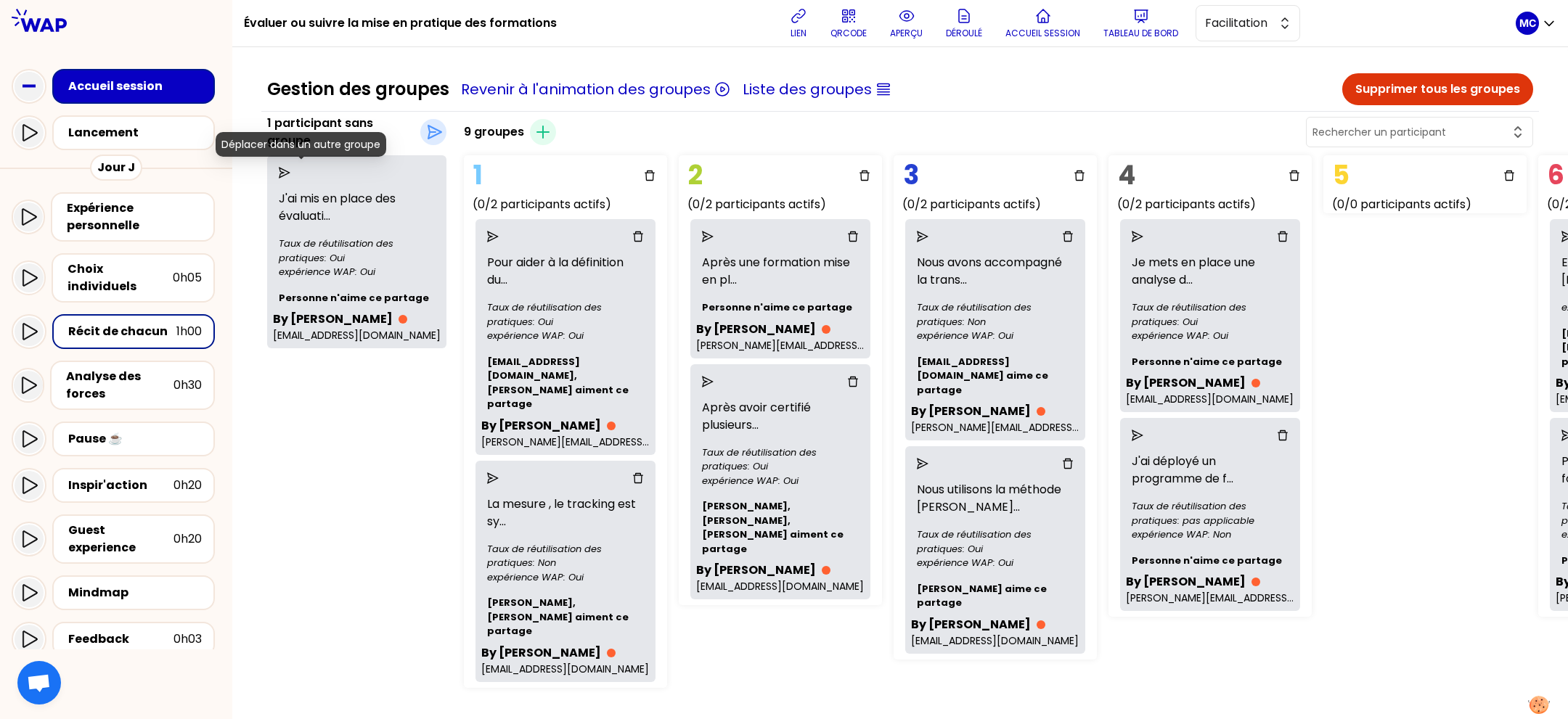
click at [291, 166] on icon "send" at bounding box center [285, 172] width 12 height 12
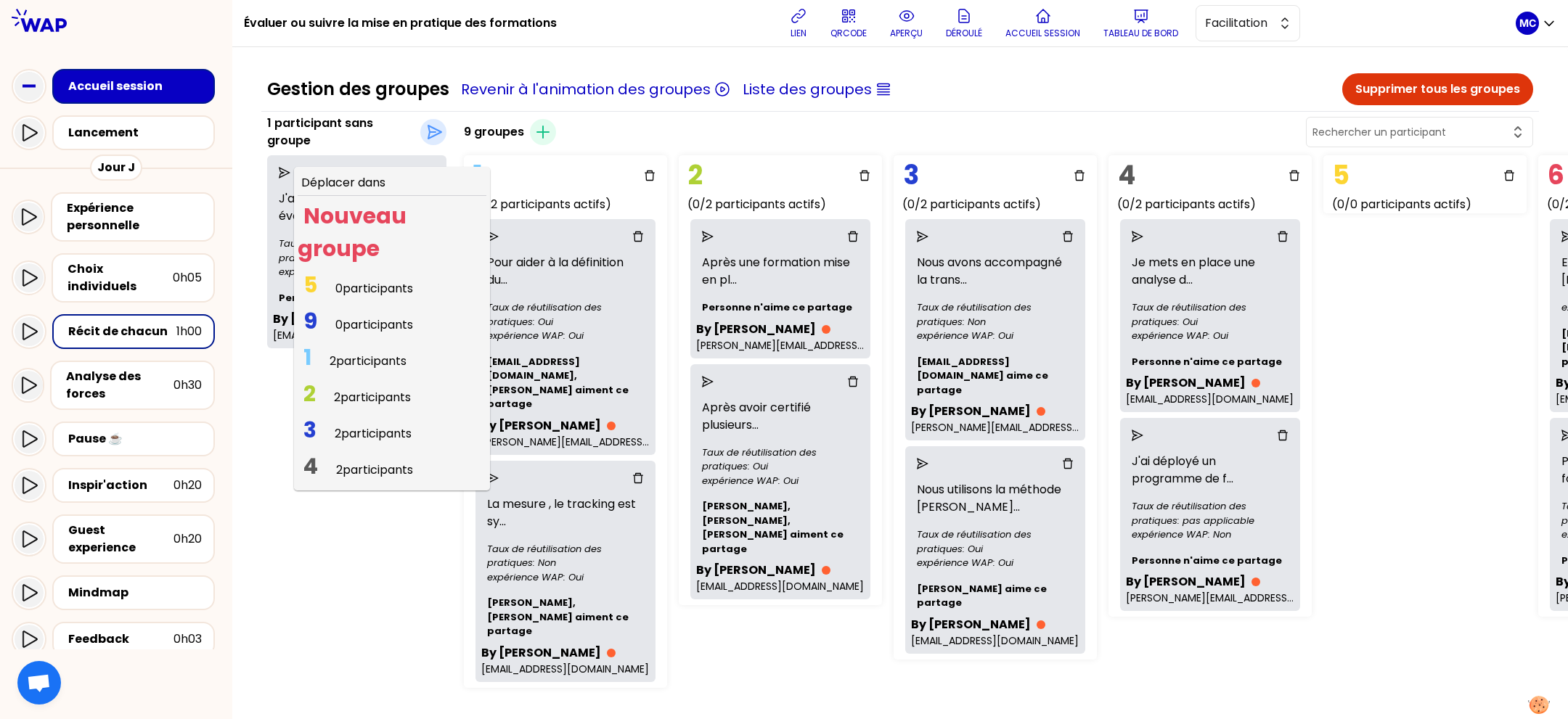
click at [365, 421] on span "3 2 participants" at bounding box center [358, 433] width 120 height 29
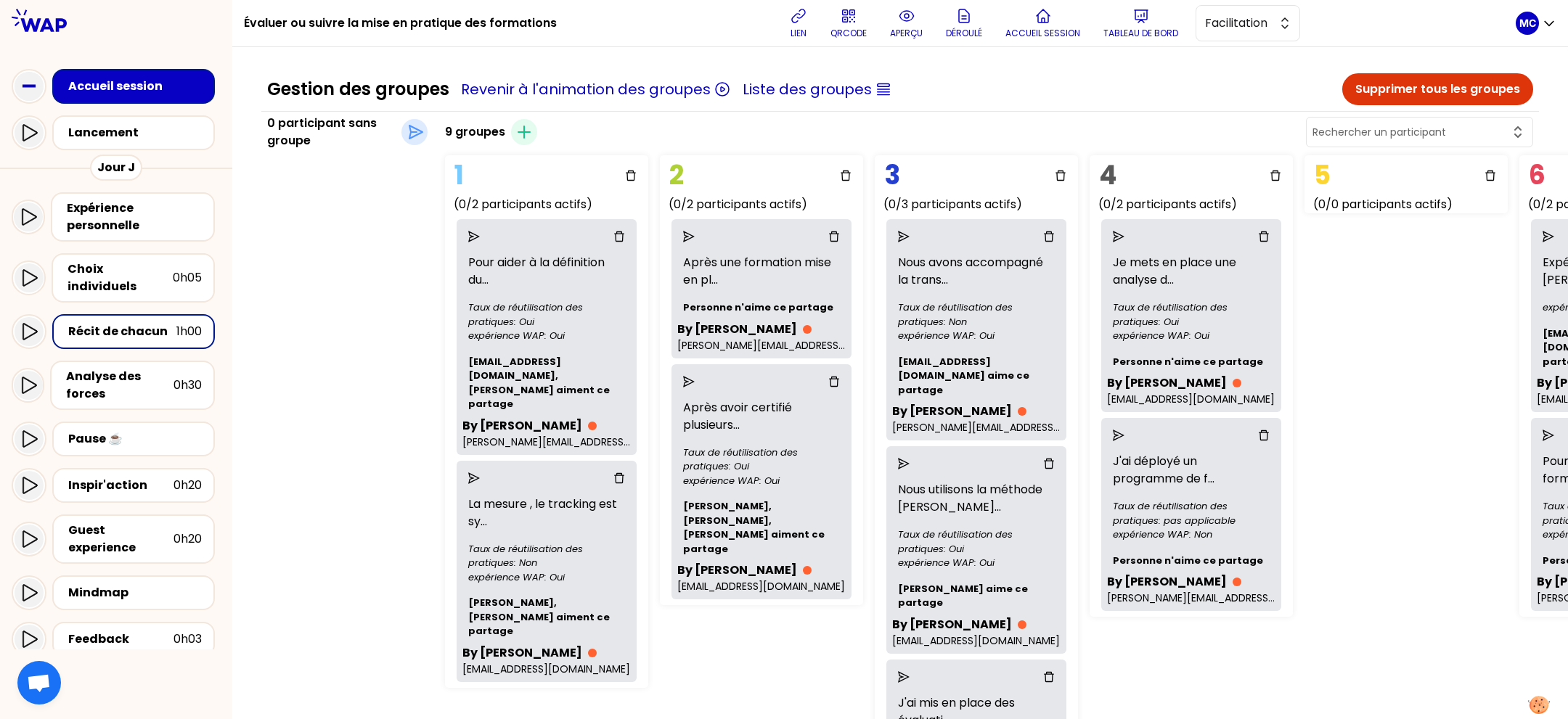
click at [401, 414] on div "0 participant sans groupe Déplacer dans un groupe" at bounding box center [347, 489] width 172 height 750
click at [125, 370] on div "Analyse des forces" at bounding box center [119, 384] width 107 height 34
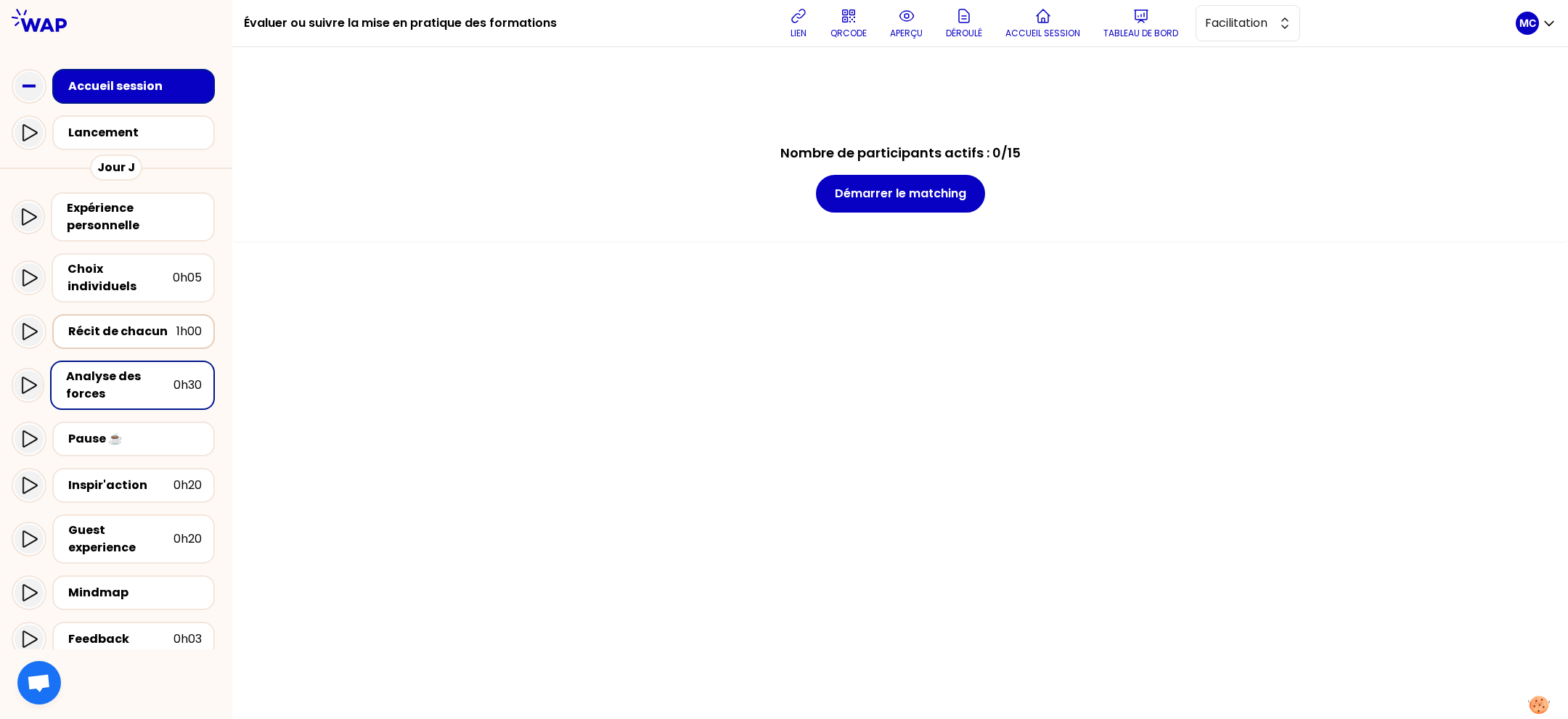
click at [139, 323] on div "Récit de chacun" at bounding box center [122, 332] width 108 height 18
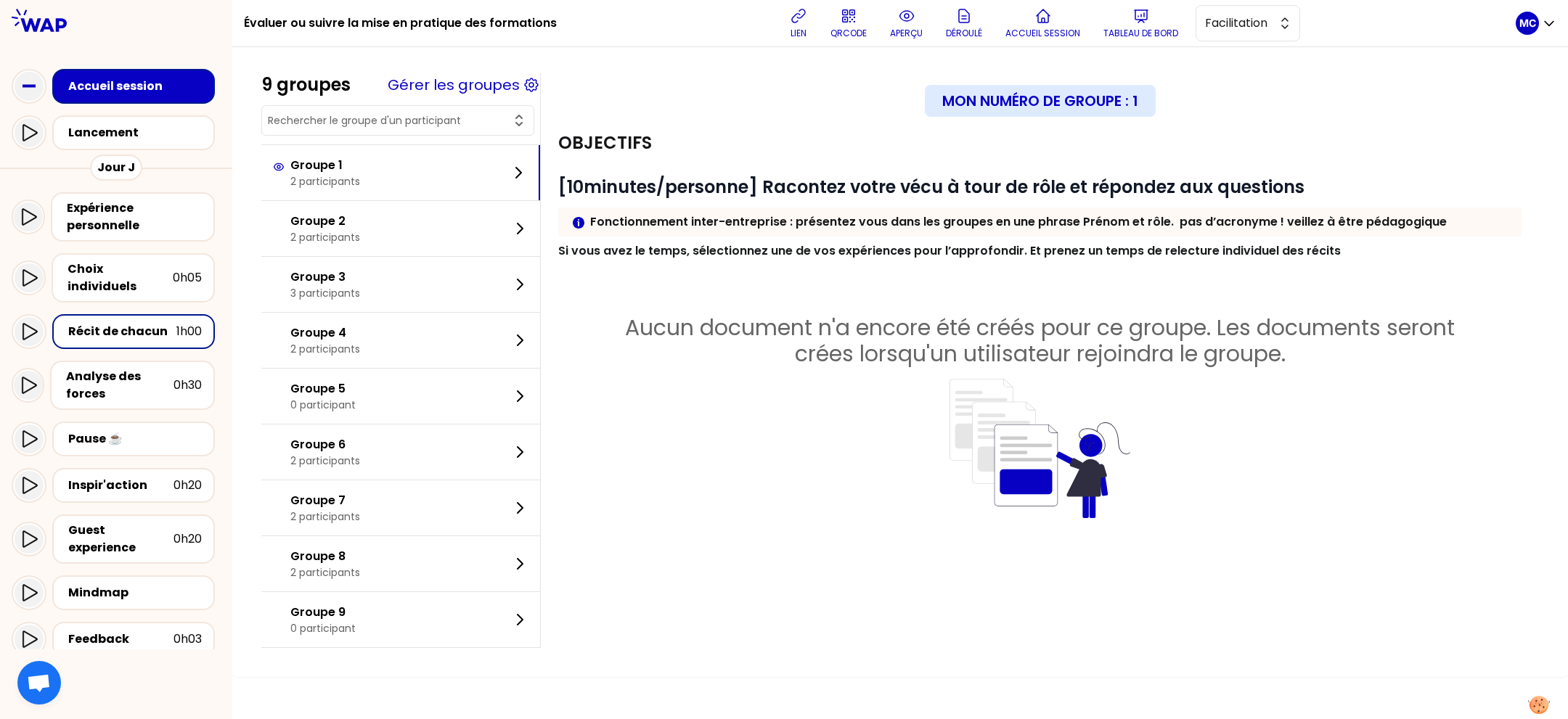
click at [537, 85] on div "Gérer les groupes" at bounding box center [463, 85] width 153 height 21
click at [538, 82] on icon at bounding box center [531, 85] width 13 height 13
click at [498, 82] on button "Gérer les groupes" at bounding box center [453, 85] width 132 height 21
